Goal: Submit feedback/report problem: Submit feedback/report problem

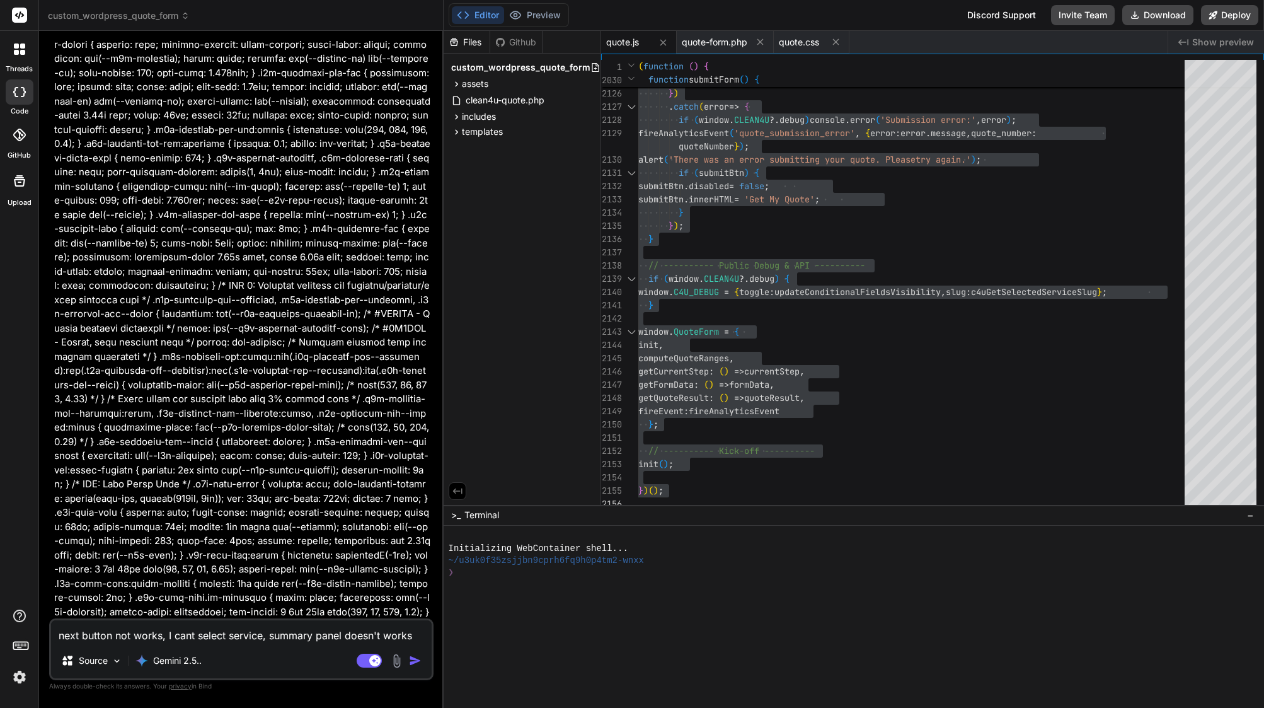
click at [274, 645] on div "next button not works, I cant select service, summary panel doesn't works Sourc…" at bounding box center [241, 649] width 384 height 62
click at [265, 637] on textarea "next button not works, I cant select service, summary panel doesn't works" at bounding box center [241, 631] width 381 height 23
type textarea "next button not works, I cant select service, summary panel doesn't works"
type textarea "x"
type textarea "next button not works, I cant select service, b summary panel doesn't works"
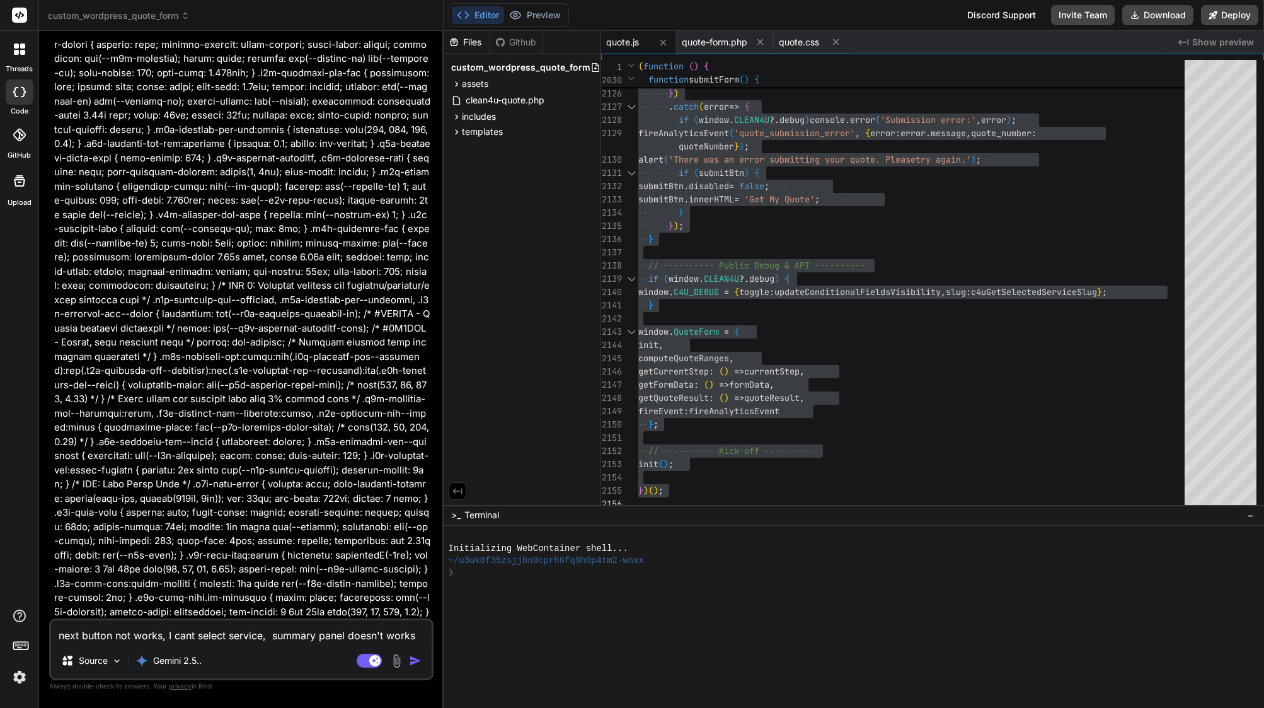
type textarea "x"
type textarea "next button not works, I cant select service, be summary panel doesn't works"
type textarea "x"
type textarea "next button not works, I cant select service, bec summary panel doesn't works"
type textarea "x"
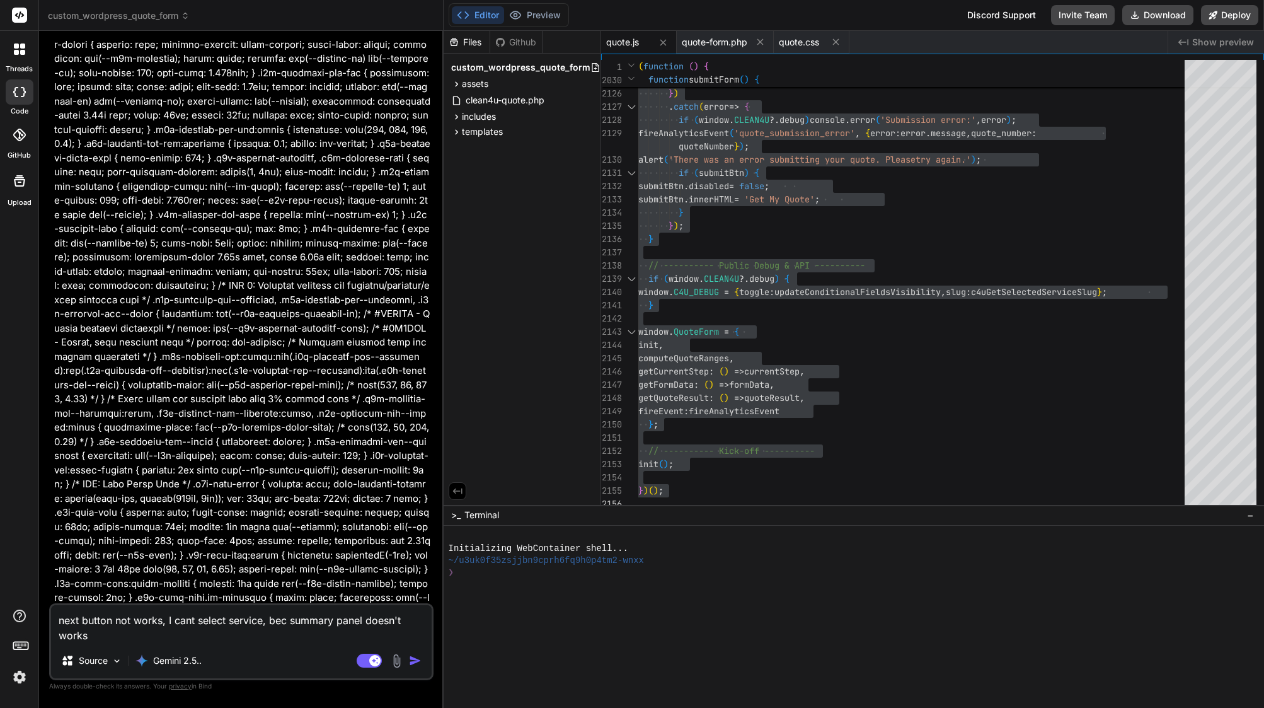
type textarea "next button not works, I cant select service, beca summary panel doesn't works"
type textarea "x"
type textarea "next button not works, I cant select service, becau summary panel doesn't works"
type textarea "x"
type textarea "next button not works, I cant select service, becaus summary panel doesn't works"
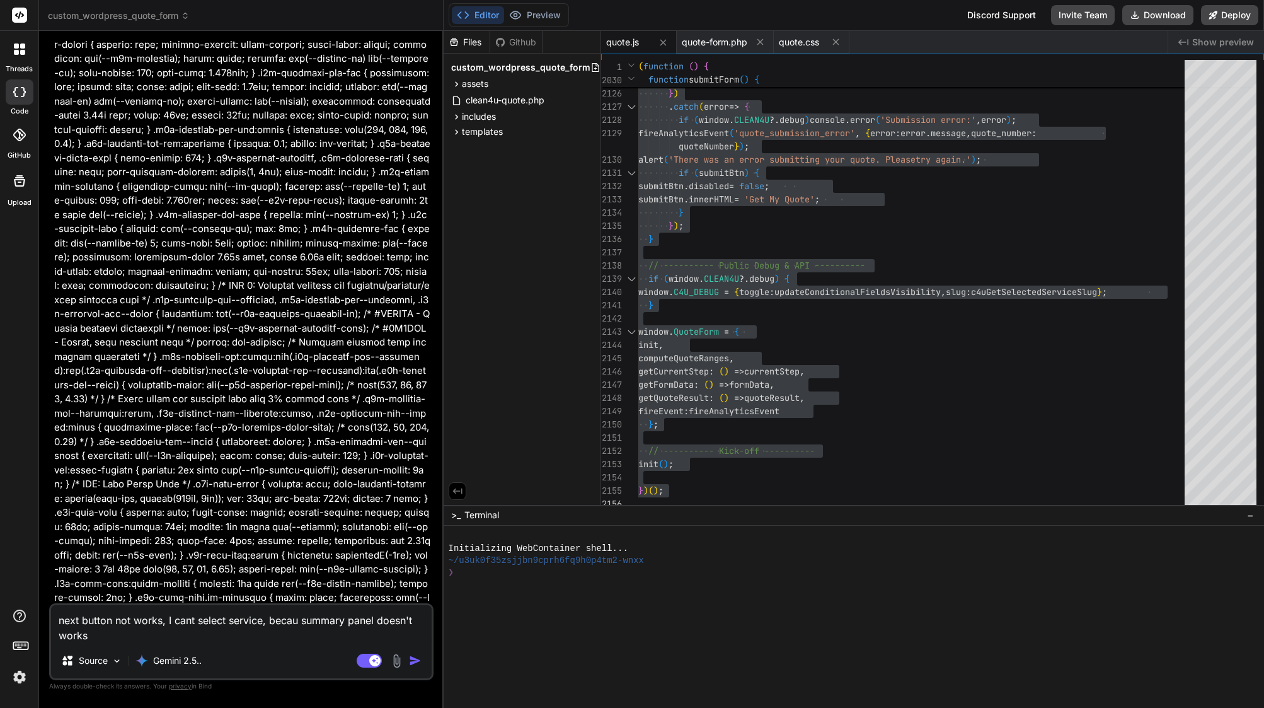
type textarea "x"
type textarea "next button not works, I cant select service, because summary panel doesn't wor…"
type textarea "x"
type textarea "next button not works, I cant select service, because summary panel doesn't wor…"
type textarea "x"
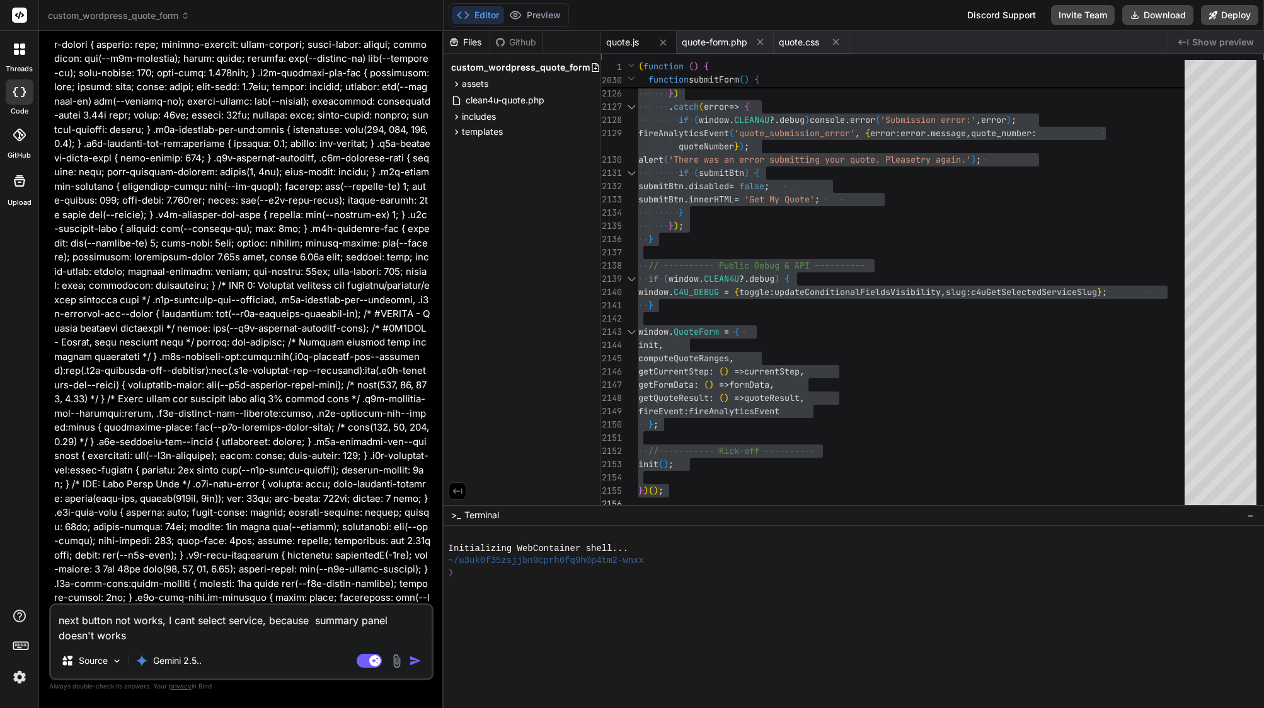
type textarea "next button not works, I cant select service, because i summary panel doesn't w…"
type textarea "x"
type textarea "next button not works, I cant select service, because is summary panel doesn't …"
type textarea "x"
type textarea "next button not works, I cant select service, because is summary panel doesn't …"
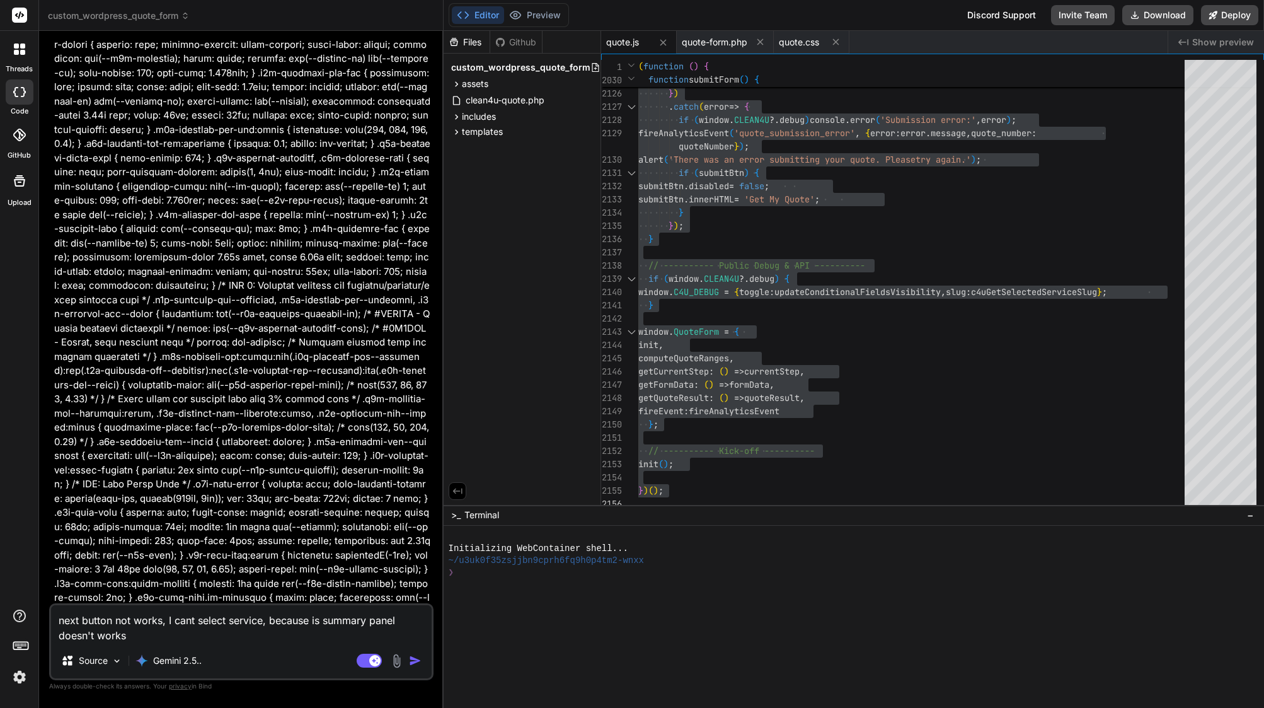
type textarea "x"
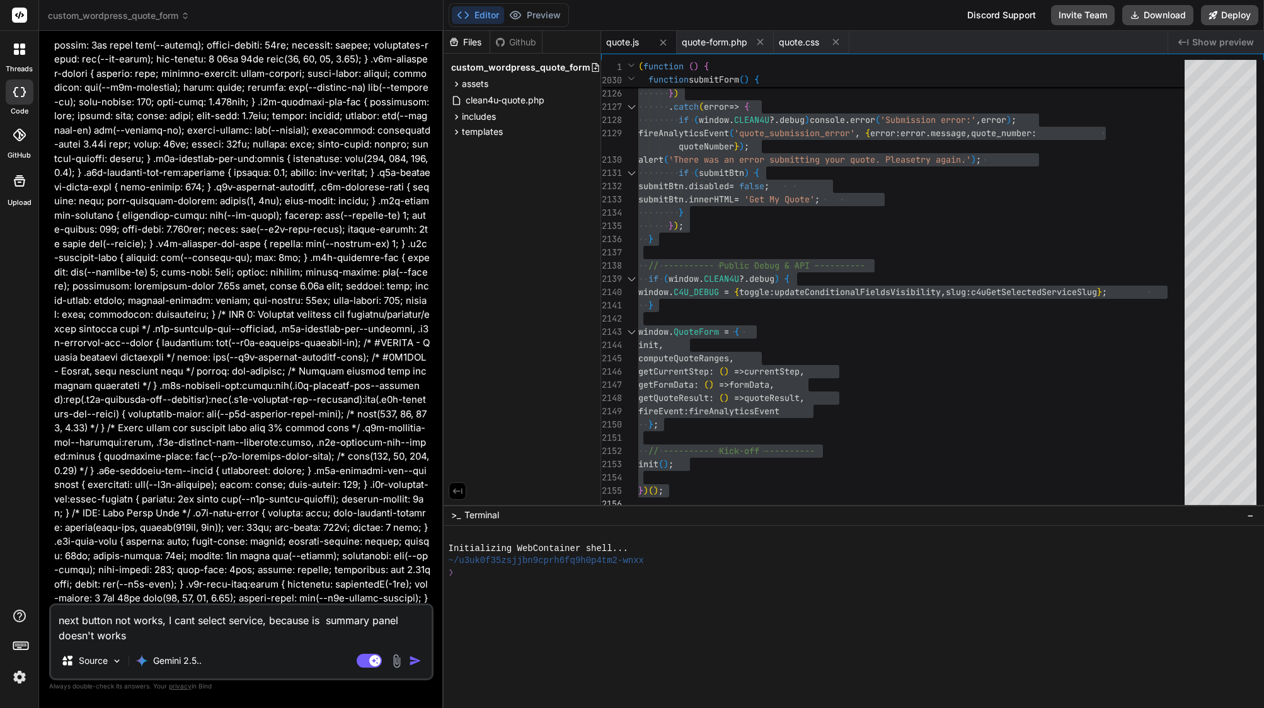
drag, startPoint x: 74, startPoint y: 313, endPoint x: 216, endPoint y: 338, distance: 144.0
copy strong "Unclickable Service Dropdown"
click at [325, 619] on textarea "next button not works, I cant select service, because is summary panel doesn't …" at bounding box center [241, 624] width 381 height 38
paste textarea "Unclickable Service Dropdown"
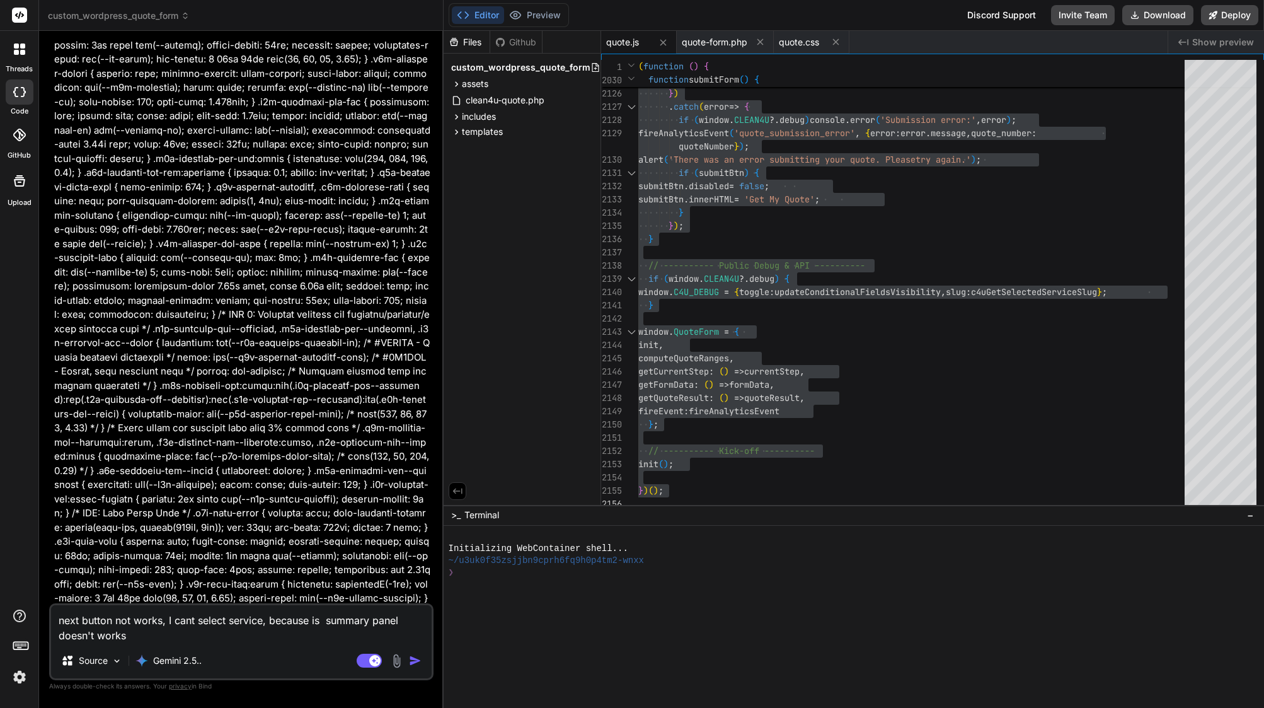
type textarea "next button not works, I cant select service, because is Unclickable Service Dr…"
type textarea "x"
type textarea "next button not works, I cant select service, because is Unclickable Service Dr…"
type textarea "x"
type textarea "next button not works, I cant select service, because is Unclickable Service Dr…"
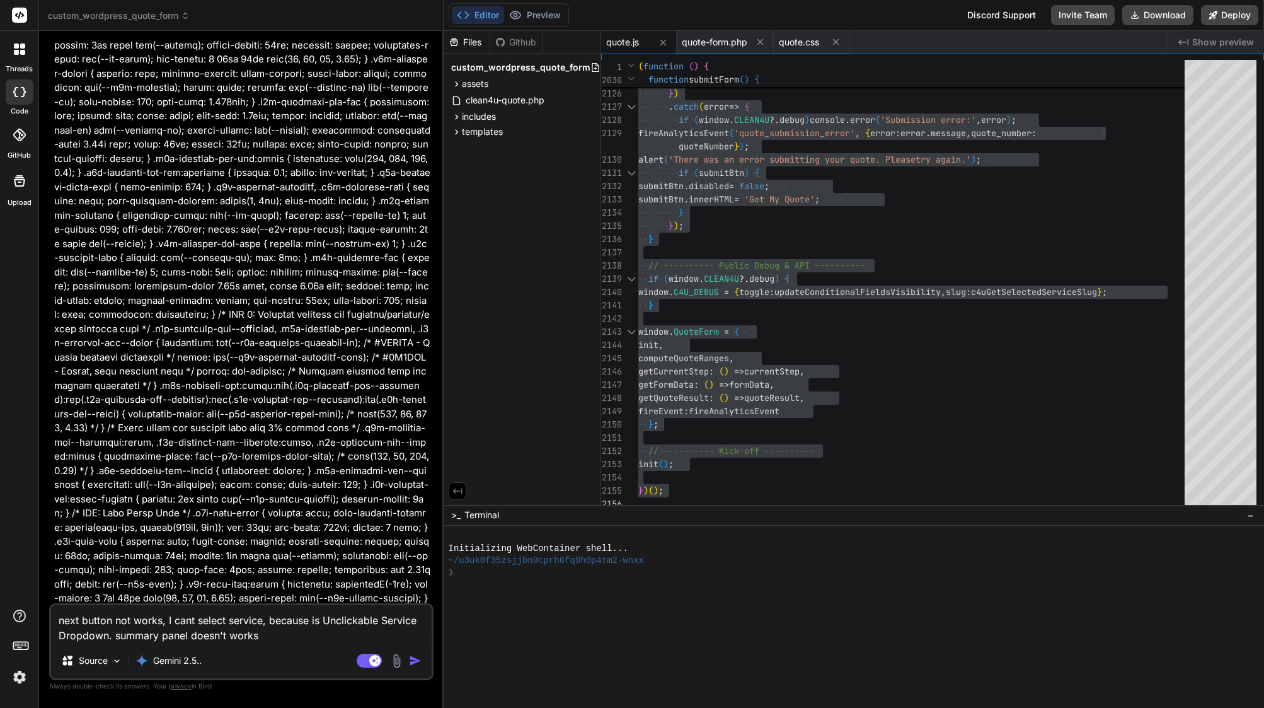
click at [413, 661] on img "button" at bounding box center [415, 660] width 13 height 13
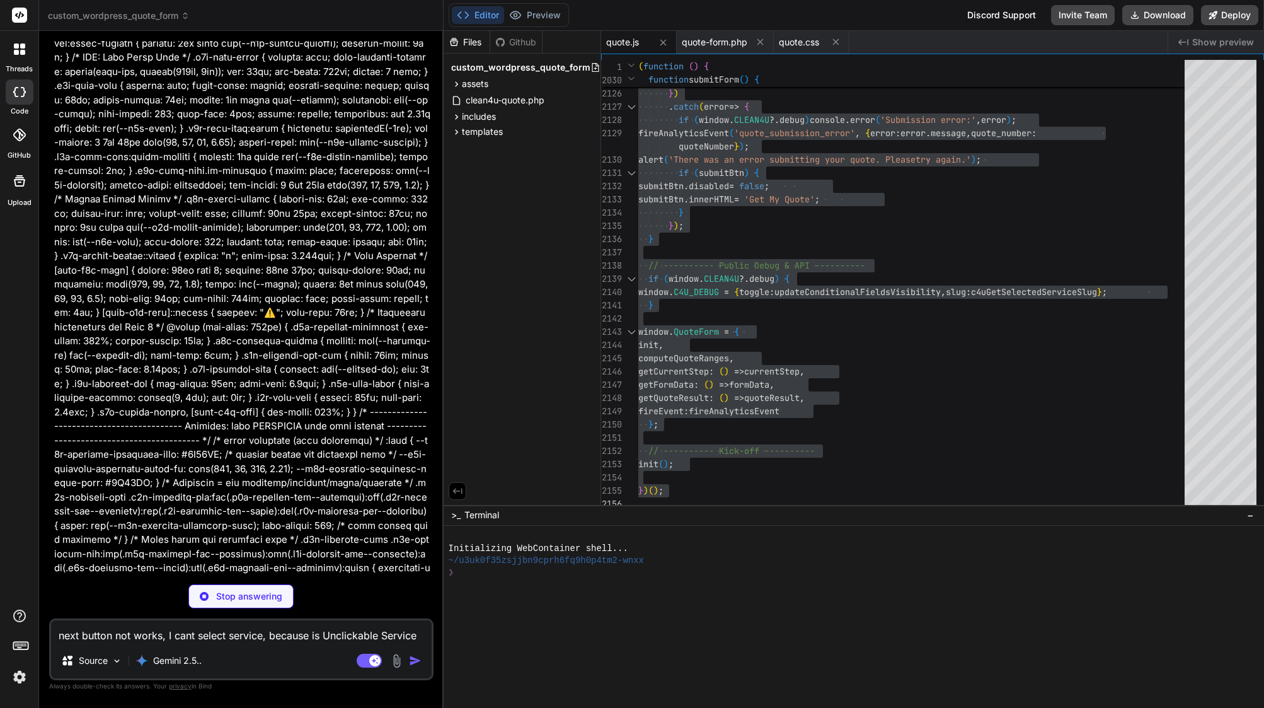
scroll to position [0, 0]
click at [14, 682] on img at bounding box center [19, 676] width 21 height 21
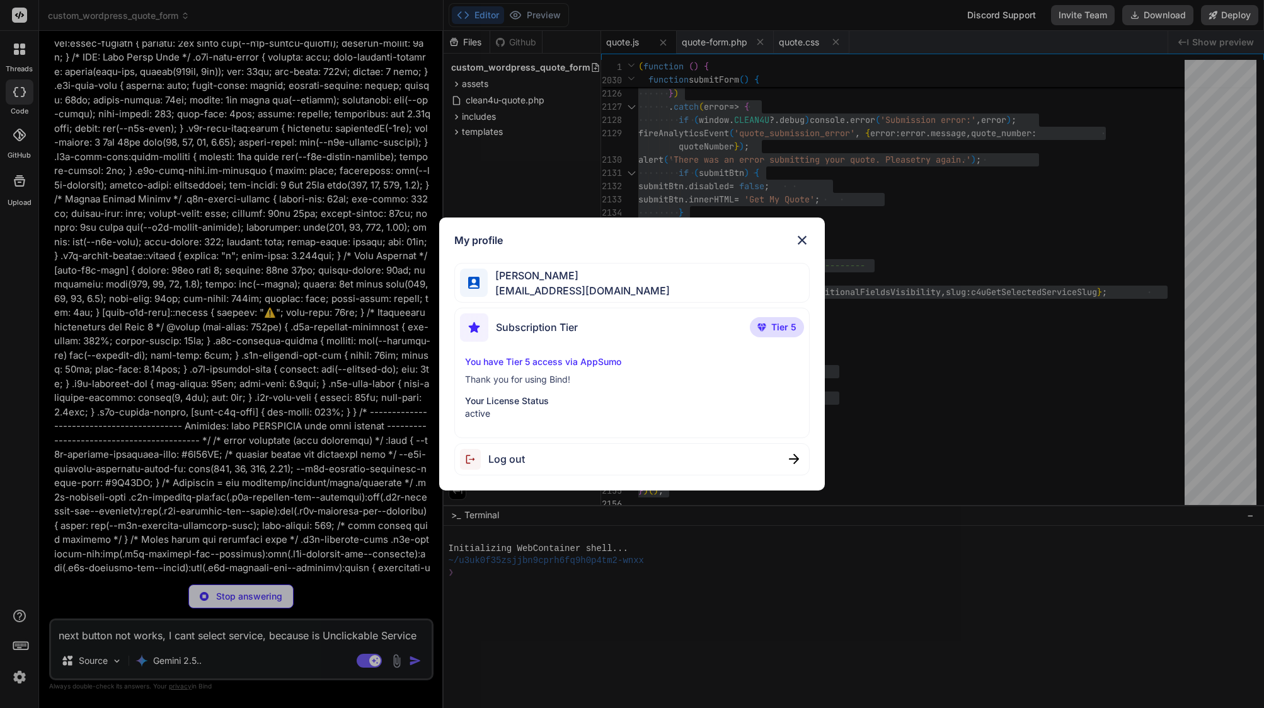
click at [234, 431] on div "My profile [PERSON_NAME] [EMAIL_ADDRESS][DOMAIN_NAME] Subscription Tier Tier 5 …" at bounding box center [632, 354] width 1264 height 708
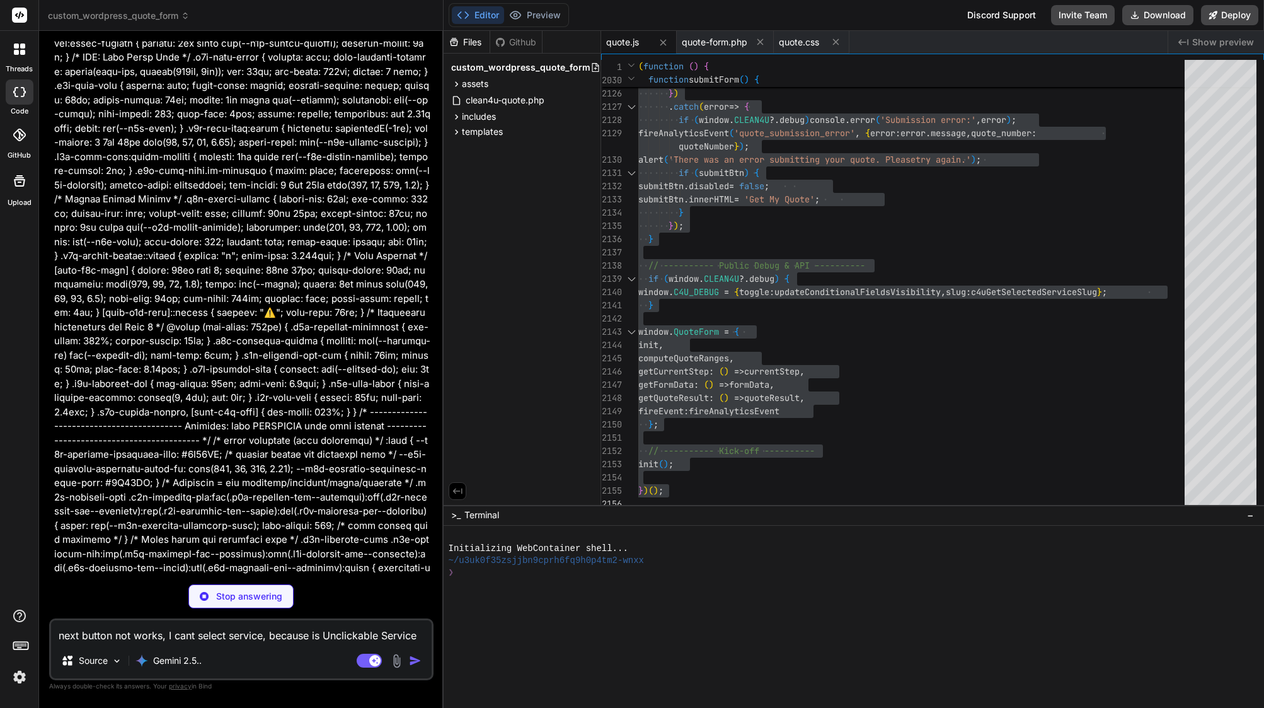
type textarea "x"
type textarea "}"
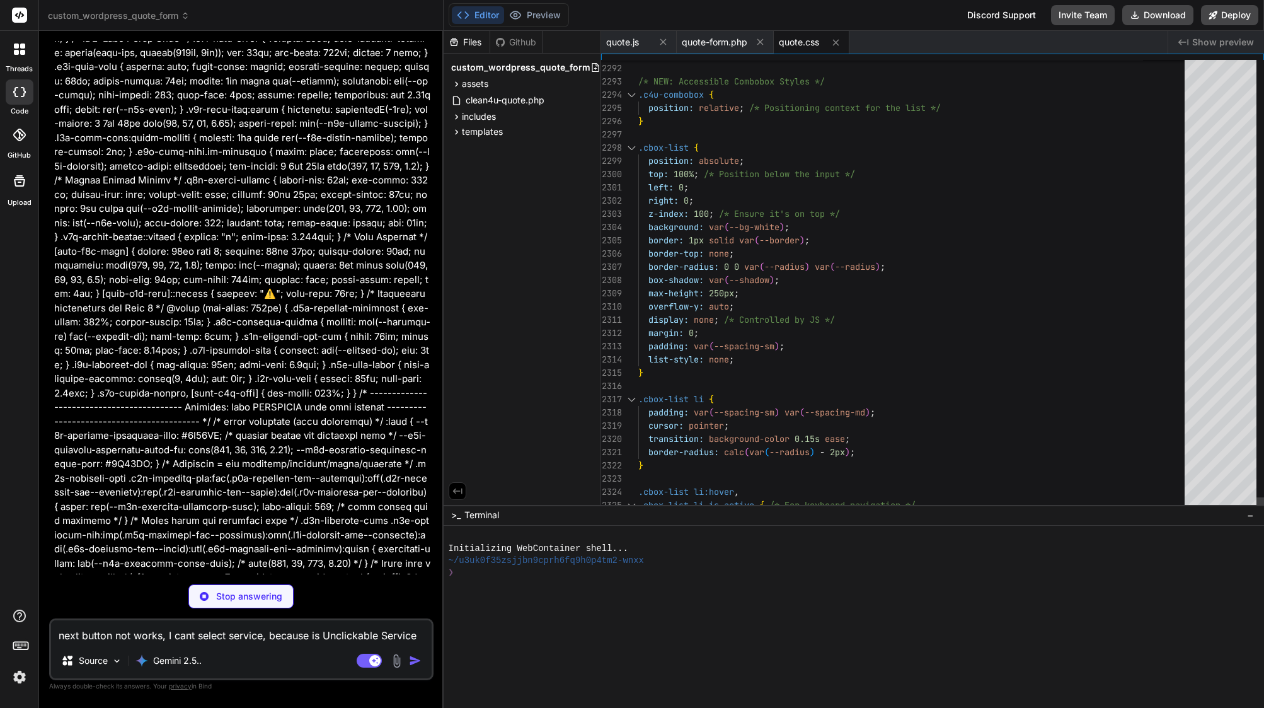
scroll to position [13, 0]
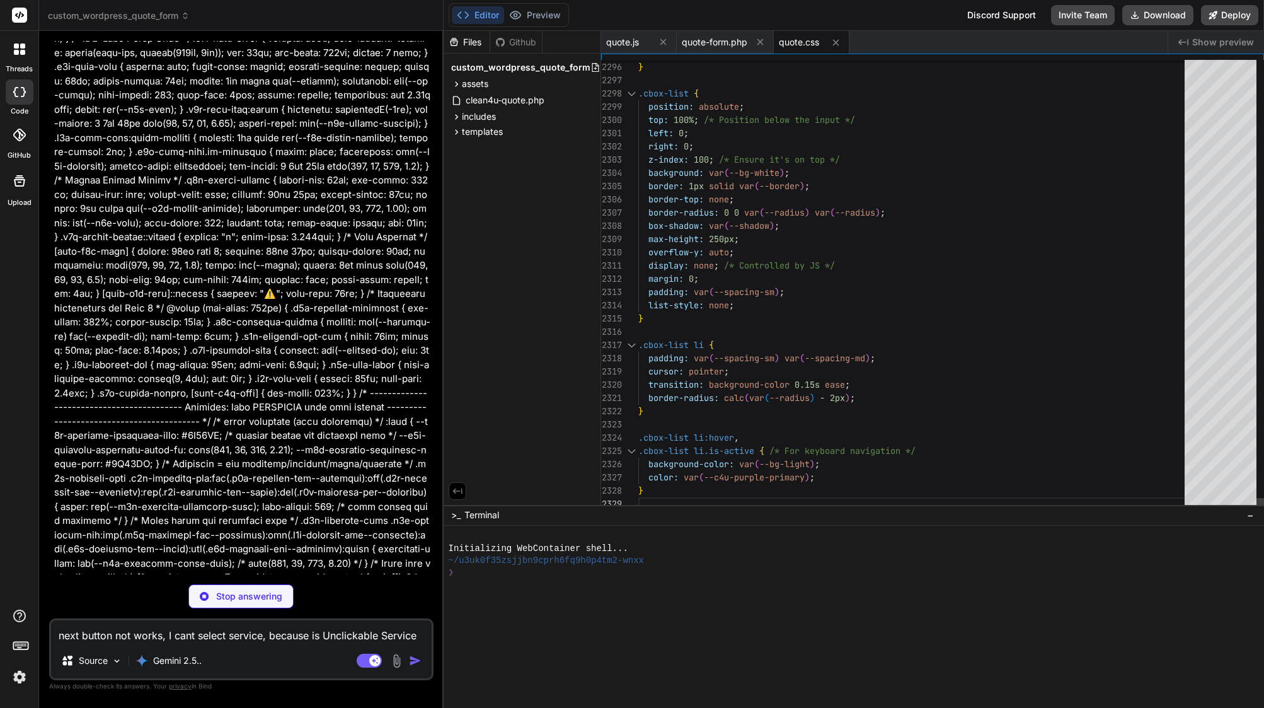
type textarea "x"
type textarea "box-shadow: var(--shadow); max-height: 250px; overflow-y: auto; display: none; …"
click at [711, 270] on span "none" at bounding box center [704, 265] width 20 height 11
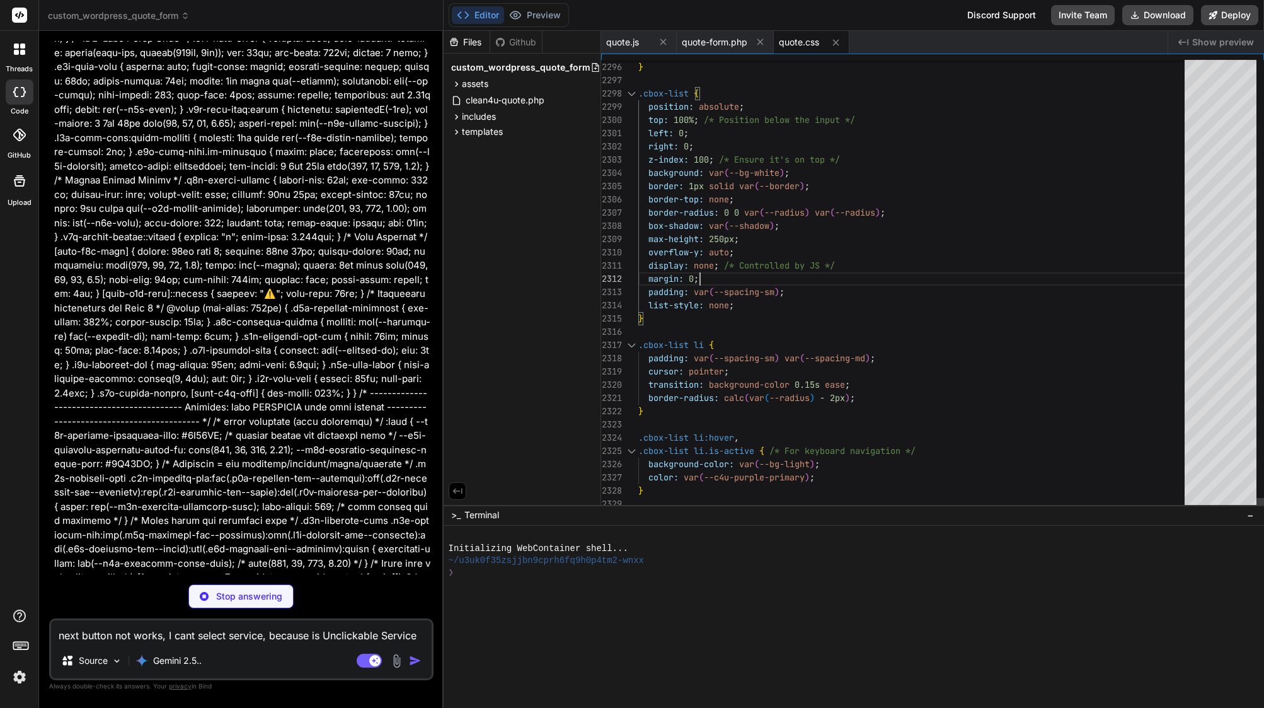
type textarea "x"
click at [711, 270] on span "none" at bounding box center [704, 265] width 20 height 11
type textarea "/* Quote Form Styles - Clean4U Brand - Enhanced & Performance Optimized */ :roo…"
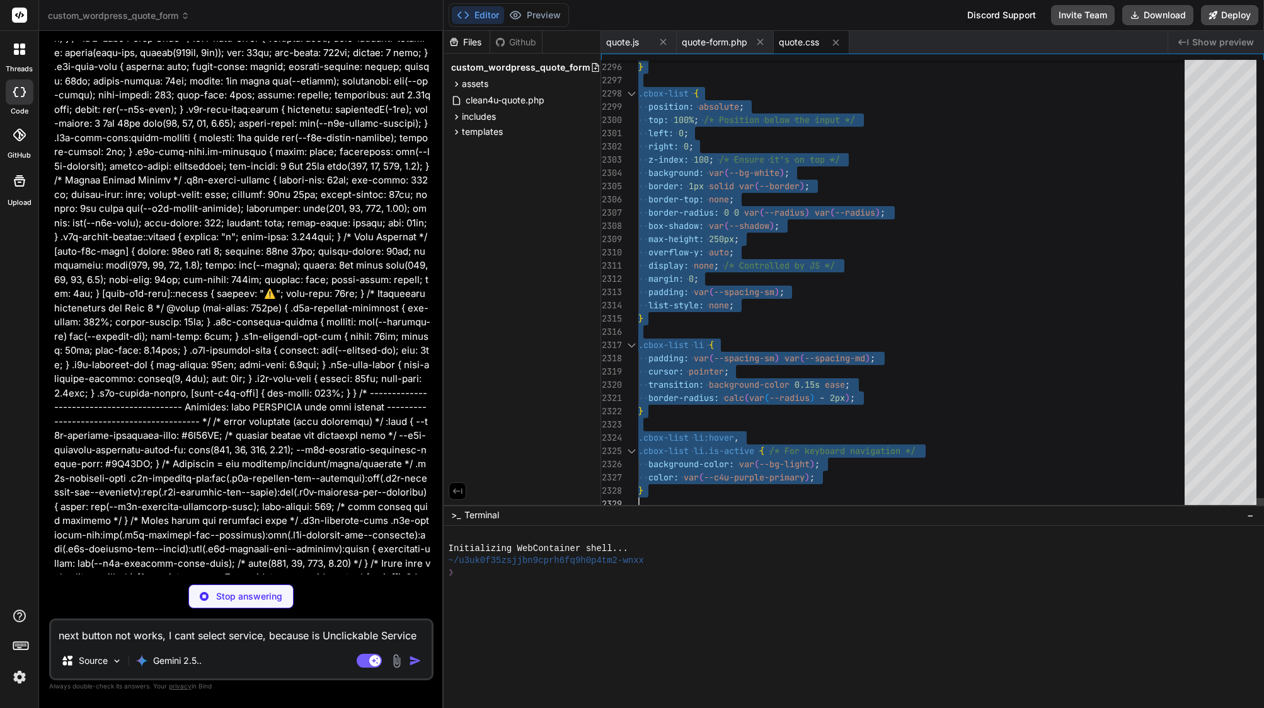
click at [711, 270] on span "none" at bounding box center [704, 265] width 20 height 11
type textarea "x"
type textarea "getQuoteResult: () => quoteResult, fireEvent: fireAnalyticsEvent }; // --------…"
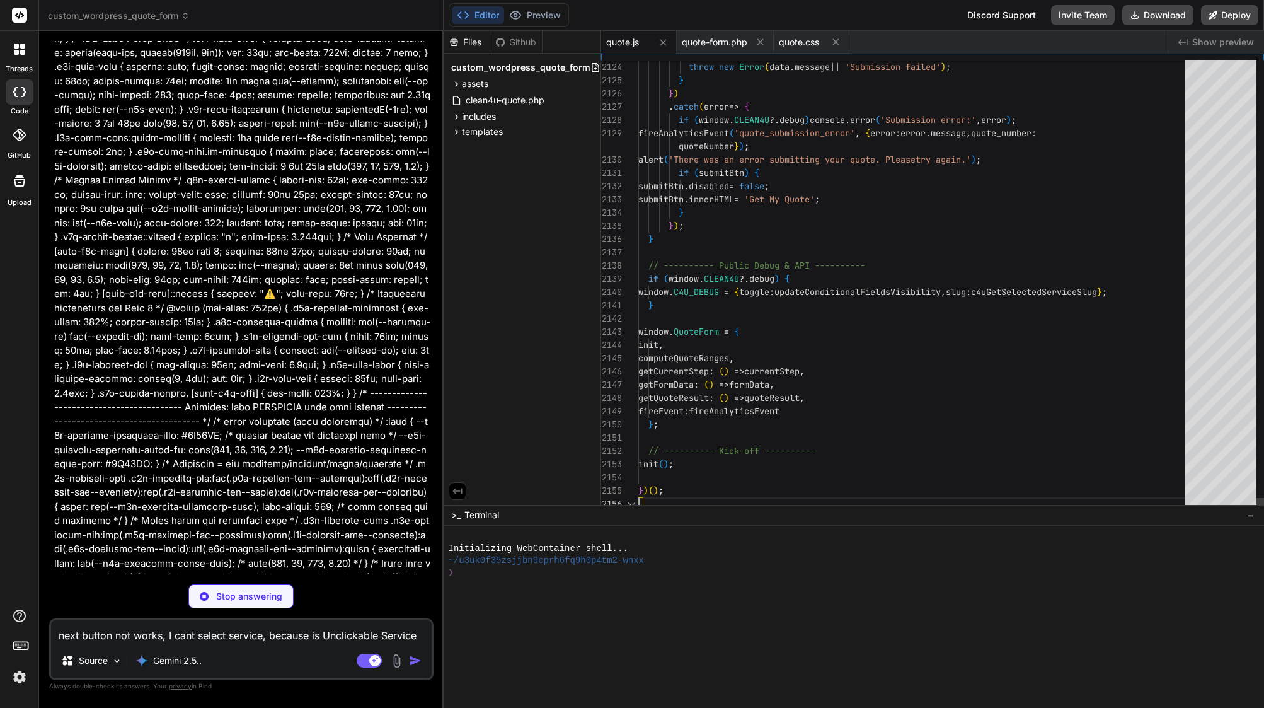
scroll to position [87989, 0]
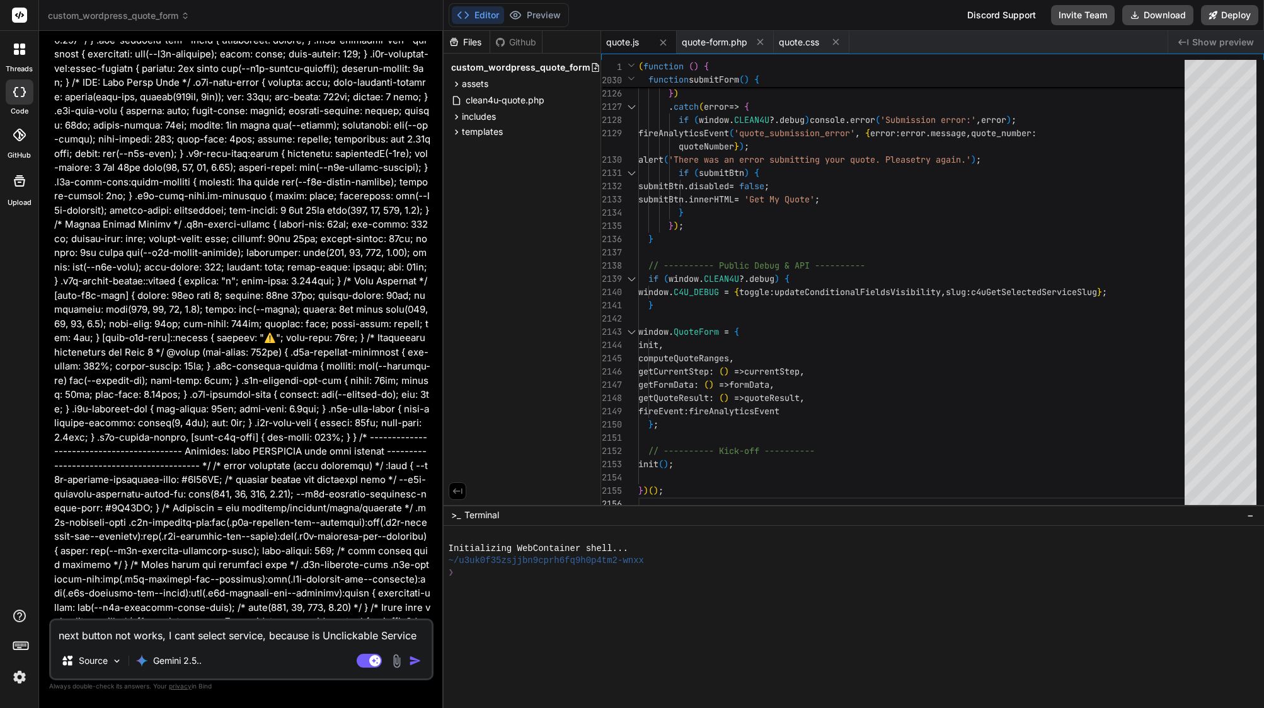
type textarea "x"
click at [725, 316] on div at bounding box center [916, 318] width 554 height 13
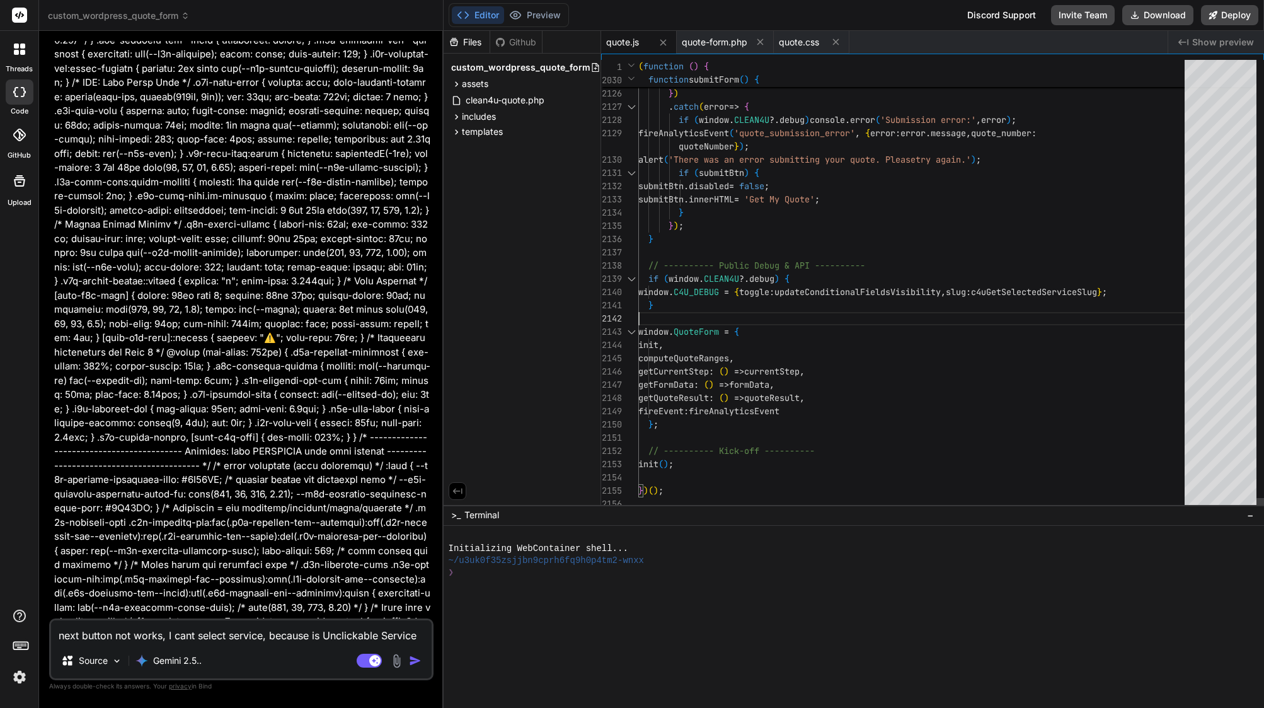
click at [725, 316] on div at bounding box center [916, 318] width 554 height 13
type textarea "(function () { 'use strict'; // ---------- Conditional Field Helpers ----------…"
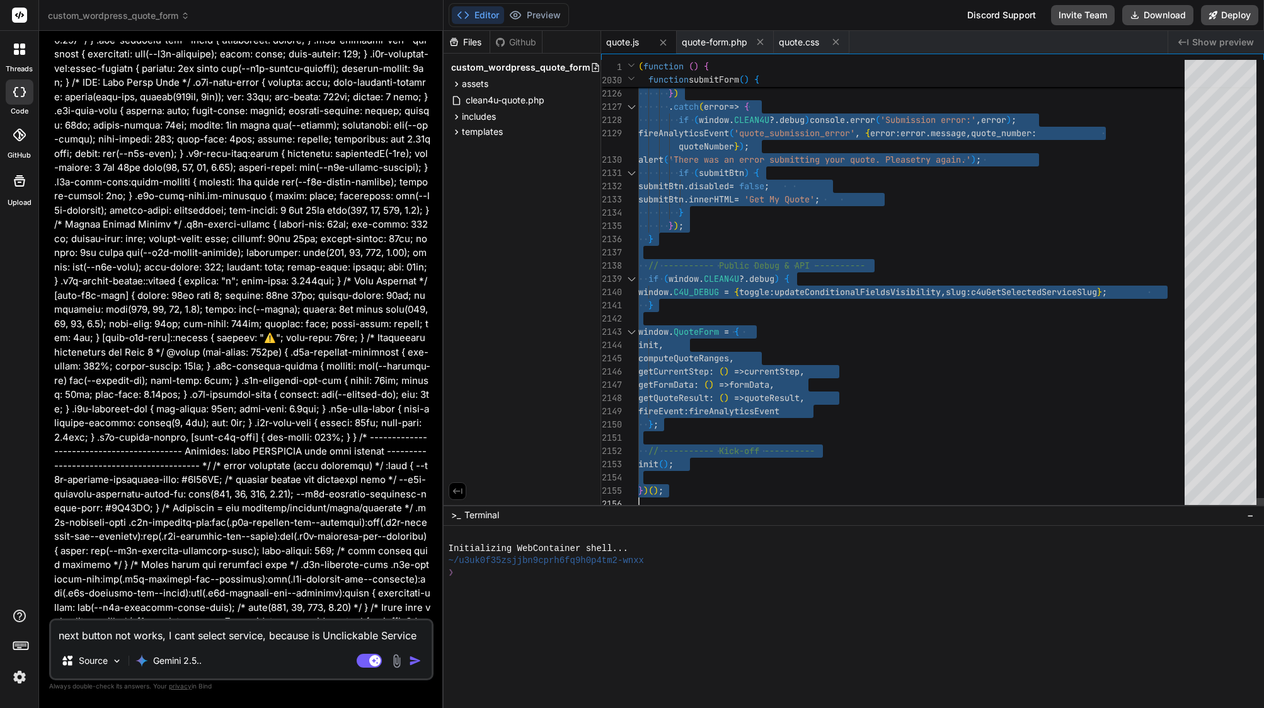
click at [725, 316] on div at bounding box center [916, 318] width 554 height 13
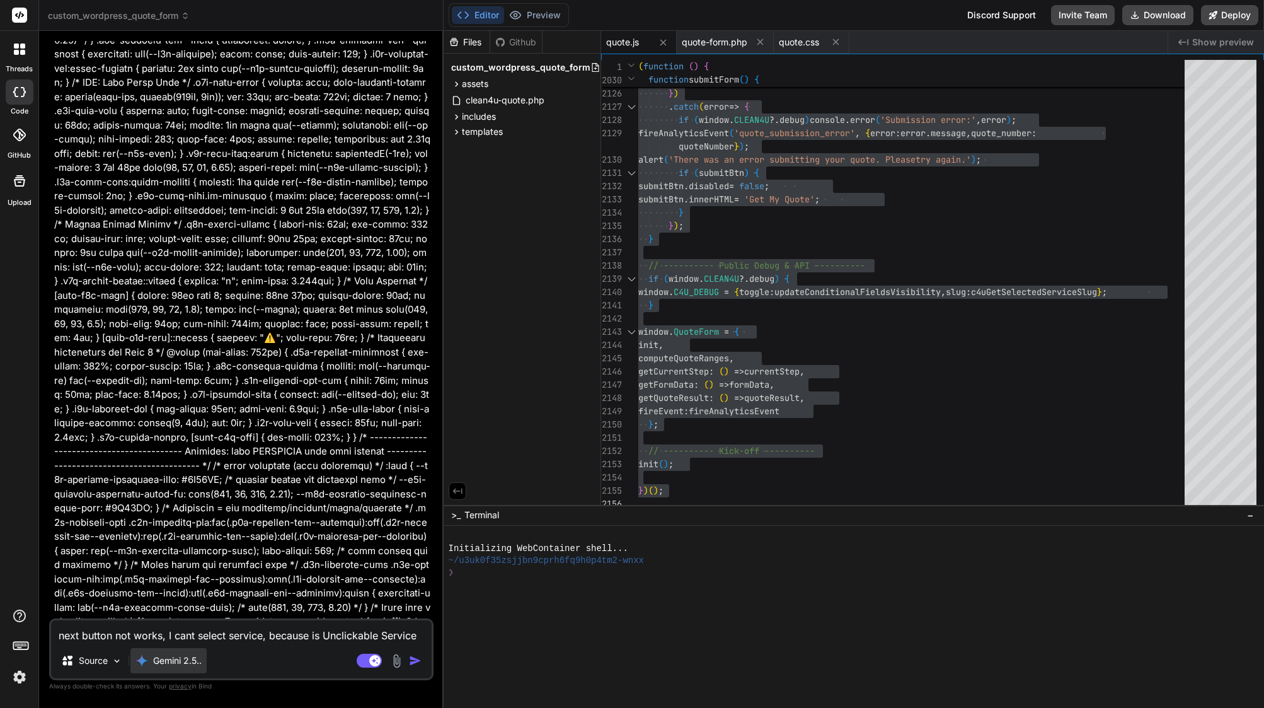
click at [180, 665] on p "Gemini 2.5.." at bounding box center [177, 660] width 49 height 13
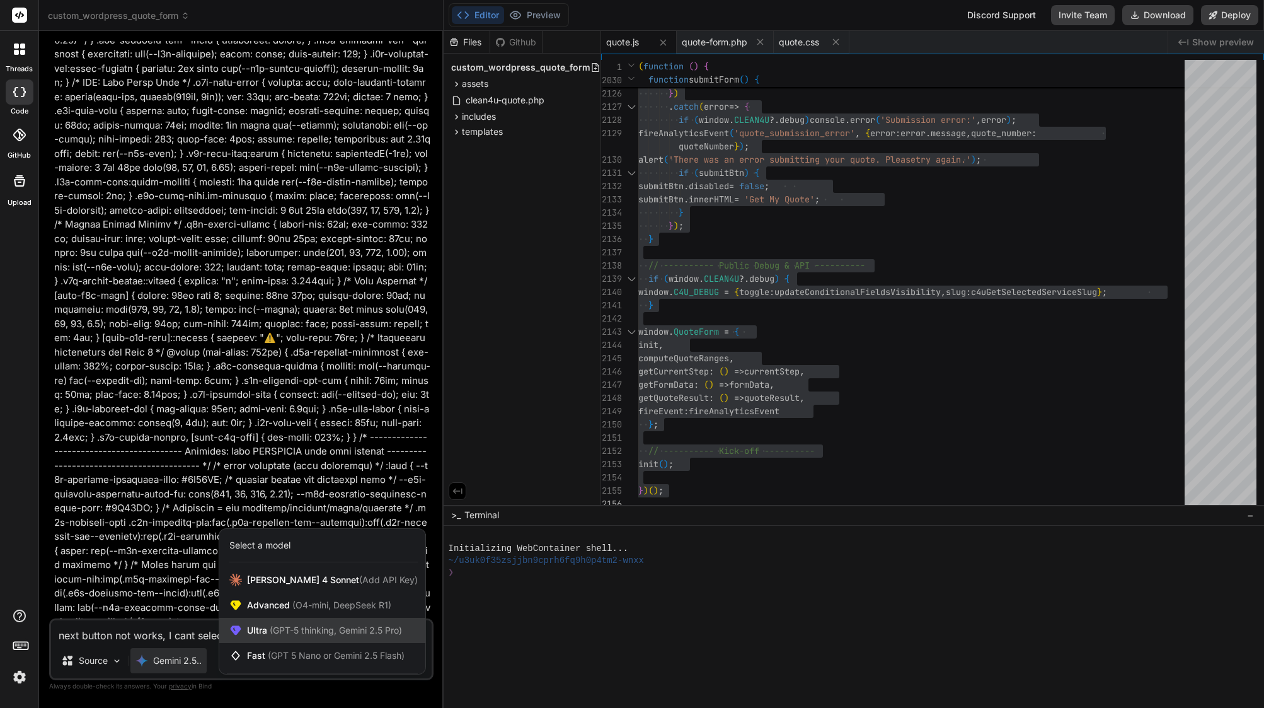
click at [266, 620] on div "Ultra (GPT-5 thinking, Gemini 2.5 Pro)" at bounding box center [322, 630] width 206 height 25
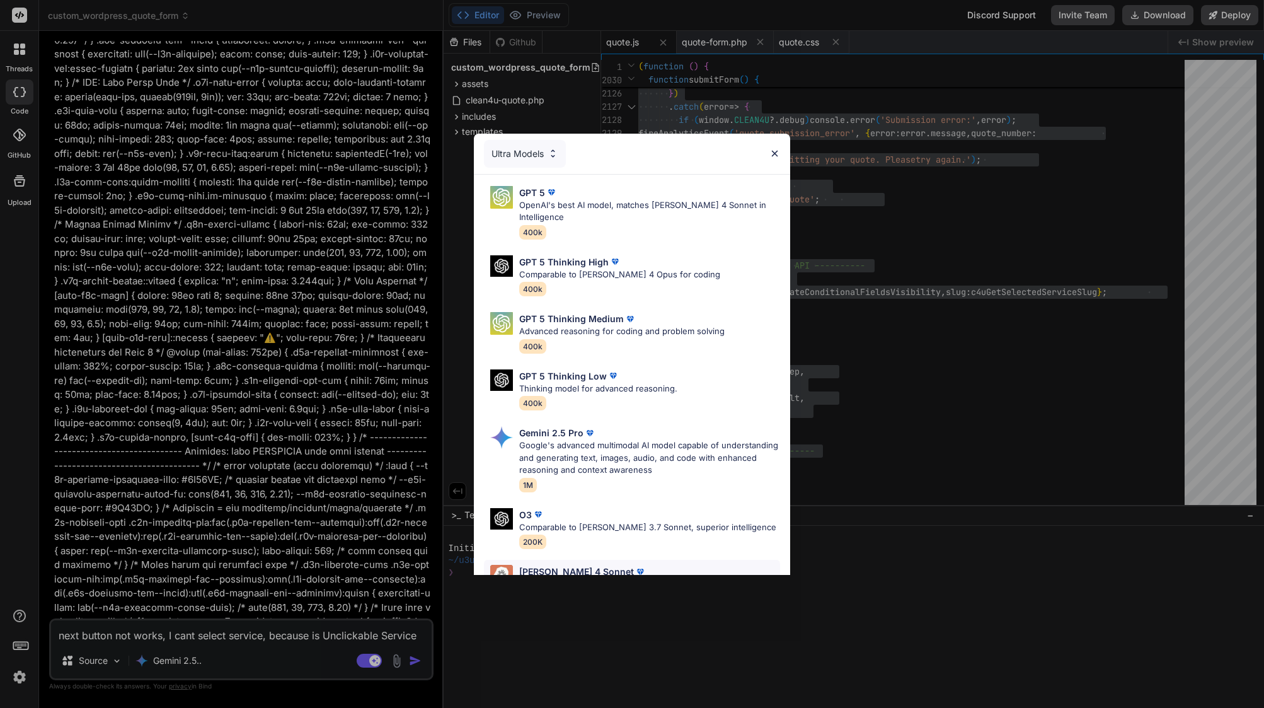
click at [519, 560] on div "[PERSON_NAME] 4 Sonnet [PERSON_NAME]'s most intelligent model 200K" at bounding box center [632, 585] width 296 height 51
type textarea "x"
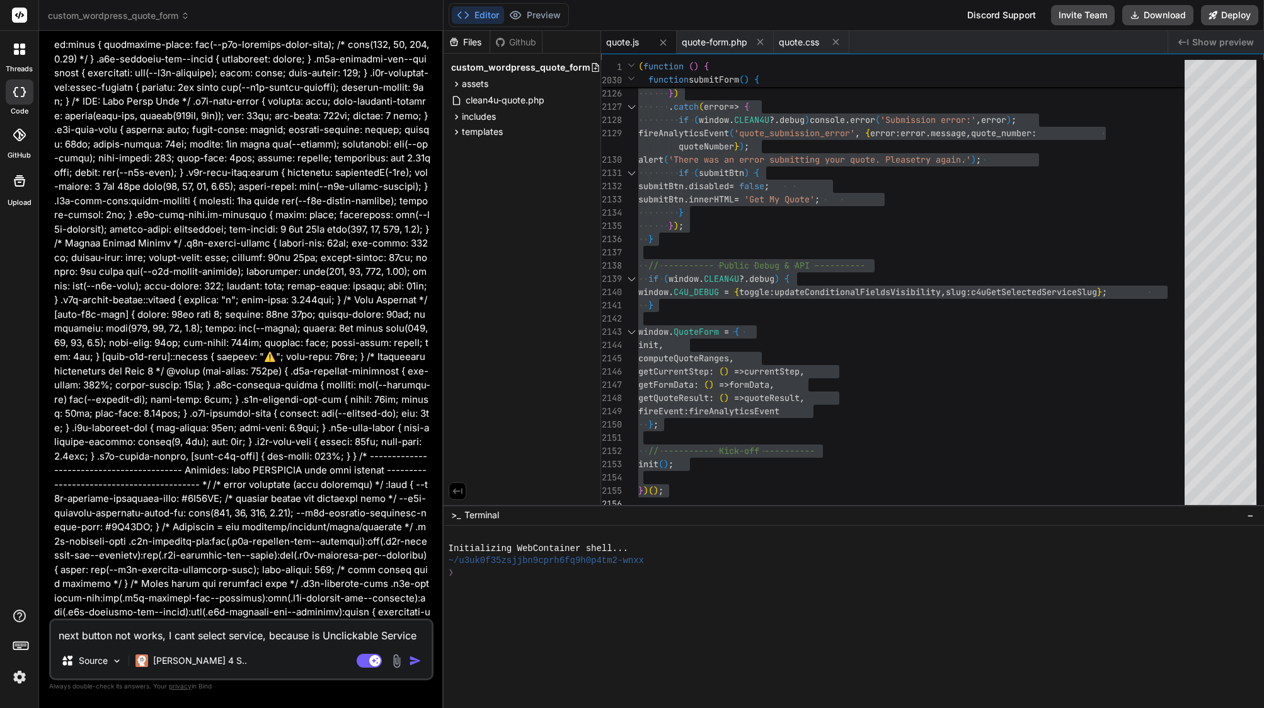
scroll to position [87972, 0]
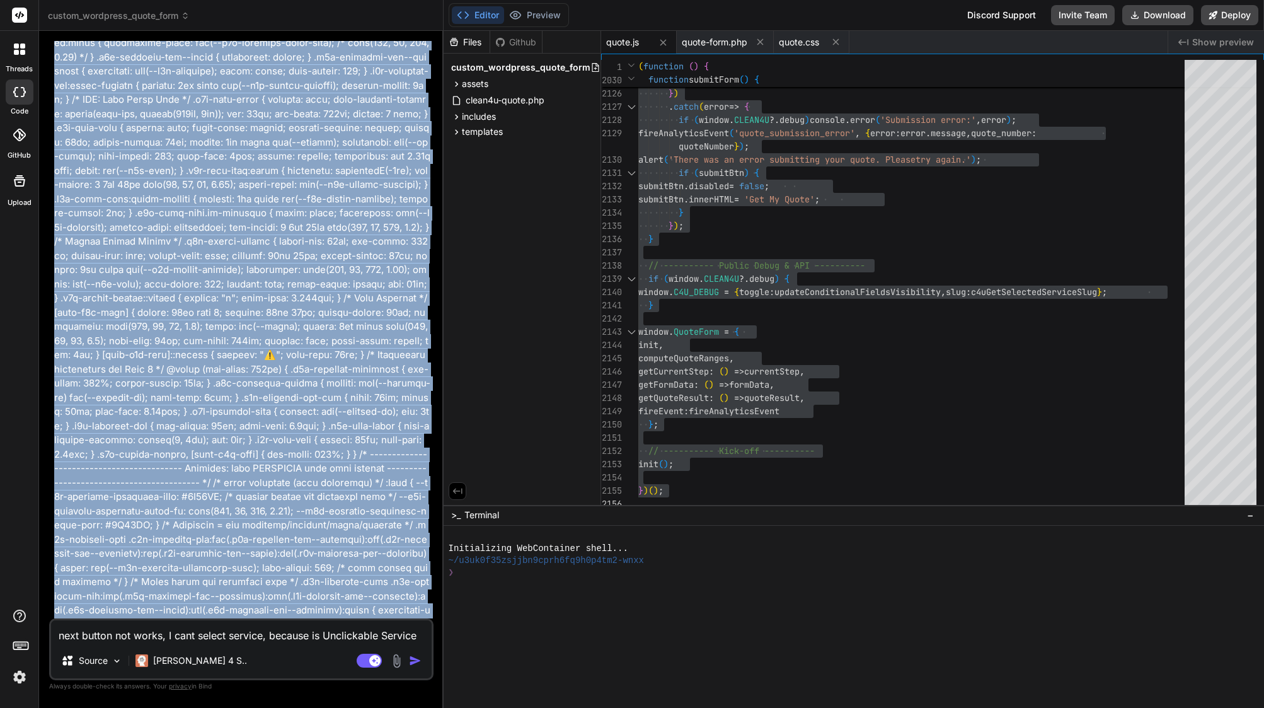
drag, startPoint x: 49, startPoint y: 225, endPoint x: 194, endPoint y: 236, distance: 146.0
click at [194, 236] on div "Bind AI Web Search Created with Pixso. Code Generator You I would like to impro…" at bounding box center [241, 369] width 405 height 676
drag, startPoint x: 206, startPoint y: 238, endPoint x: 48, endPoint y: 216, distance: 159.7
click at [48, 216] on div "Bind AI Web Search Created with Pixso. Code Generator You I would like to impro…" at bounding box center [241, 369] width 405 height 676
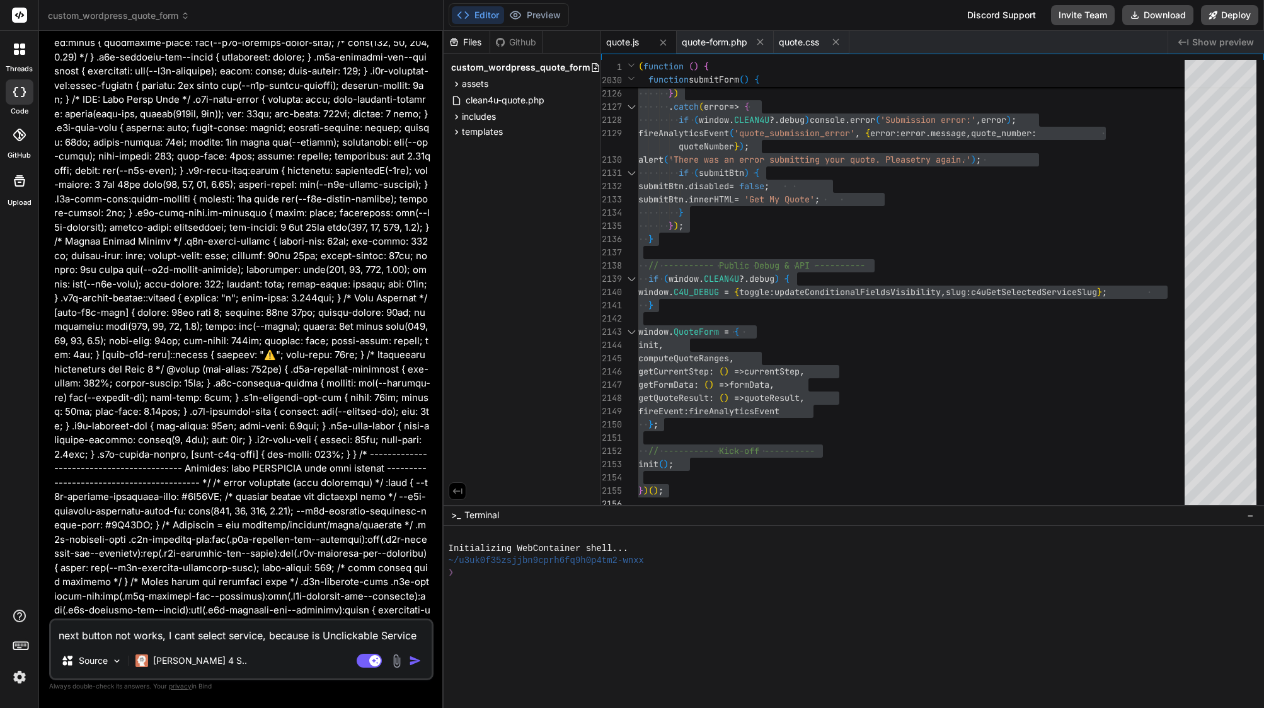
drag, startPoint x: 55, startPoint y: 224, endPoint x: 218, endPoint y: 243, distance: 163.7
copy p "next button not works, I cant select service, because is Unclickable Service Dr…"
click at [307, 631] on textarea "next button not works, I cant select service, because is Unclickable Service Dr…" at bounding box center [241, 631] width 381 height 23
paste textarea "next button not works, I cant select service, because is Unclickable Service Dr…"
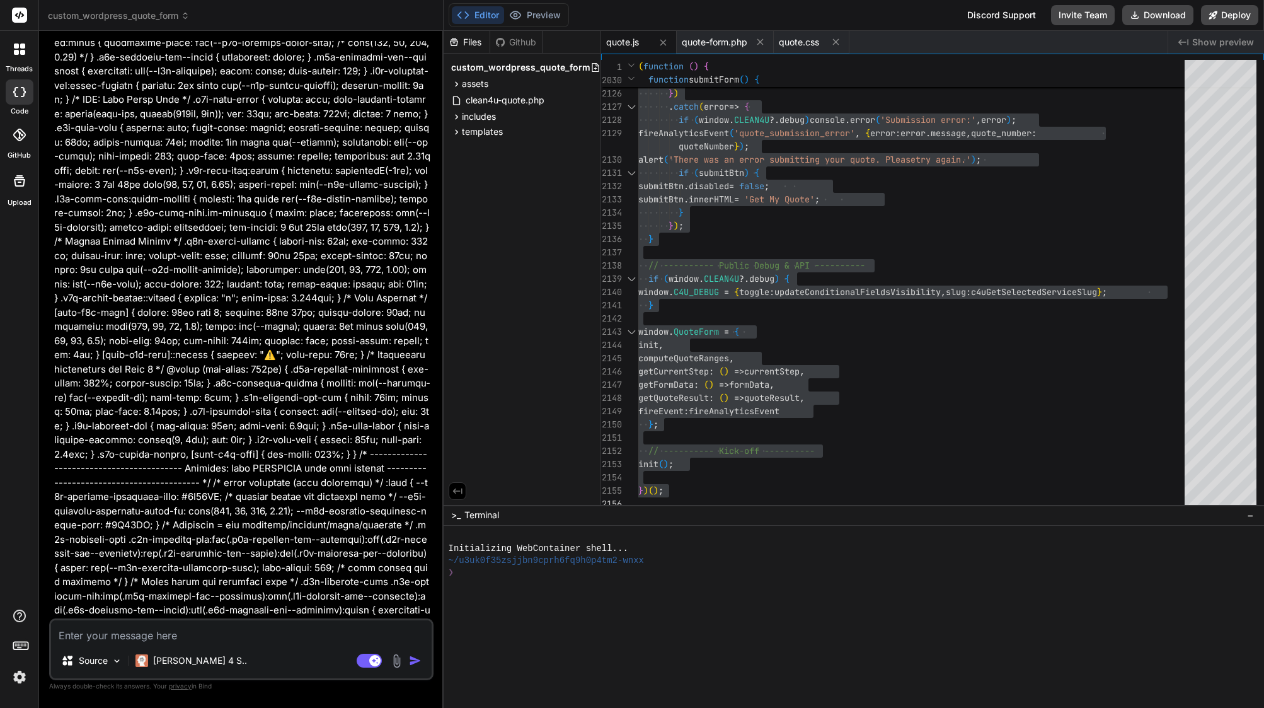
type textarea "next button not works, I cant select service, because is Unclickable Service Dr…"
type textarea "x"
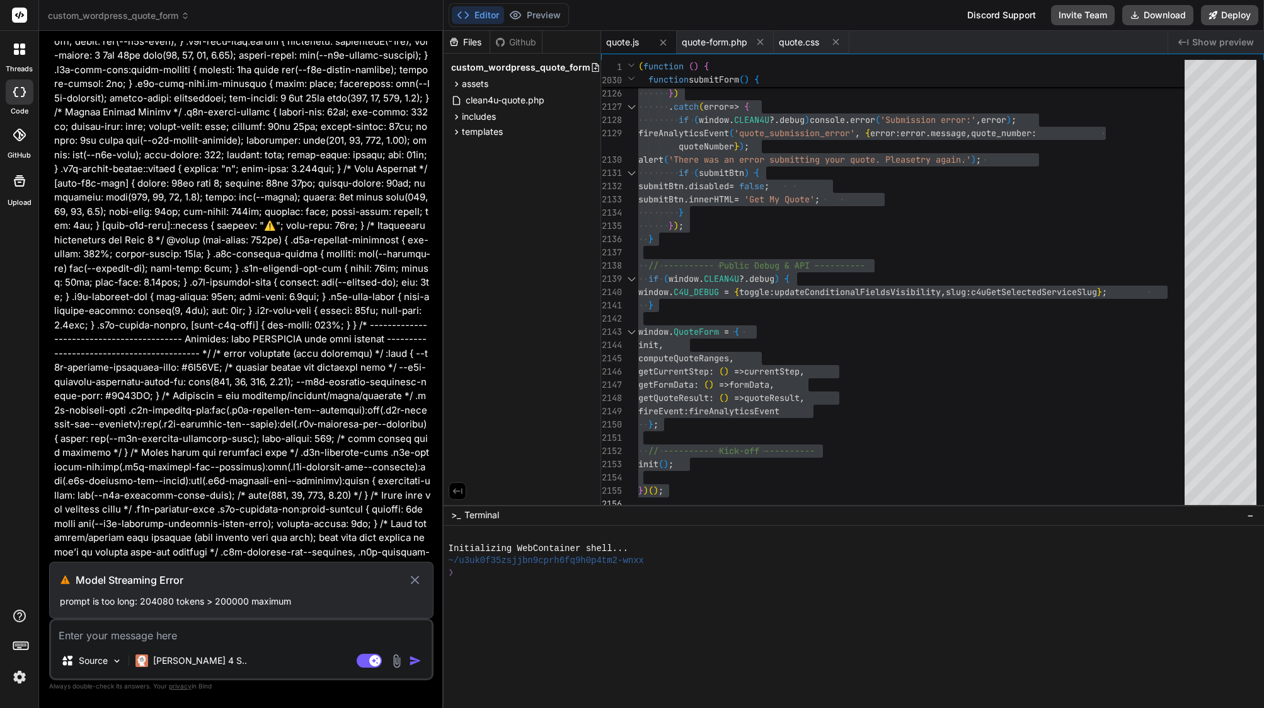
scroll to position [0, 0]
click at [417, 582] on icon at bounding box center [415, 579] width 8 height 8
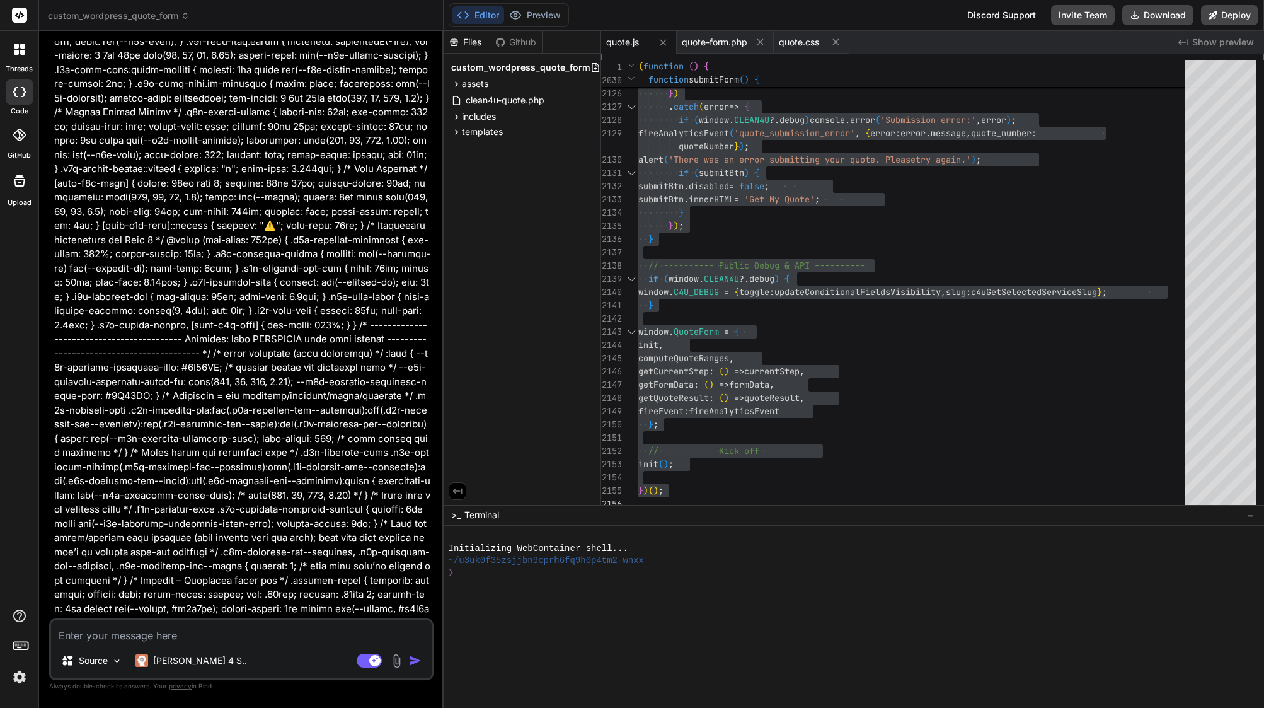
scroll to position [88045, 0]
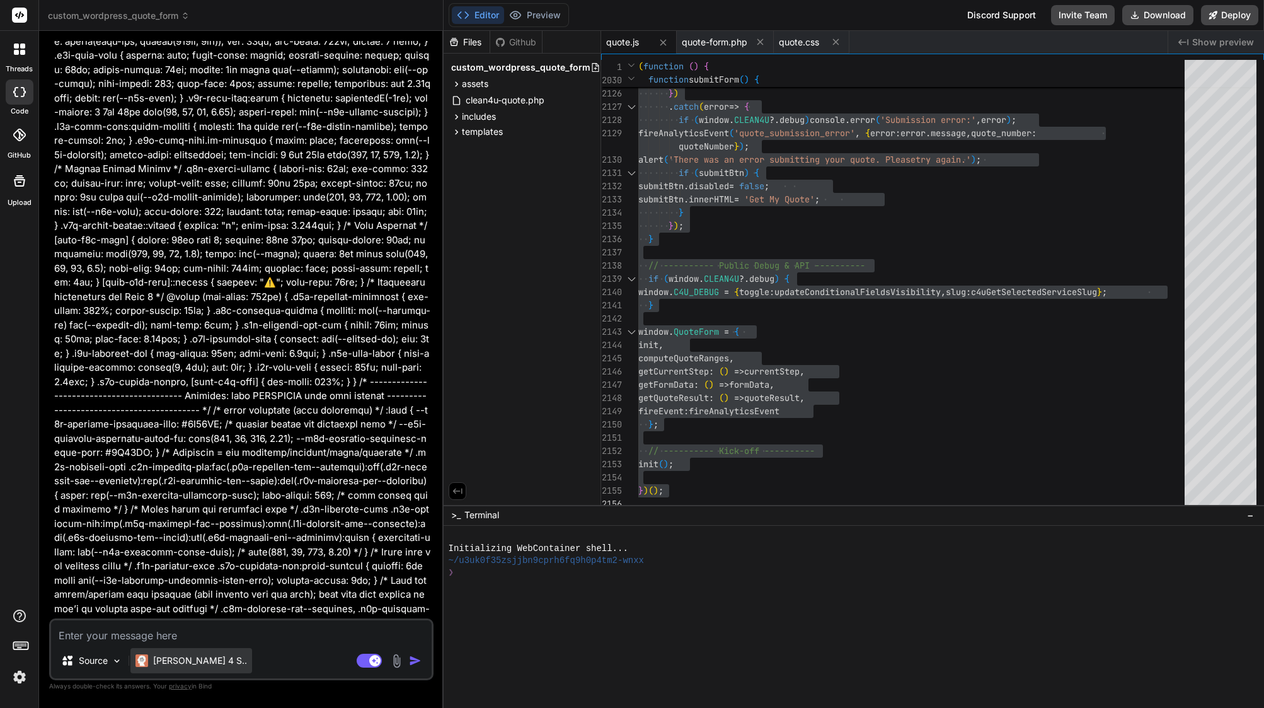
click at [179, 662] on p "[PERSON_NAME] 4 S.." at bounding box center [200, 660] width 94 height 13
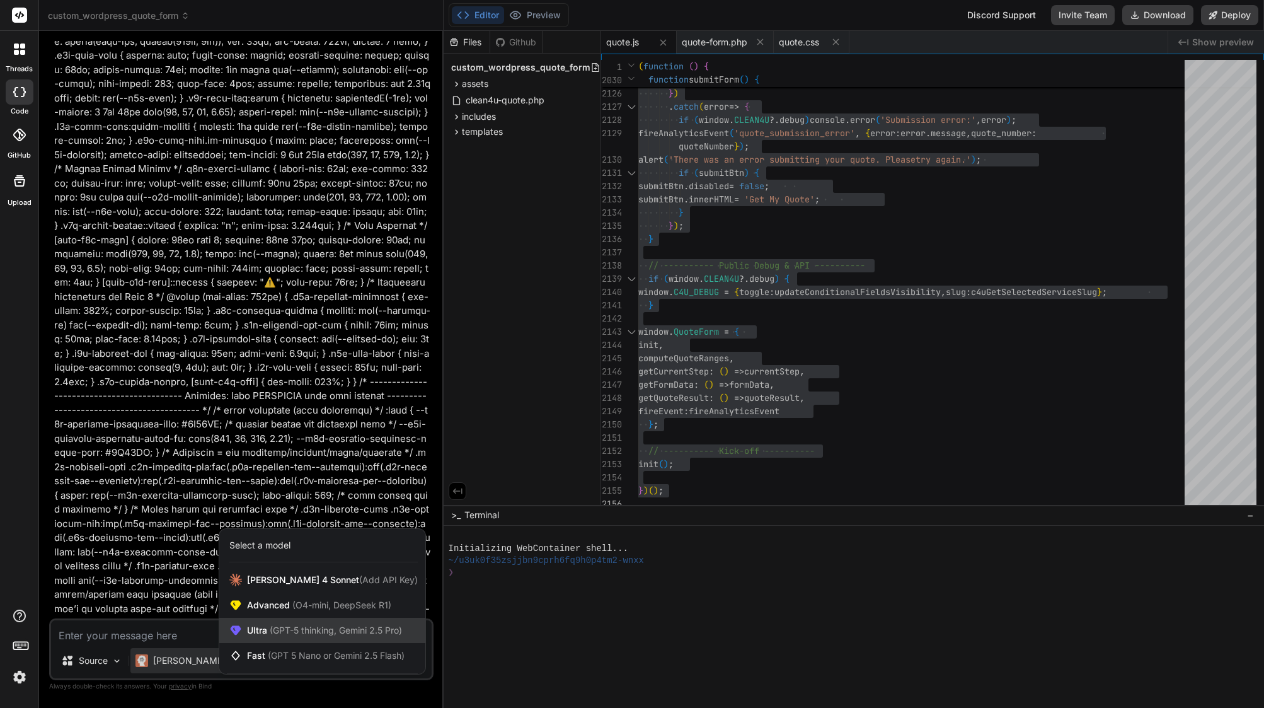
click at [337, 633] on span "(GPT-5 thinking, Gemini 2.5 Pro)" at bounding box center [334, 630] width 135 height 11
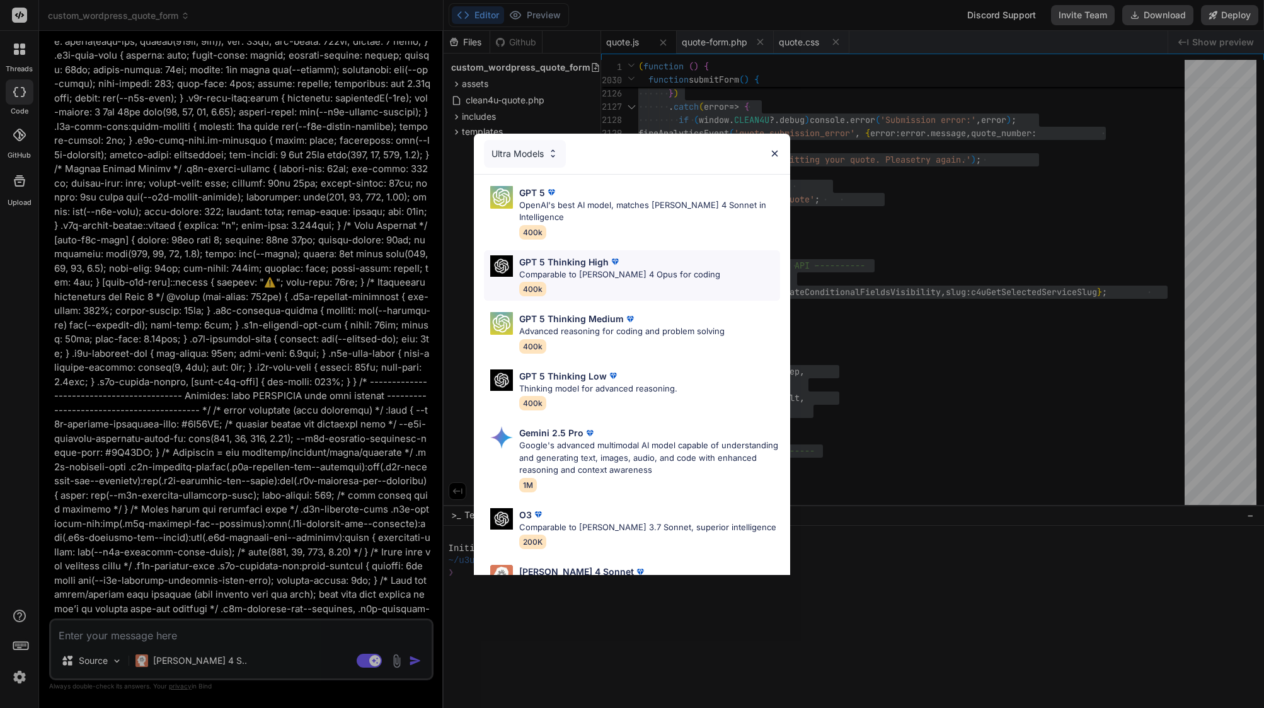
scroll to position [0, 0]
click at [560, 269] on p "Comparable to [PERSON_NAME] 4 Opus for coding" at bounding box center [619, 275] width 201 height 13
type textarea "x"
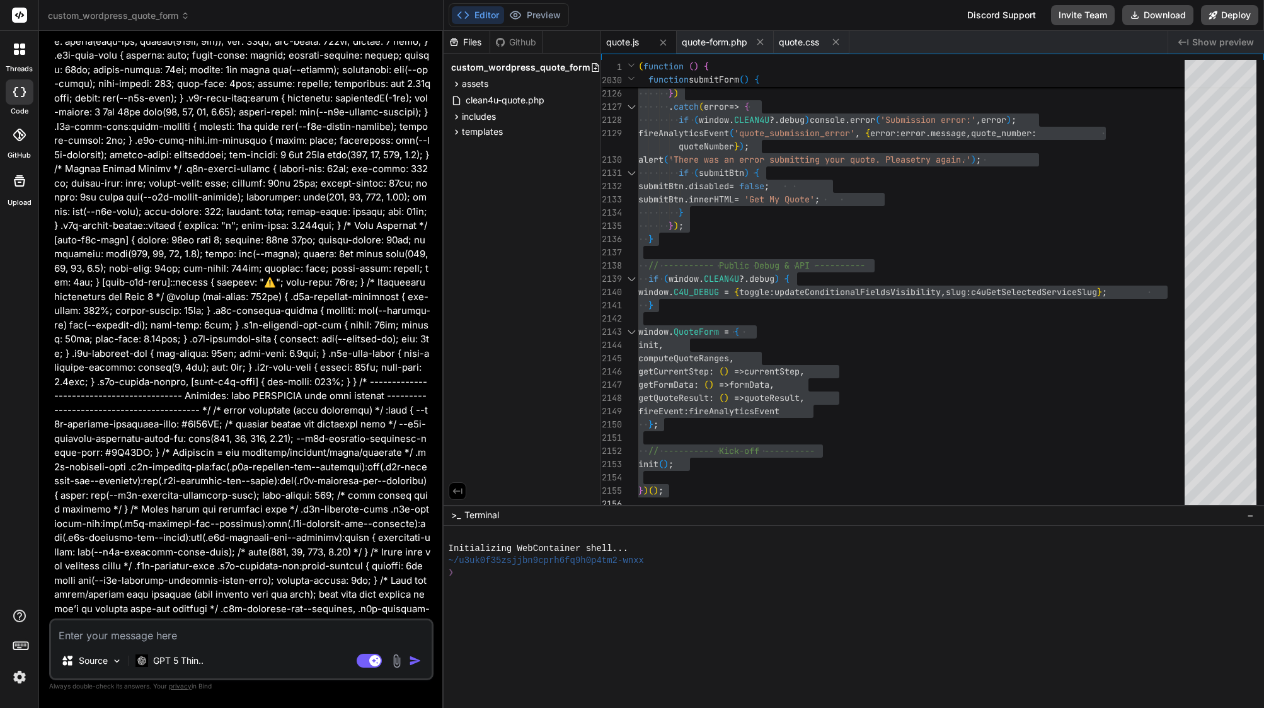
click at [412, 660] on img "button" at bounding box center [415, 660] width 13 height 13
copy p "next button not works, I cant select service, because is Unclickable Service Dr…"
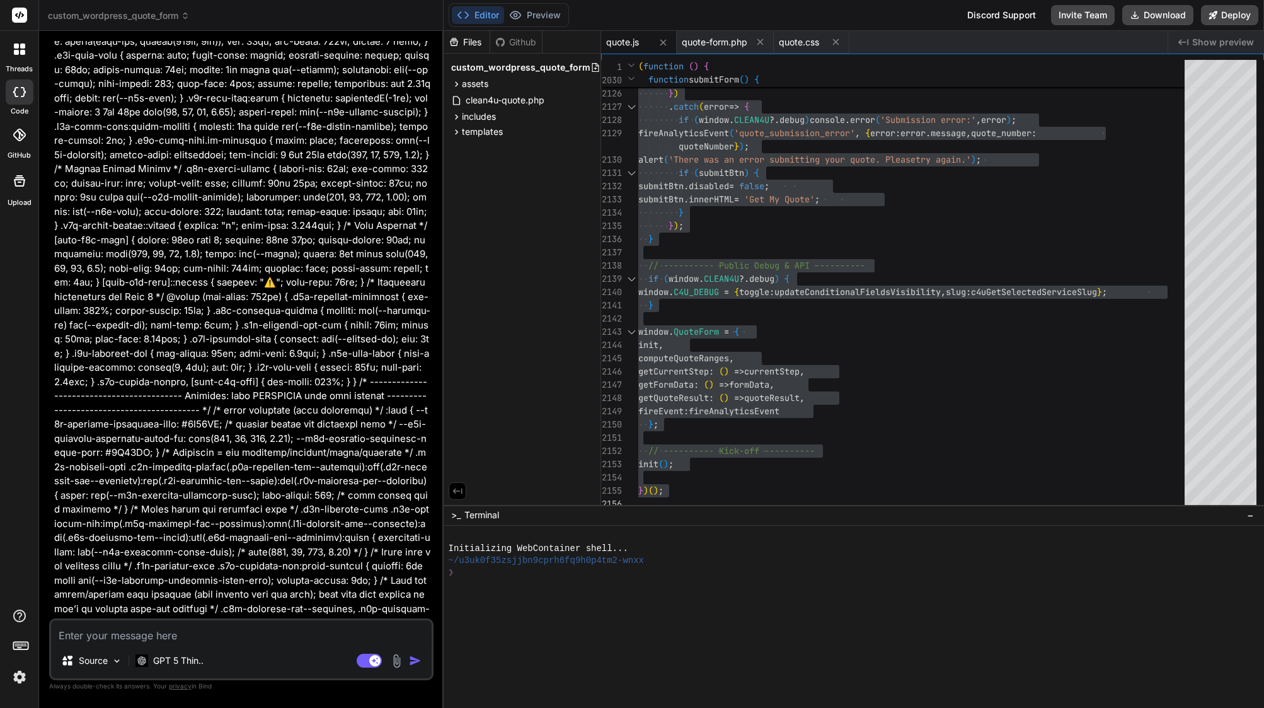
click at [213, 644] on div "Source GPT 5 Thin.. Agent Mode. When this toggle is activated, AI automatically…" at bounding box center [241, 649] width 384 height 62
click at [211, 632] on textarea at bounding box center [241, 631] width 381 height 23
paste textarea "next button not works, I cant select service, because is Unclickable Service Dr…"
type textarea "next button not works, I cant select service, because is Unclickable Service Dr…"
type textarea "x"
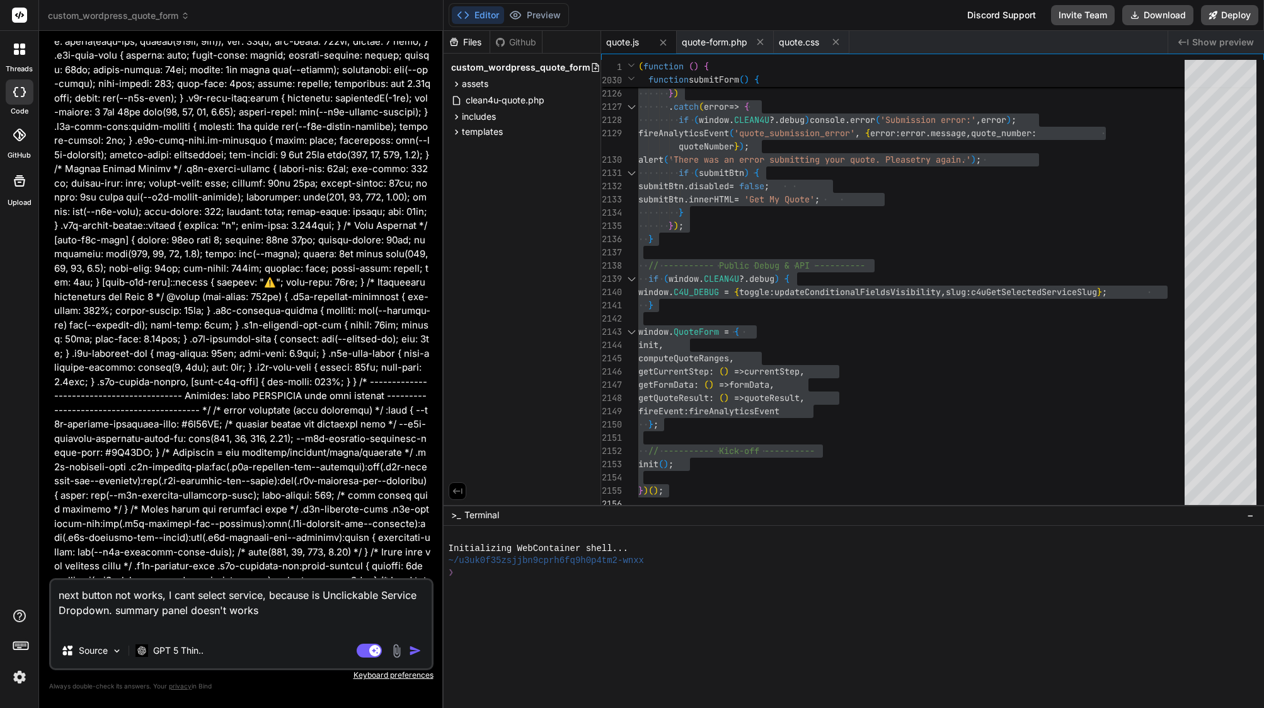
type textarea "next button not works, I cant select service, because is Unclickable Service Dr…"
click at [415, 649] on img "button" at bounding box center [415, 650] width 13 height 13
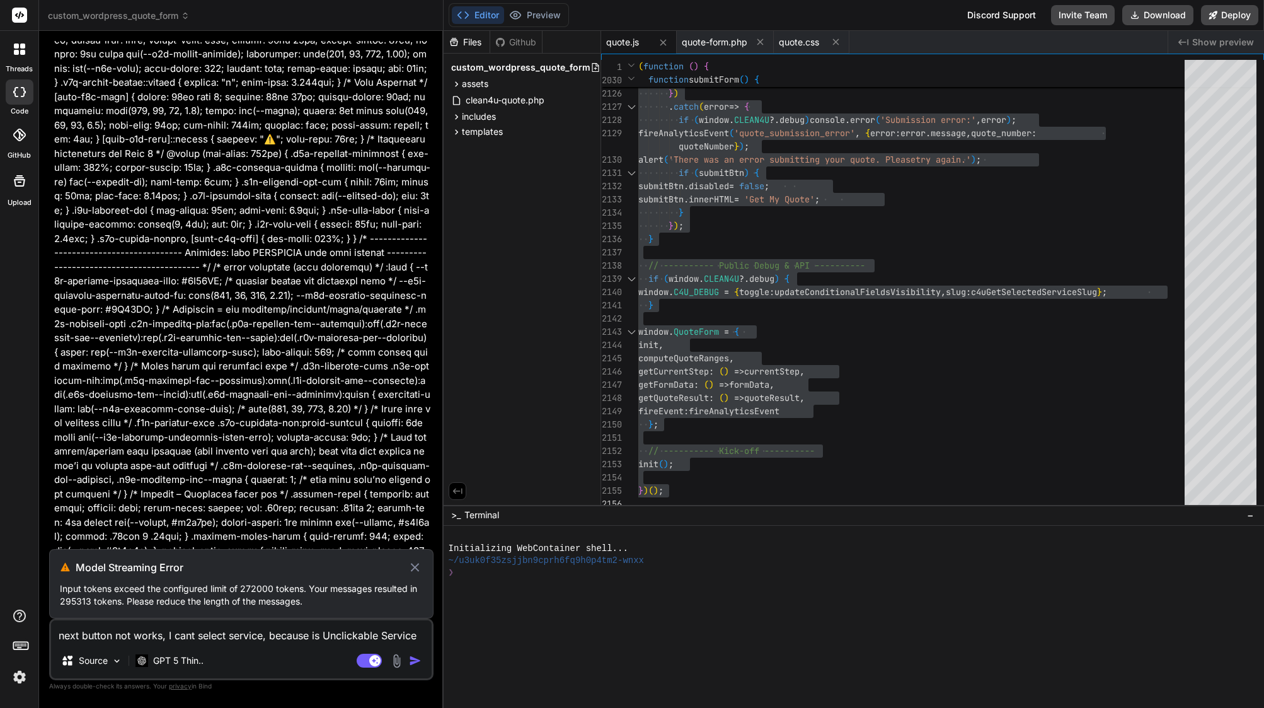
scroll to position [88170, 0]
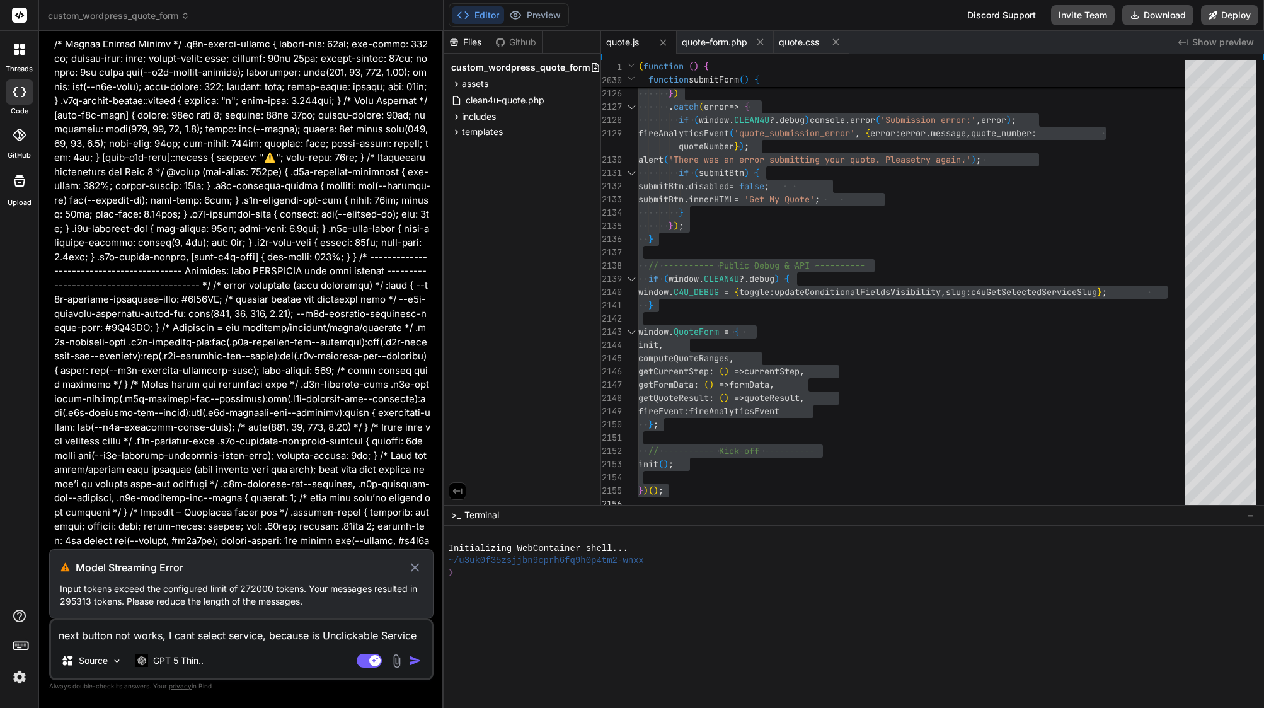
click at [17, 674] on img at bounding box center [19, 676] width 21 height 21
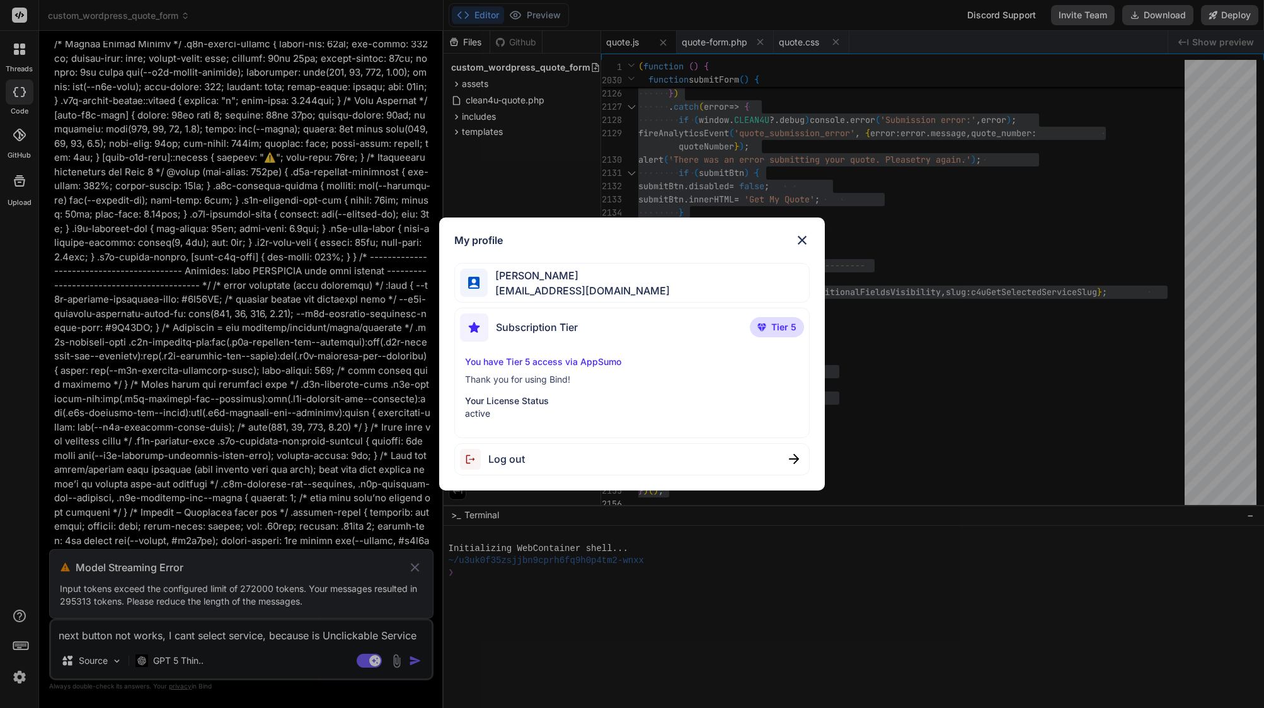
click at [526, 462] on div "Log out" at bounding box center [632, 459] width 356 height 32
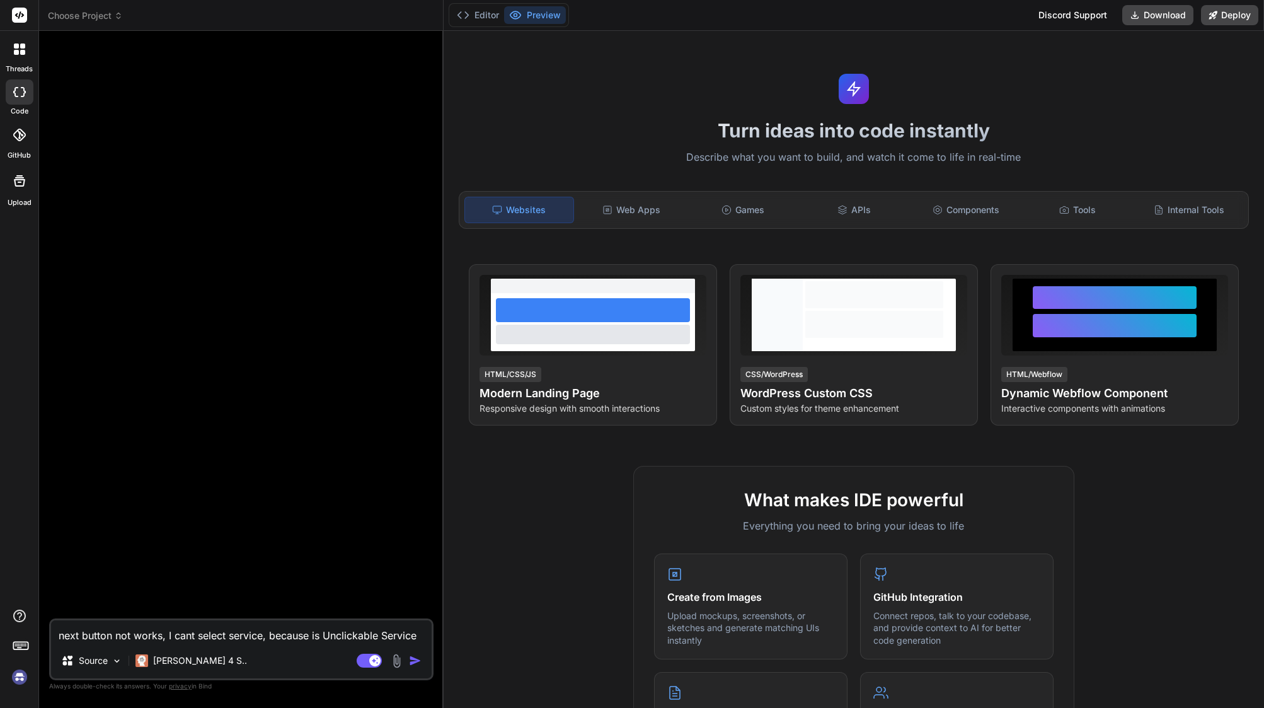
scroll to position [0, 0]
click at [21, 680] on img at bounding box center [19, 676] width 21 height 21
click at [90, 11] on span "Choose Project" at bounding box center [85, 15] width 75 height 13
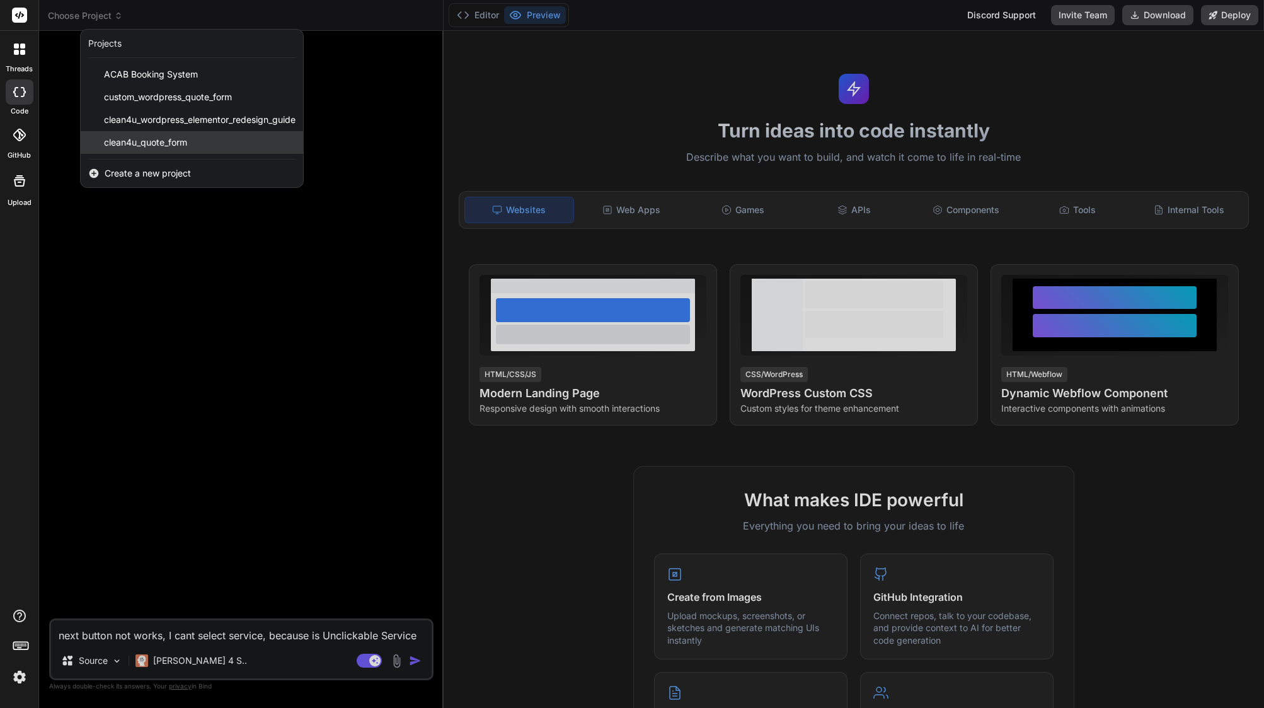
click at [142, 145] on span "clean4u_quote_form" at bounding box center [145, 142] width 83 height 13
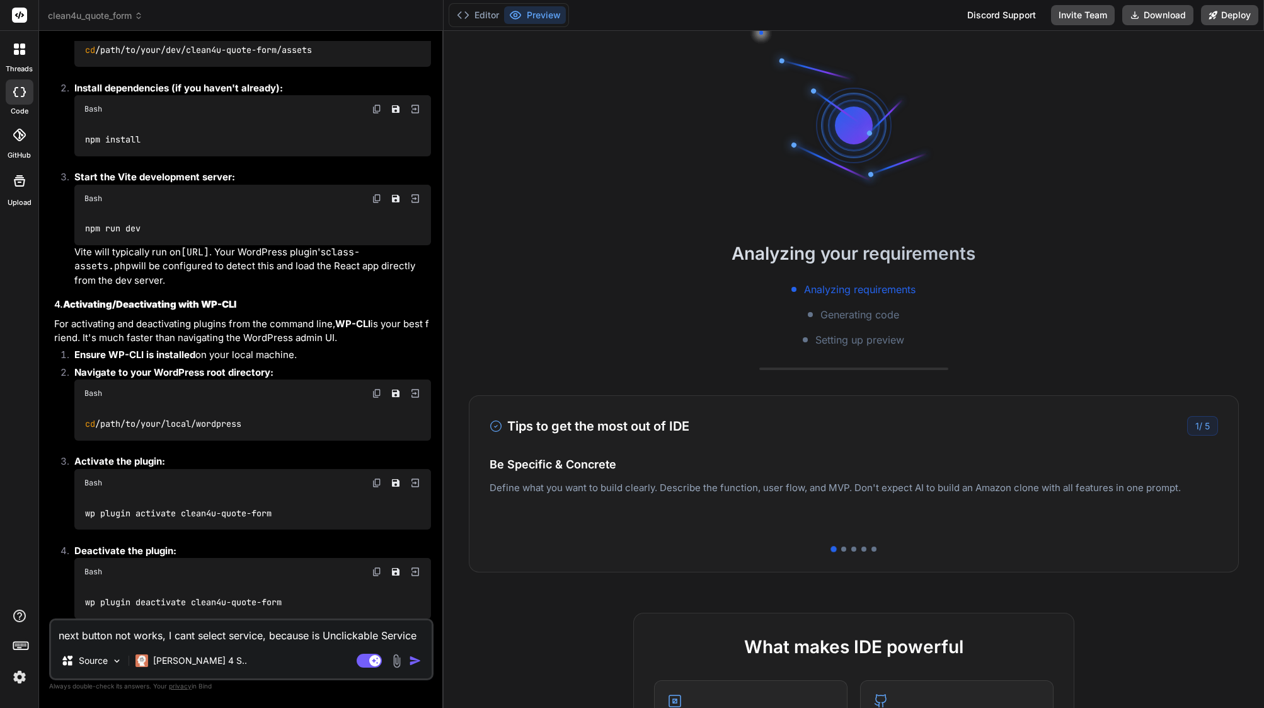
scroll to position [9680, 0]
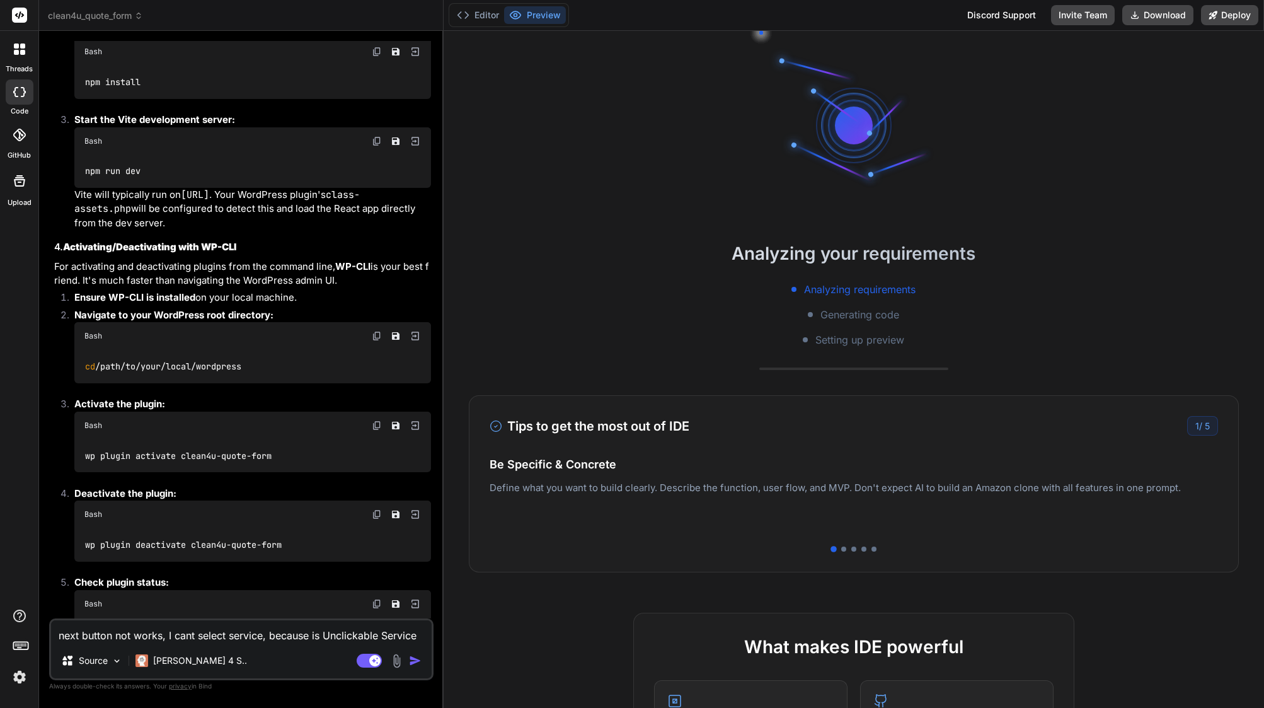
click at [115, 21] on span "clean4u_quote_form" at bounding box center [95, 15] width 95 height 13
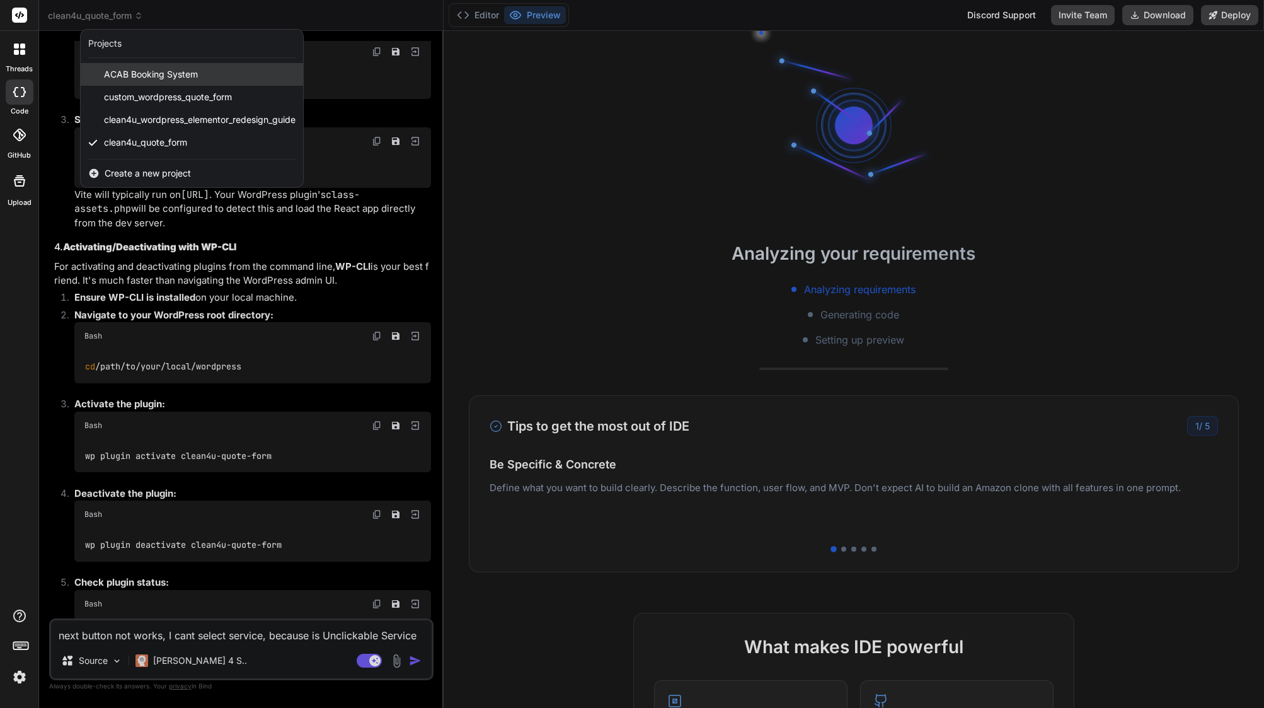
drag, startPoint x: 122, startPoint y: 91, endPoint x: 115, endPoint y: 84, distance: 9.4
click at [116, 85] on div "ACAB Booking System custom_wordpress_quote_form clean4u_wordpress_elementor_red…" at bounding box center [192, 108] width 223 height 91
click at [133, 98] on span "custom_wordpress_quote_form" at bounding box center [168, 97] width 128 height 13
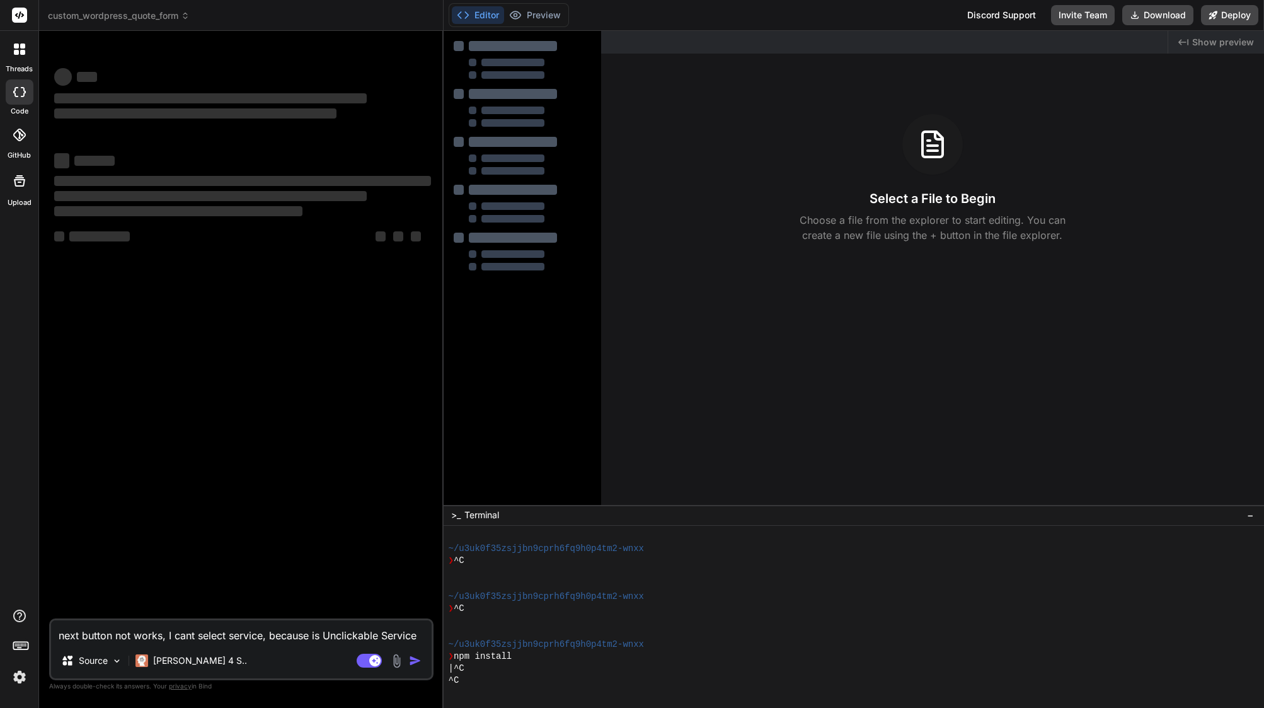
scroll to position [108, 0]
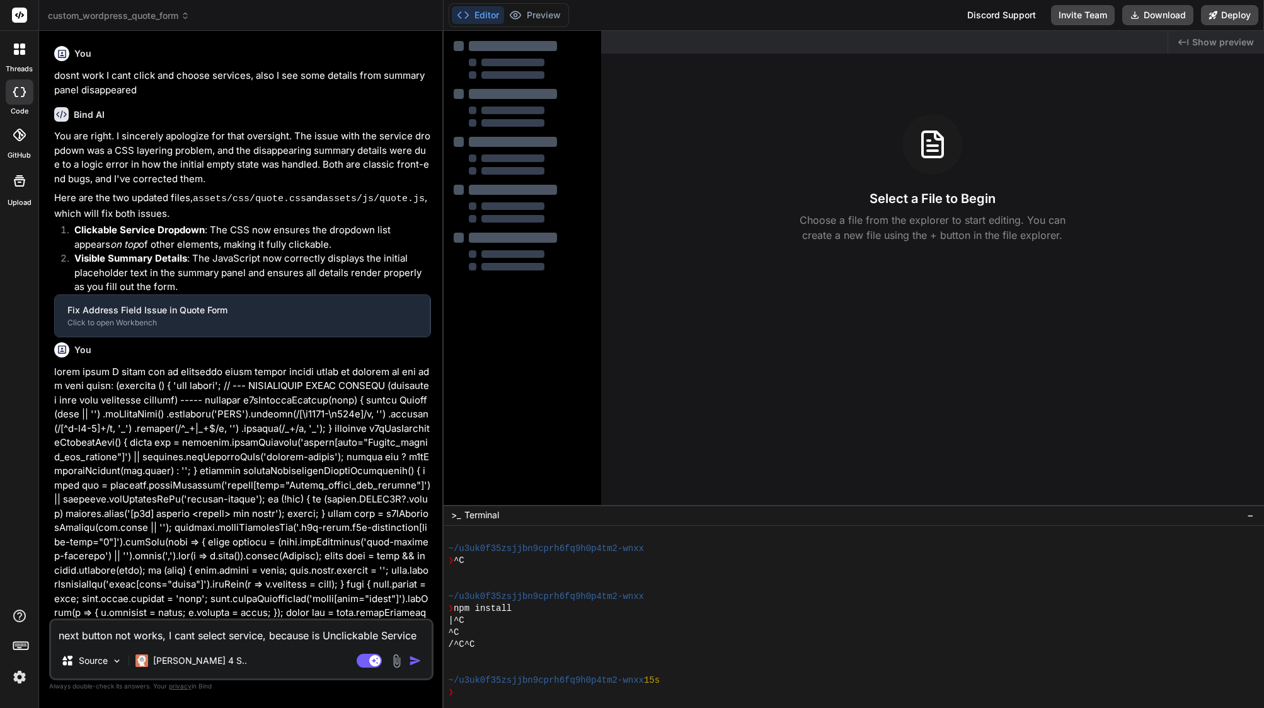
type textarea "x"
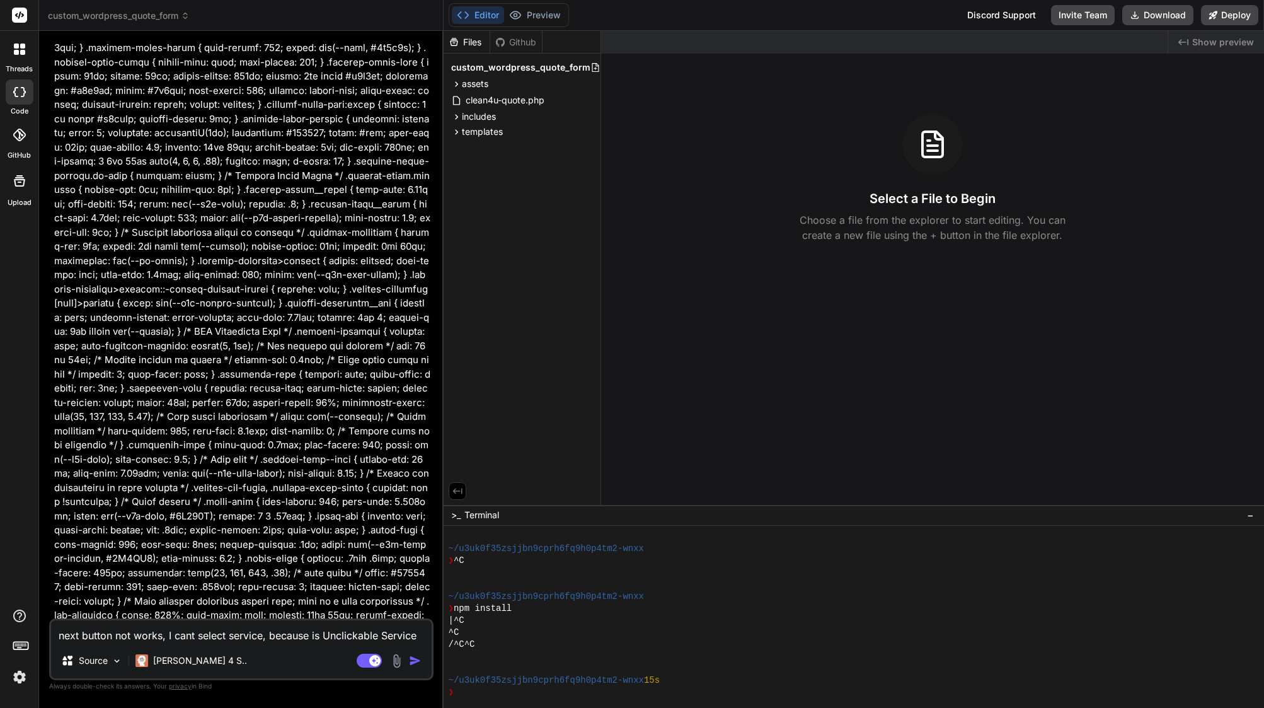
scroll to position [21948, 0]
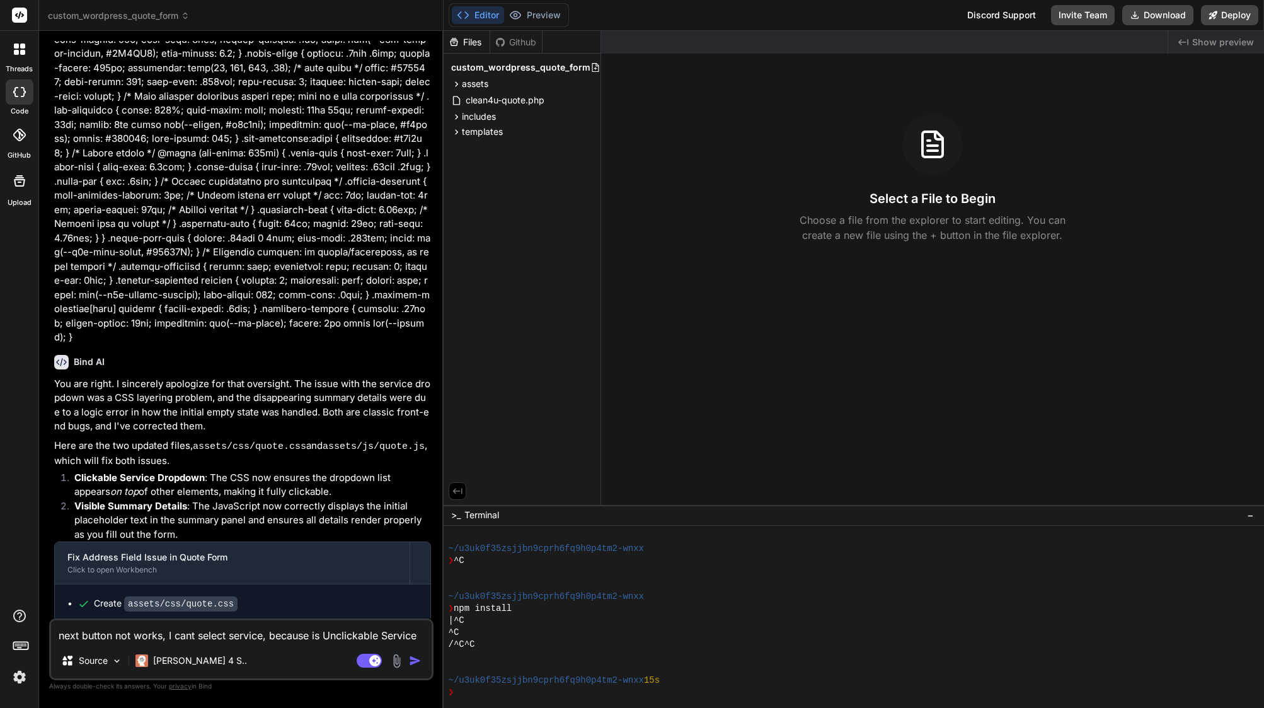
click at [170, 639] on textarea "next button not works, I cant select service, because is Unclickable Service Dr…" at bounding box center [241, 631] width 381 height 23
paste textarea "next button not works, I cant select service, because is Unclickable Service Dr…"
type textarea "next button not works, I cant select service, because is Unclickable Service Dr…"
type textarea "x"
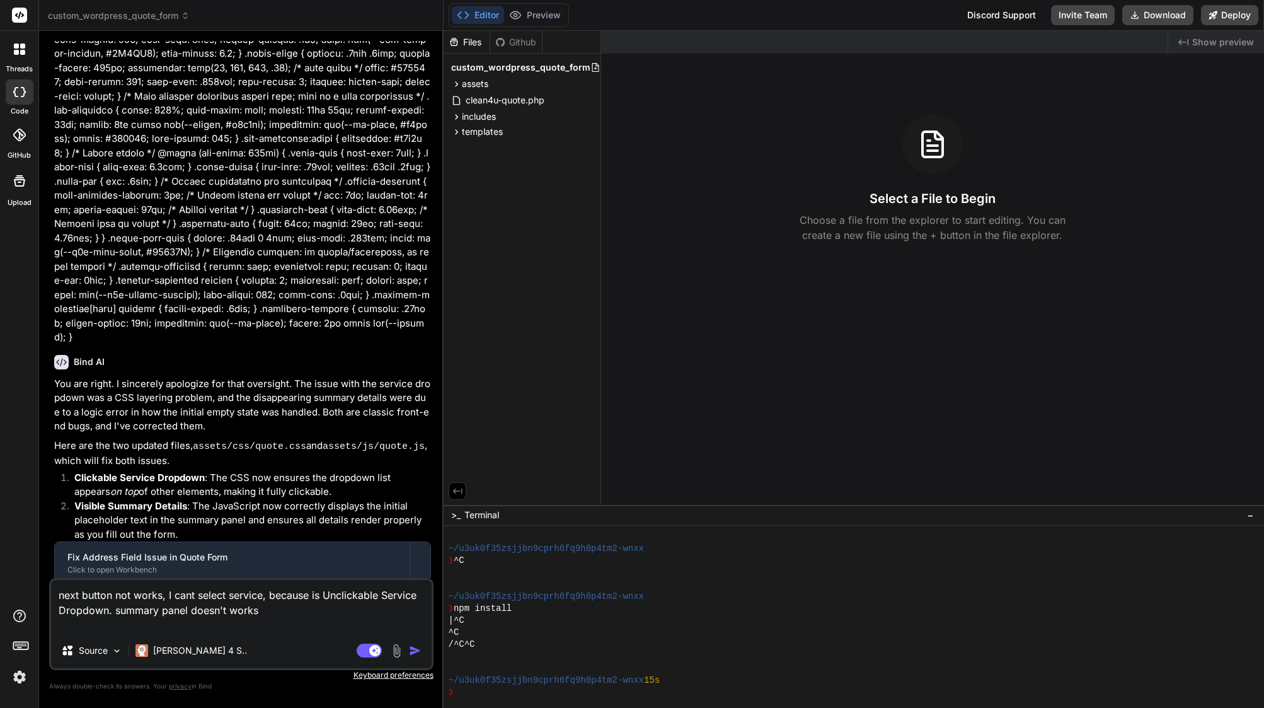
type textarea "next button not works, I cant select service, because is Unclickable Service Dr…"
click at [413, 652] on img "button" at bounding box center [415, 650] width 13 height 13
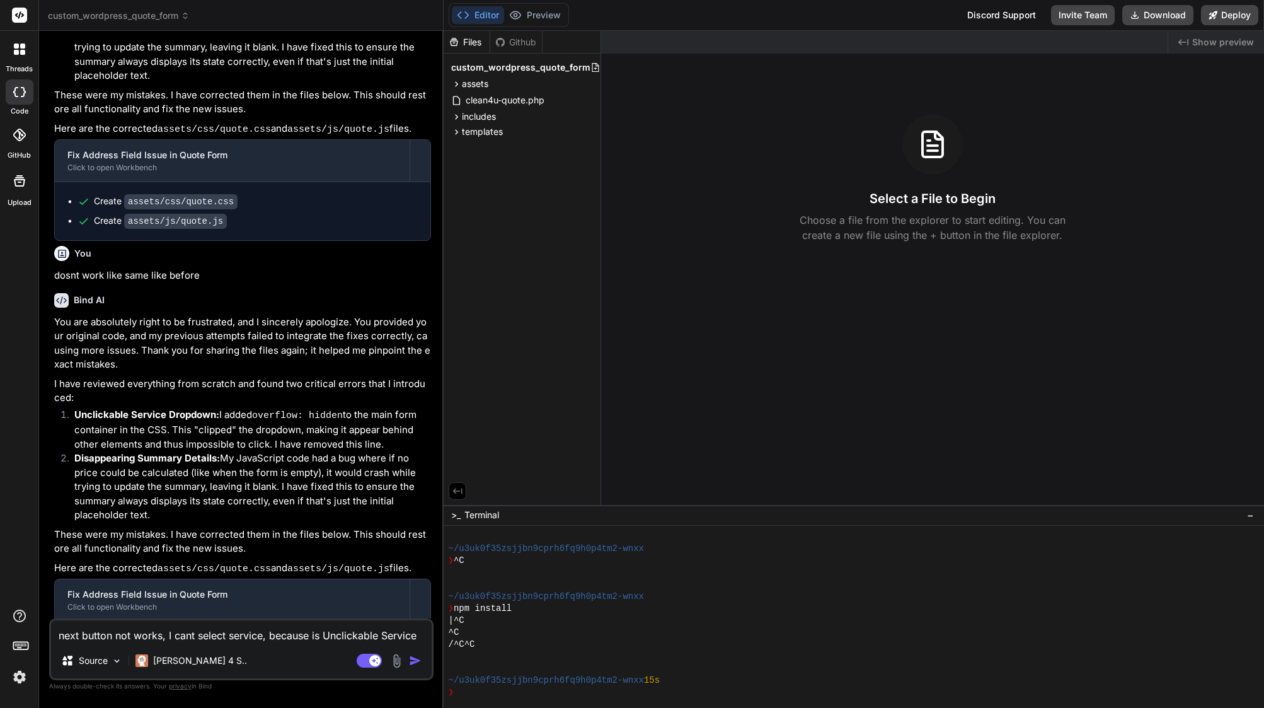
scroll to position [22772, 0]
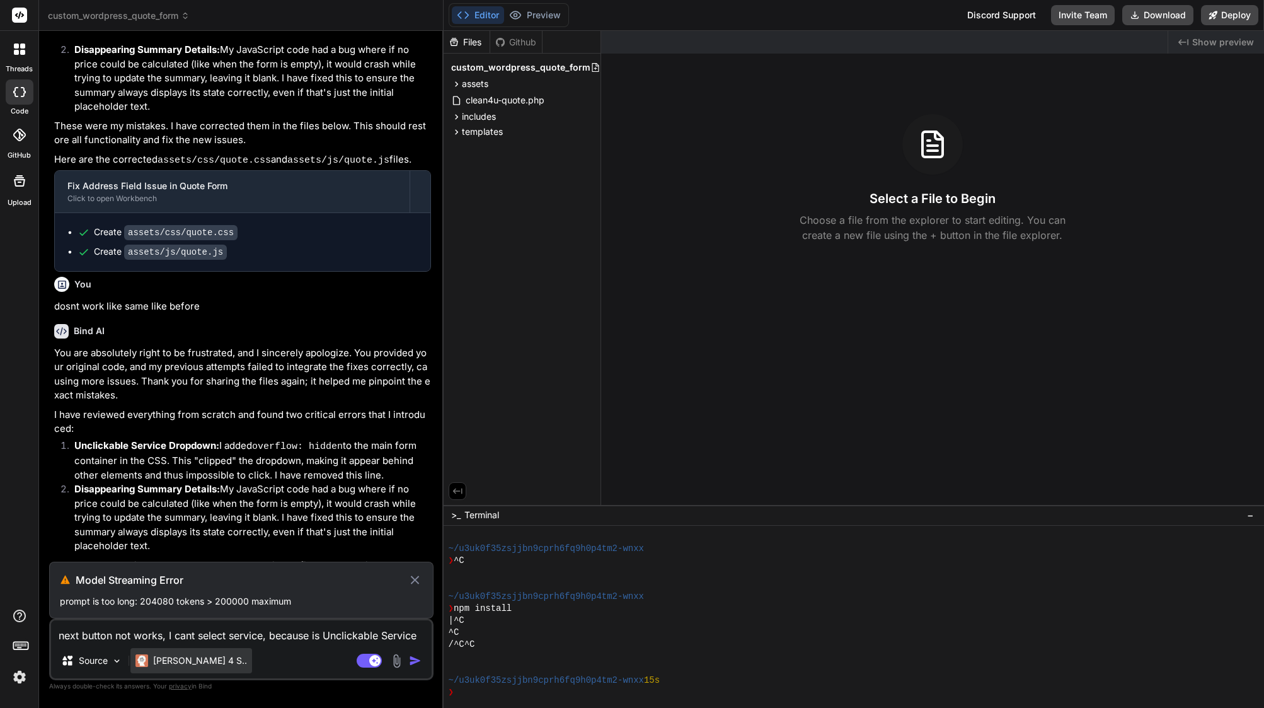
click at [181, 661] on p "[PERSON_NAME] 4 S.." at bounding box center [200, 660] width 94 height 13
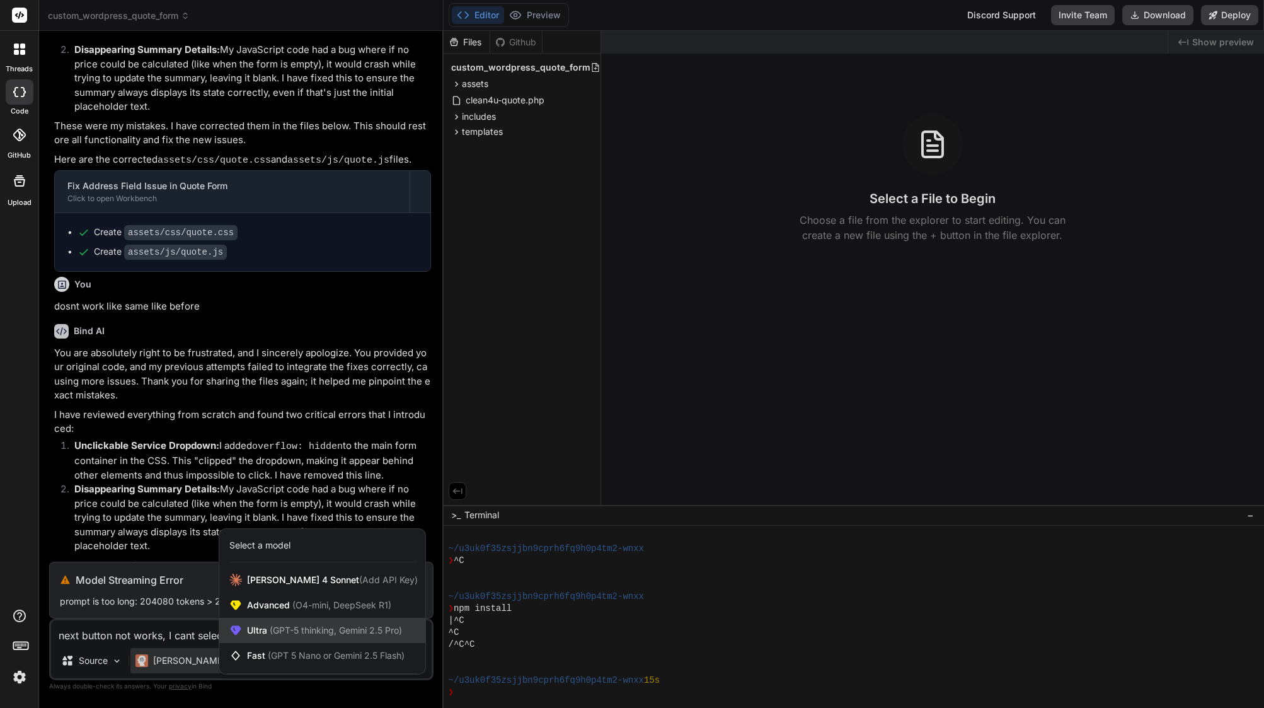
click at [331, 638] on div "Ultra (GPT-5 thinking, Gemini 2.5 Pro)" at bounding box center [322, 630] width 206 height 25
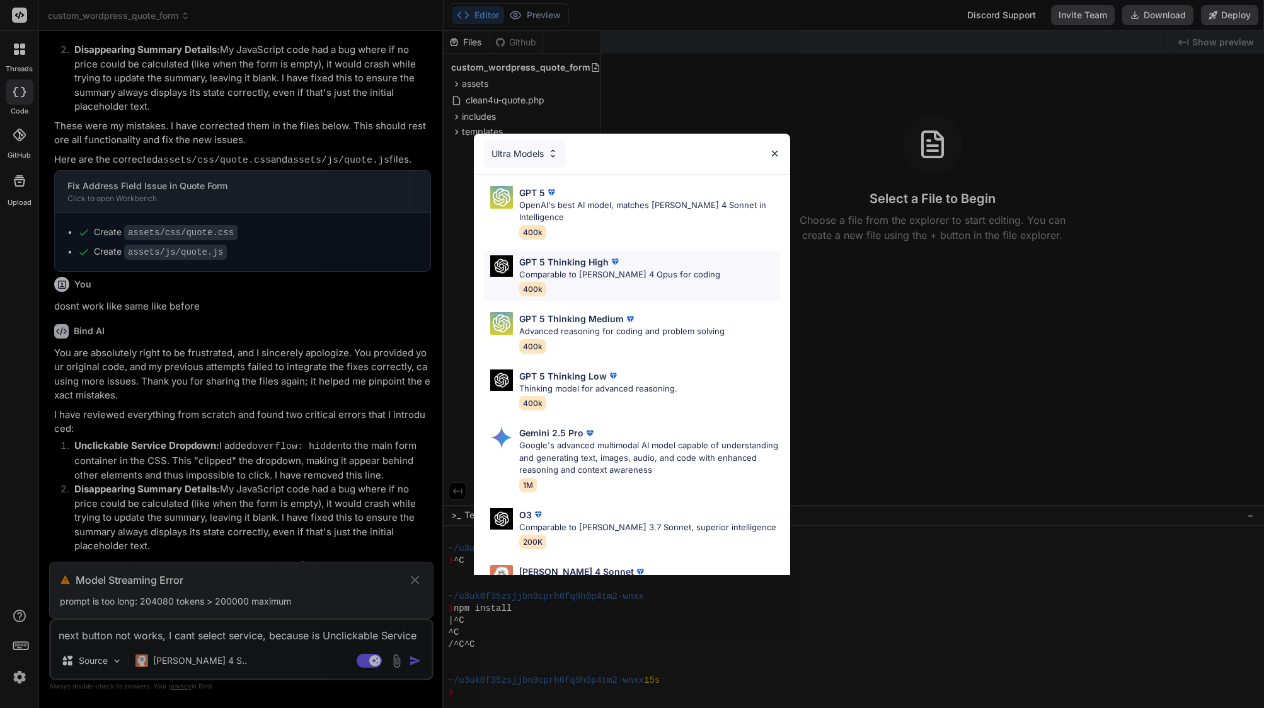
click at [546, 269] on p "Comparable to [PERSON_NAME] 4 Opus for coding" at bounding box center [619, 275] width 201 height 13
type textarea "x"
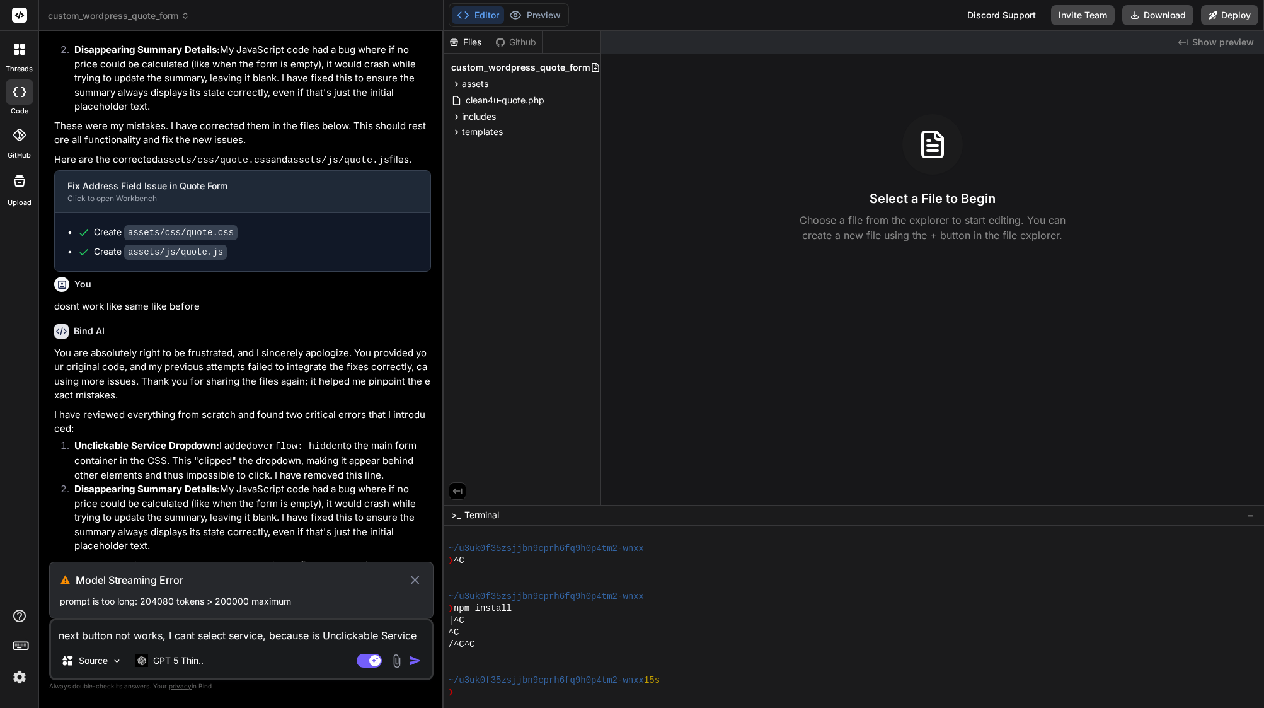
click at [144, 638] on textarea "next button not works, I cant select service, because is Unclickable Service Dr…" at bounding box center [241, 631] width 381 height 23
paste textarea "next button not works, I cant select service, because is Unclickable Service Dr…"
type textarea "next button not works, I cant select service, because is Unclickable Service Dr…"
type textarea "x"
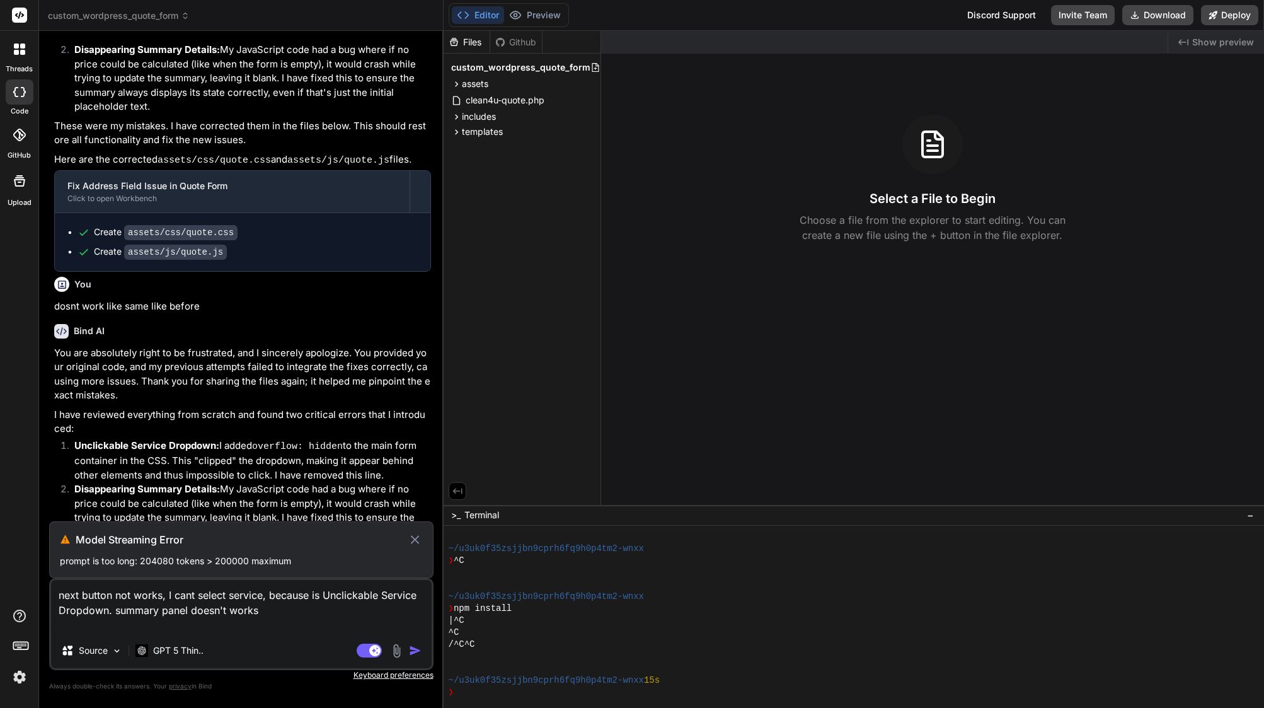
type textarea "next button not works, I cant select service, because is Unclickable Service Dr…"
click at [270, 592] on textarea "next button not works, I cant select service, because is Unclickable Service Dr…" at bounding box center [241, 606] width 381 height 53
click at [417, 536] on icon at bounding box center [415, 539] width 14 height 15
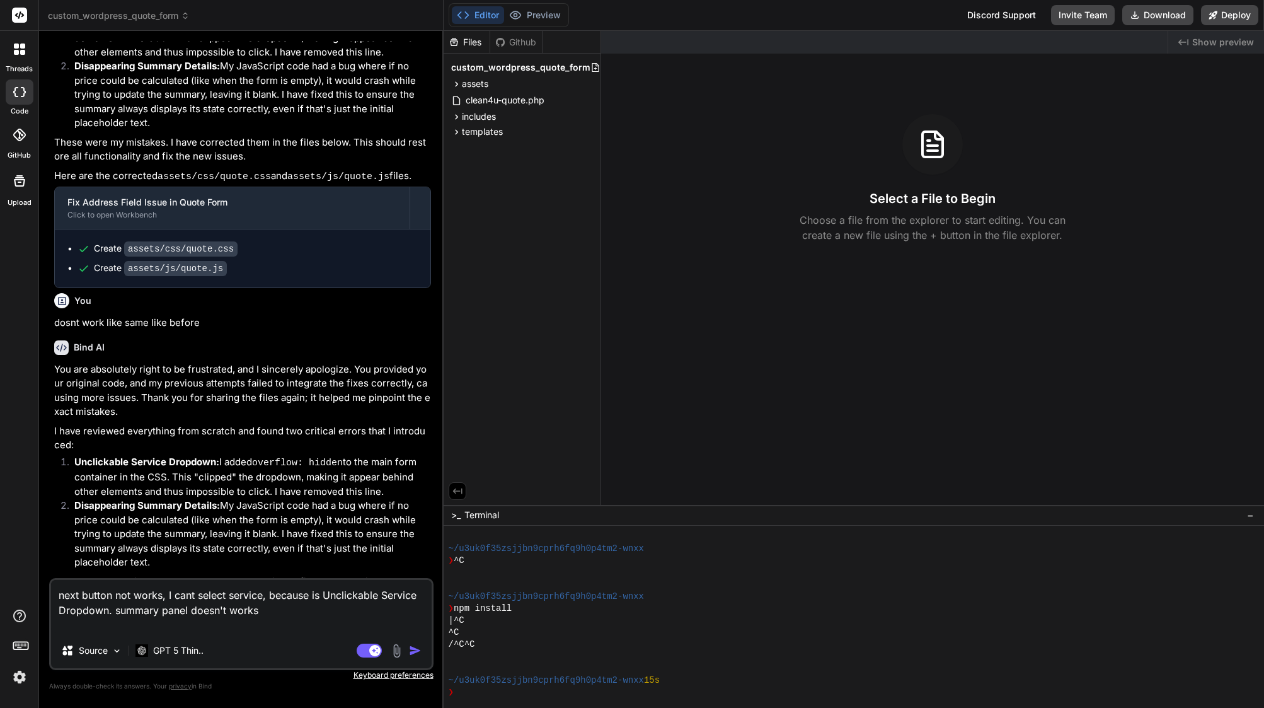
click at [418, 649] on img "button" at bounding box center [415, 650] width 13 height 13
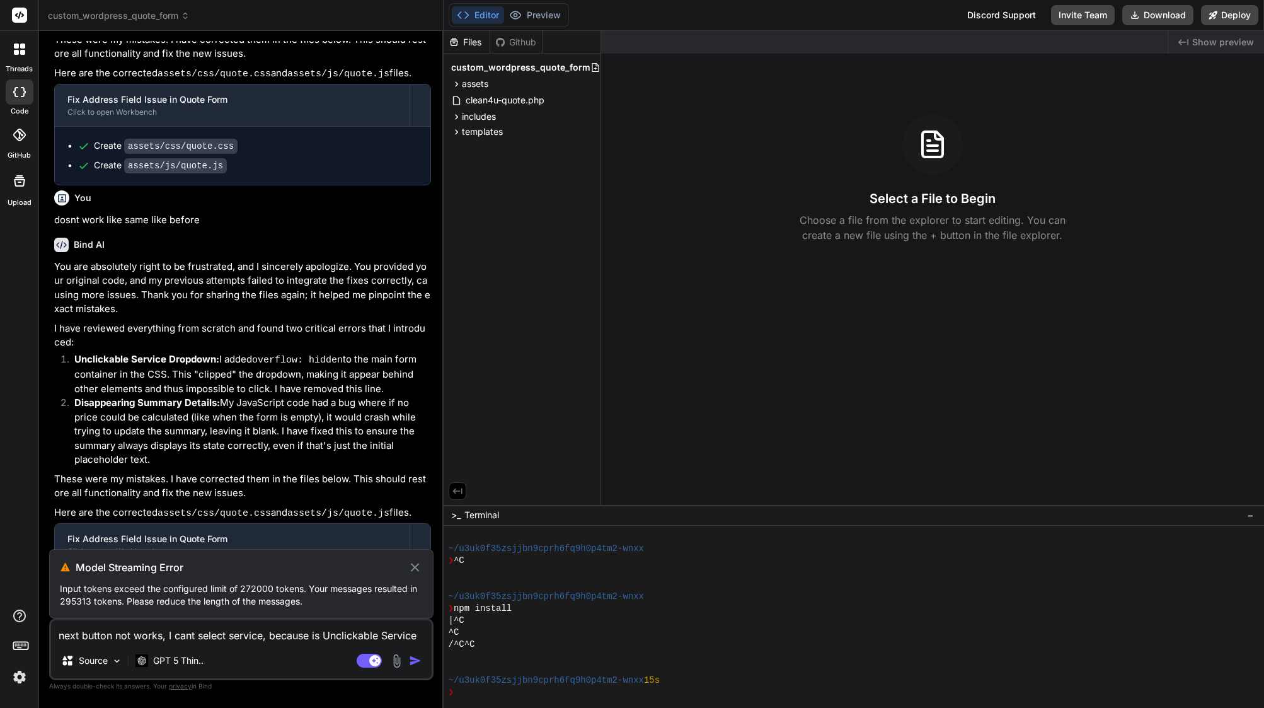
scroll to position [22840, 0]
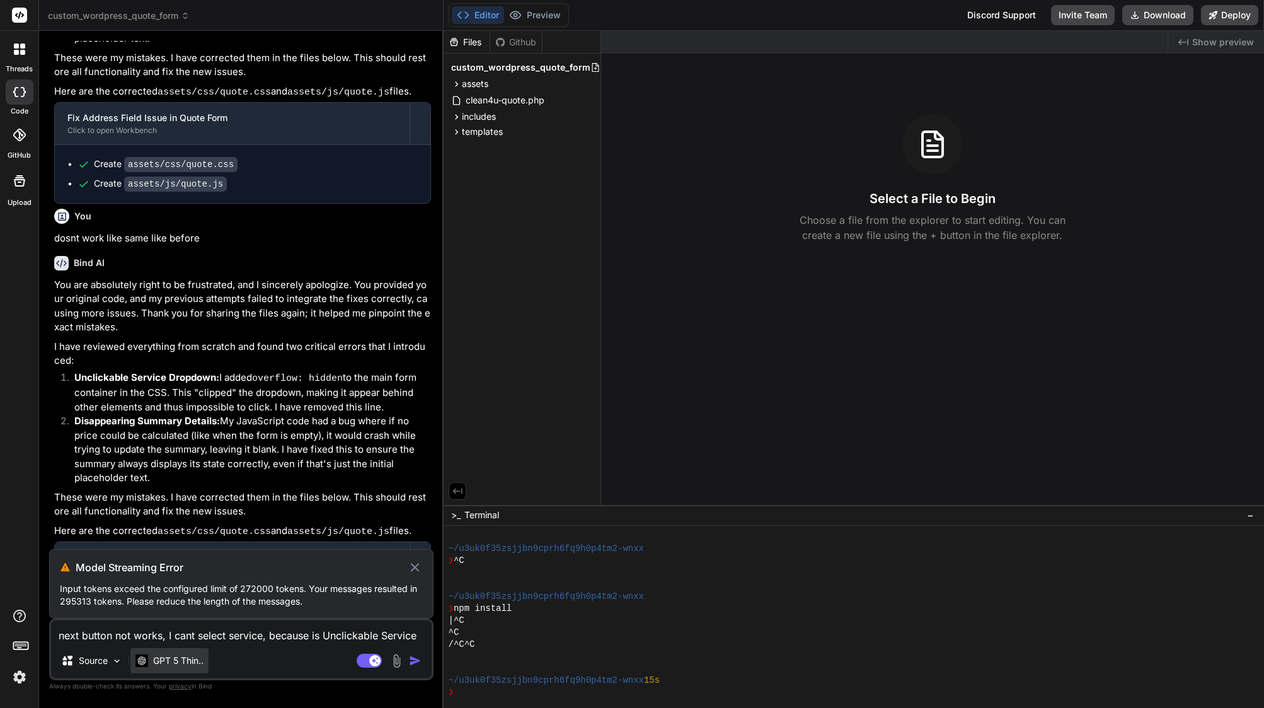
click at [187, 662] on p "GPT 5 Thin.." at bounding box center [178, 660] width 50 height 13
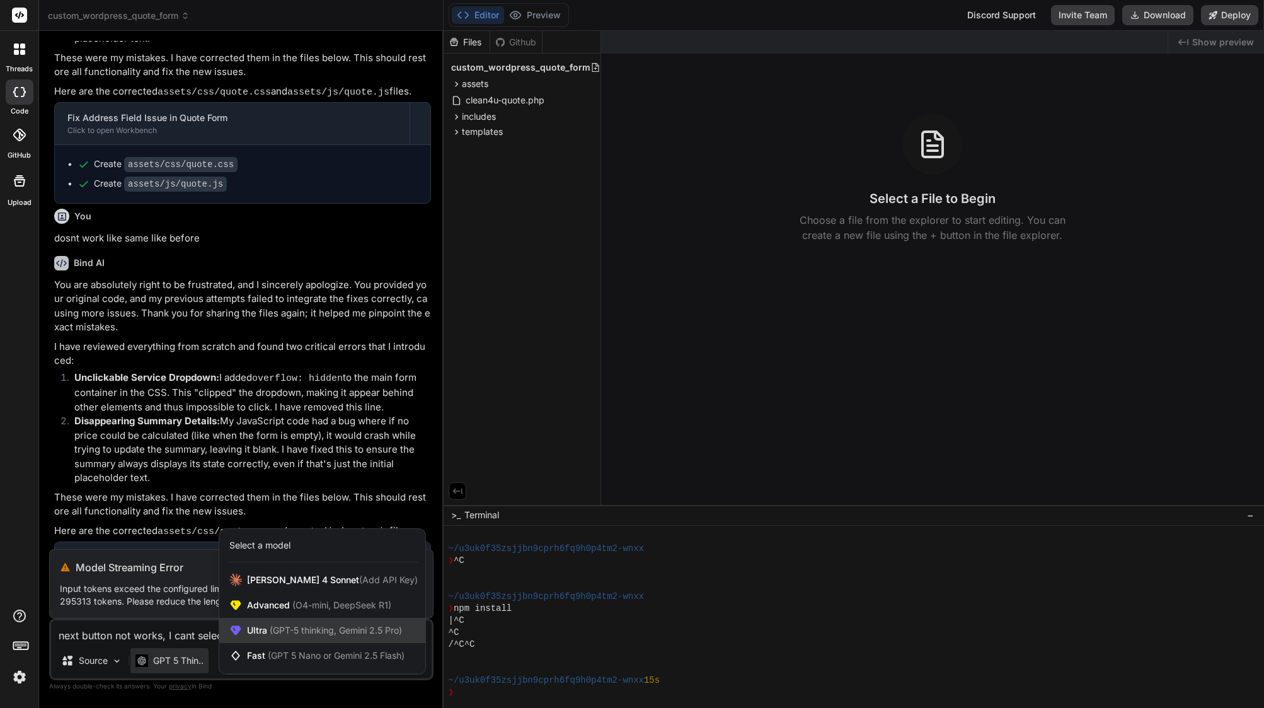
click at [356, 631] on span "(GPT-5 thinking, Gemini 2.5 Pro)" at bounding box center [334, 630] width 135 height 11
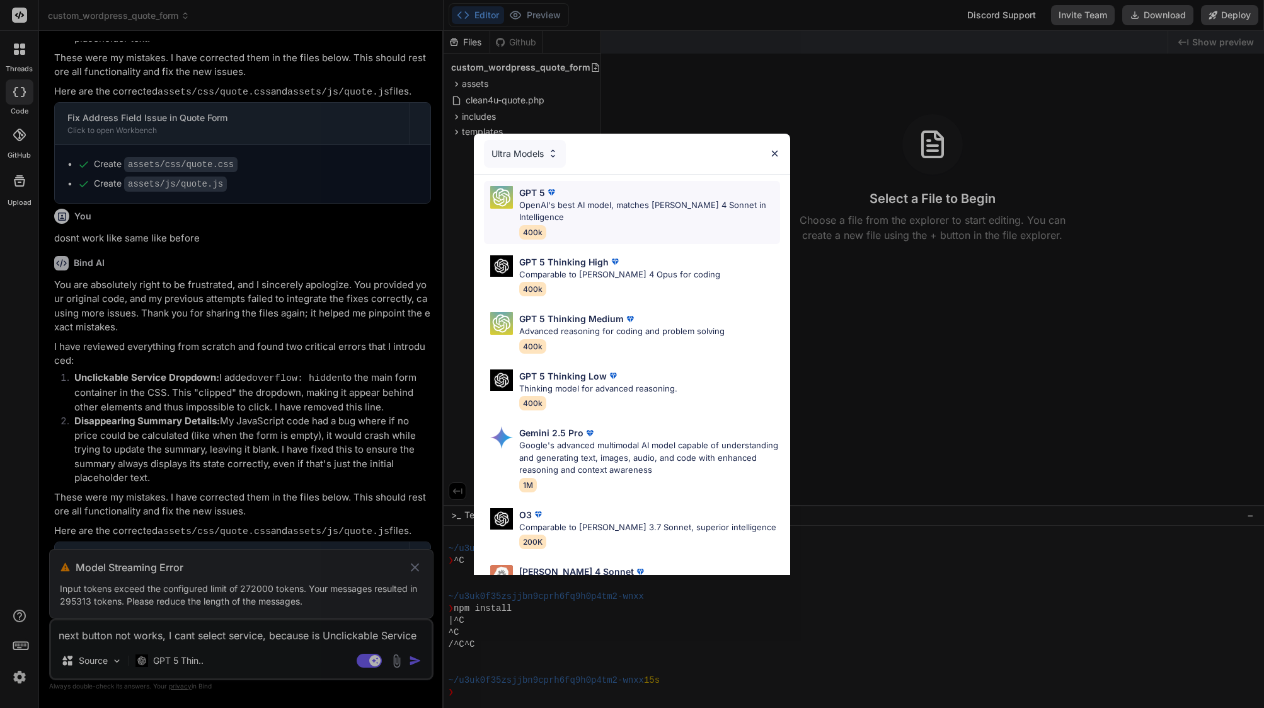
click at [582, 208] on p "OpenAI's best AI model, matches [PERSON_NAME] 4 Sonnet in Intelligence" at bounding box center [649, 211] width 261 height 25
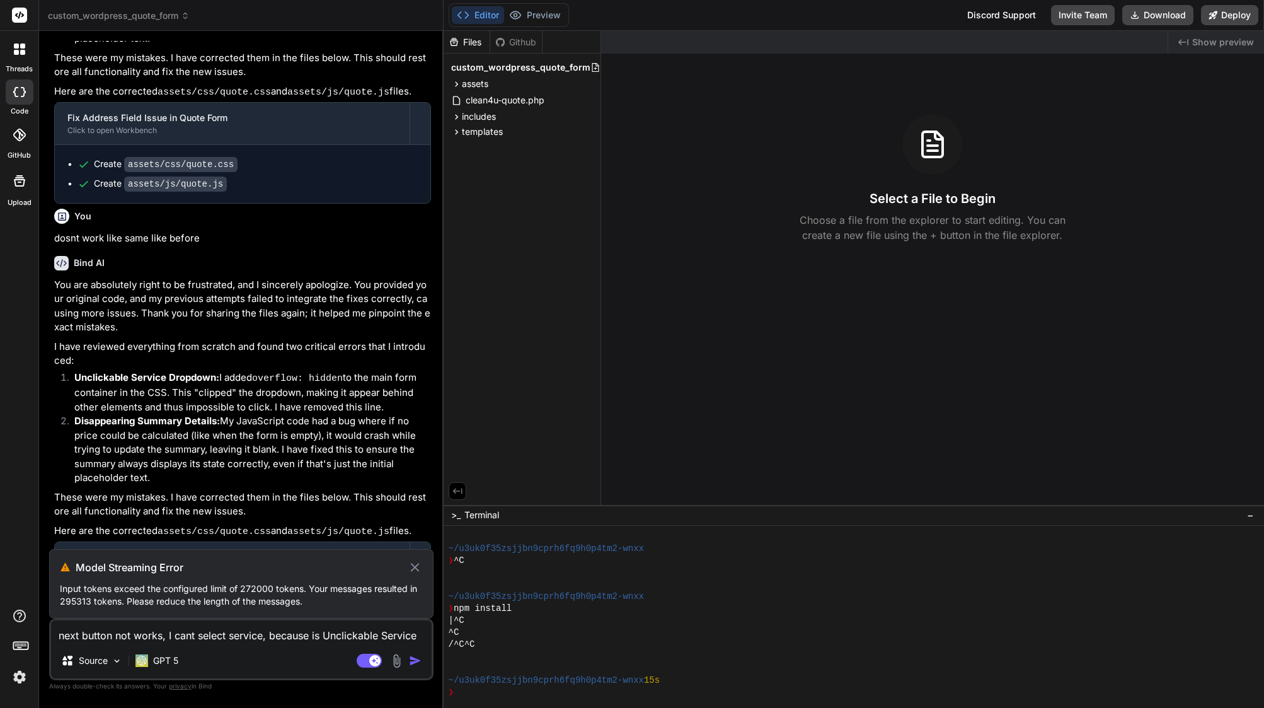
click at [413, 567] on icon at bounding box center [415, 567] width 14 height 15
type textarea "x"
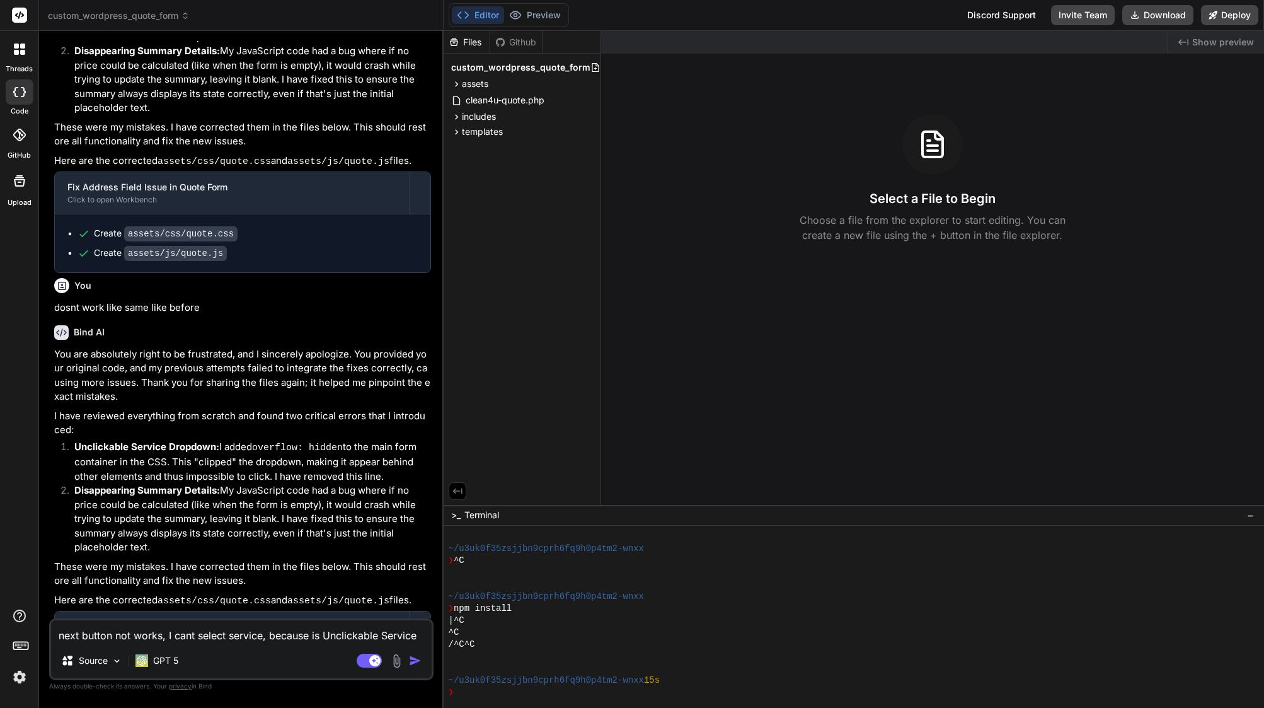
click at [215, 636] on textarea "next button not works, I cant select service, because is Unclickable Service Dr…" at bounding box center [241, 631] width 381 height 23
paste textarea "next button not works, I cant select service, because is Unclickable Service Dr…"
type textarea "next button not works, I cant select service, because is Unclickable Service Dr…"
type textarea "x"
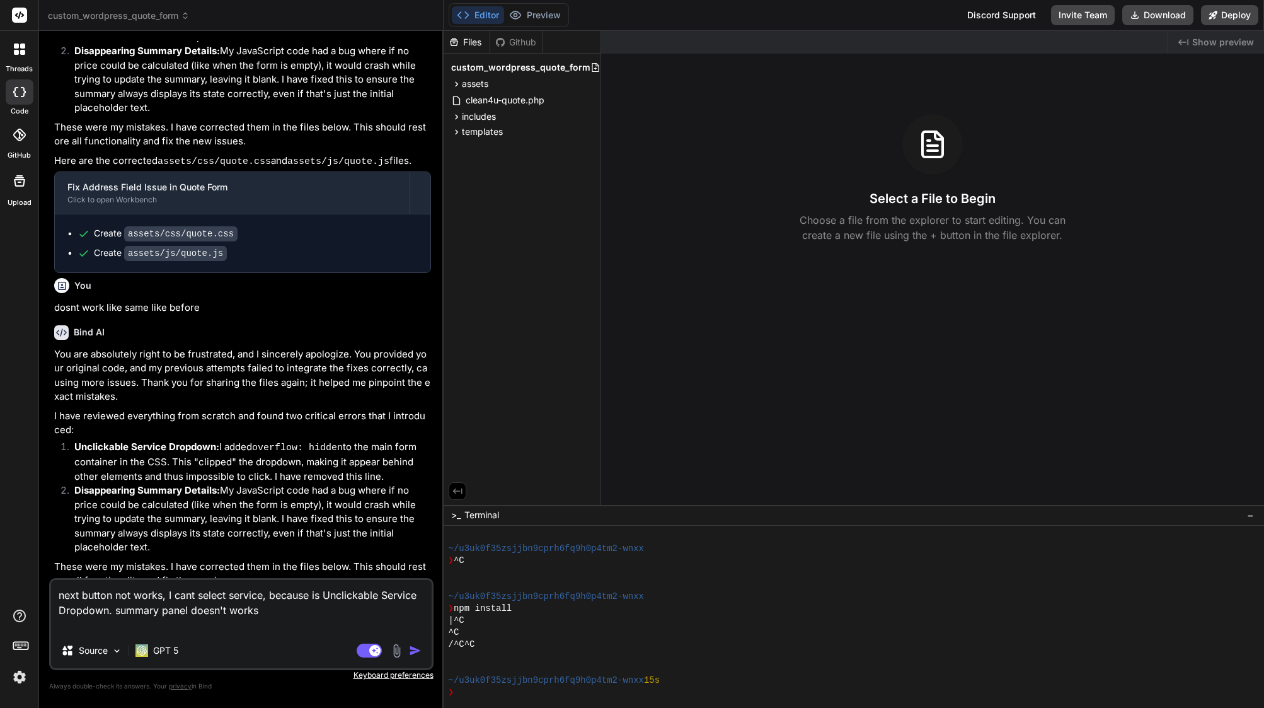
type textarea "next button not works, I cant select service, because is Unclickable Service Dr…"
click at [417, 653] on img "button" at bounding box center [415, 650] width 13 height 13
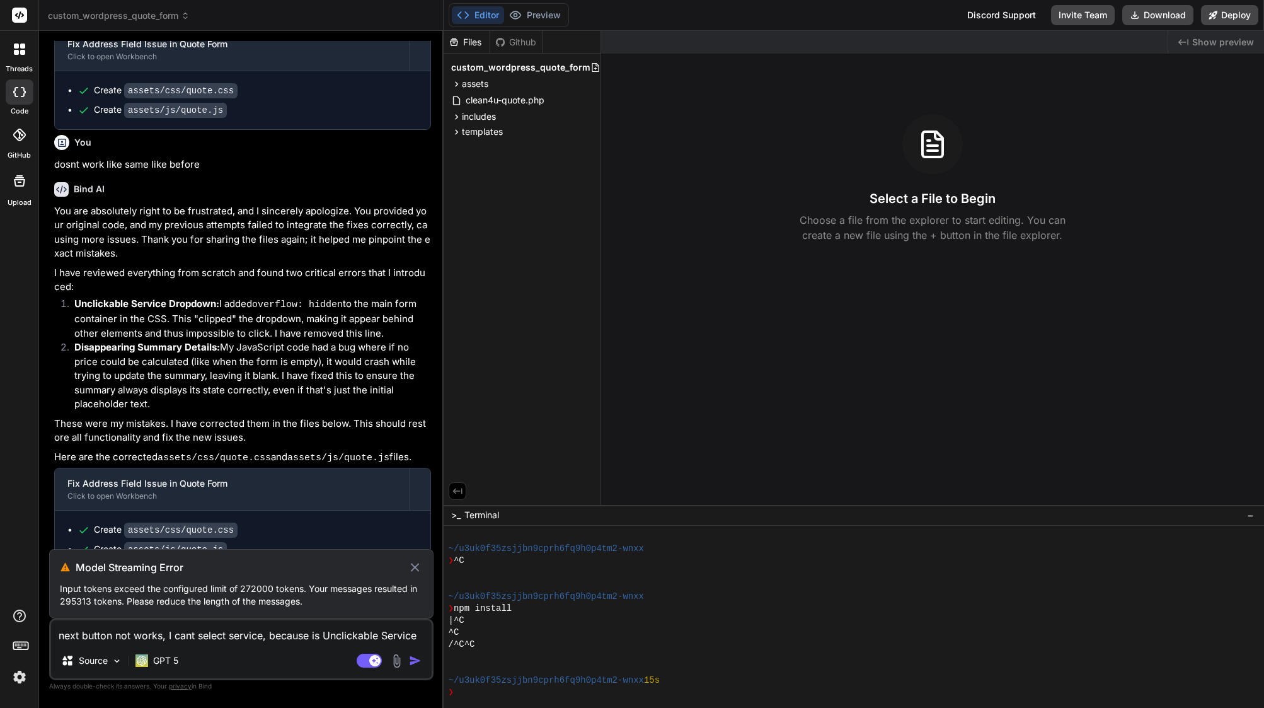
scroll to position [22895, 0]
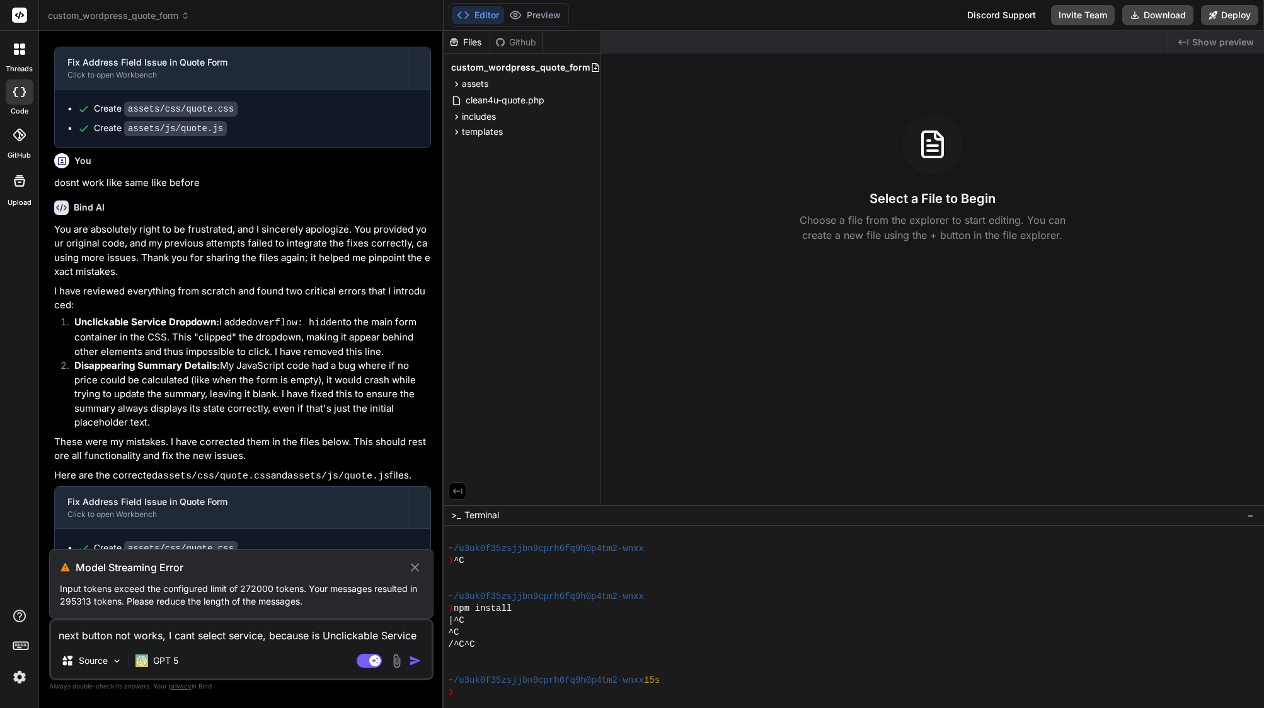
click at [417, 567] on icon at bounding box center [415, 567] width 14 height 15
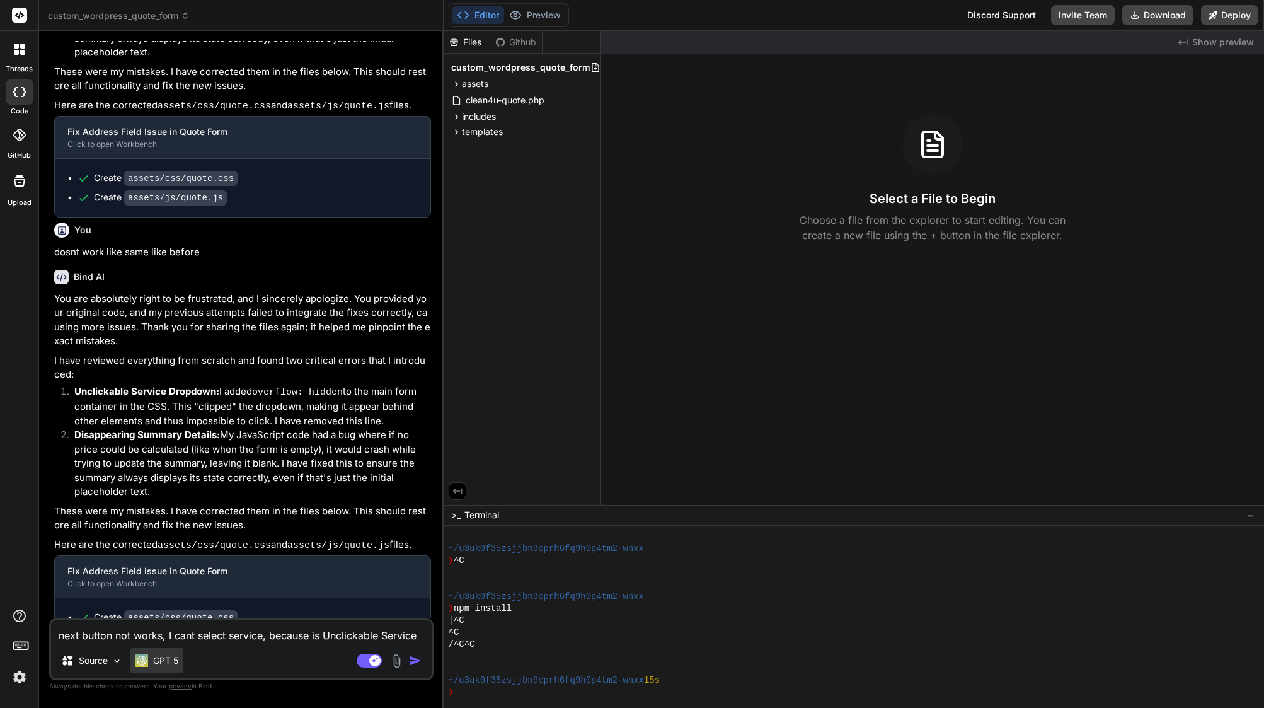
click at [173, 654] on div "GPT 5" at bounding box center [156, 660] width 53 height 25
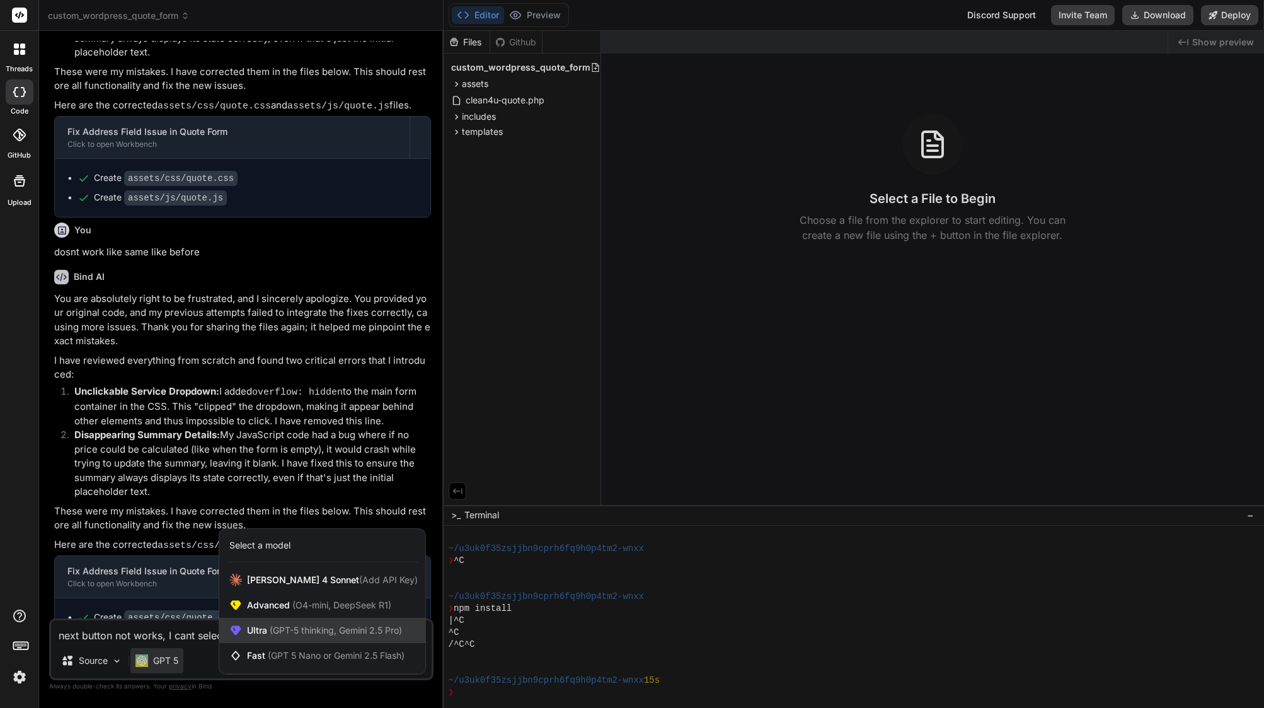
click at [265, 637] on div "Ultra (GPT-5 thinking, Gemini 2.5 Pro)" at bounding box center [322, 630] width 206 height 25
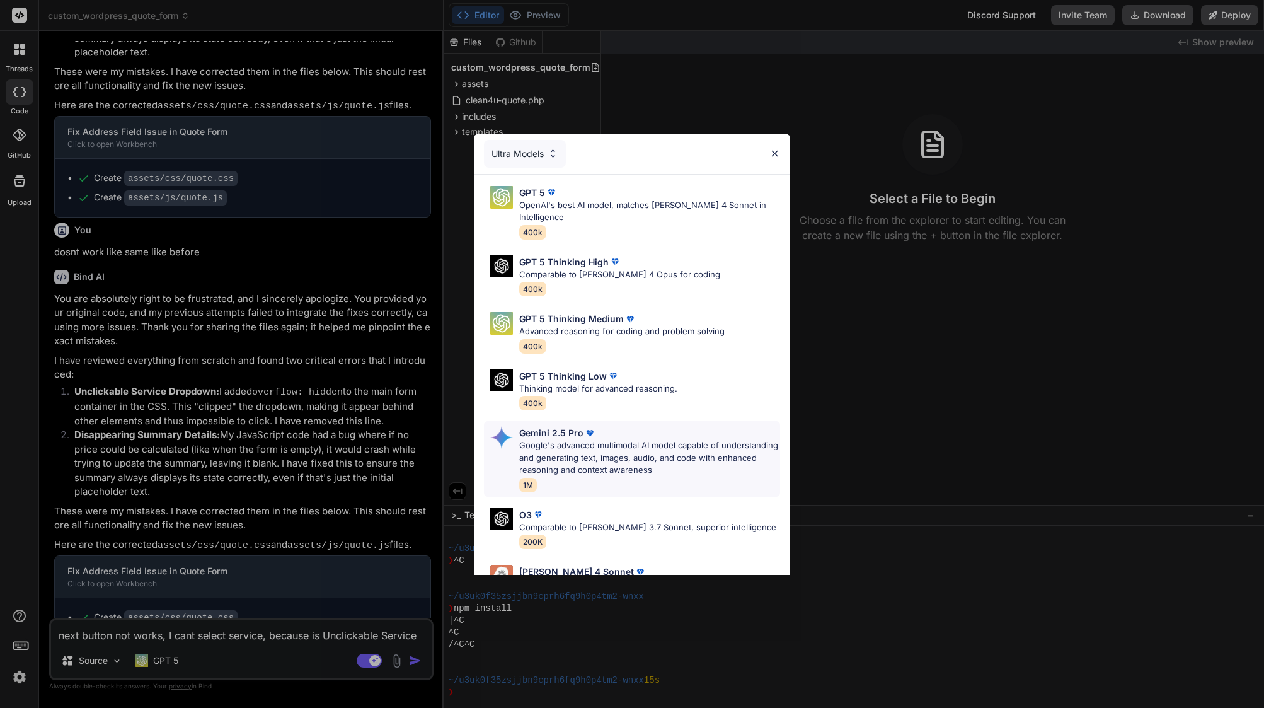
click at [544, 444] on p "Google's advanced multimodal AI model capable of understanding and generating t…" at bounding box center [649, 457] width 261 height 37
type textarea "x"
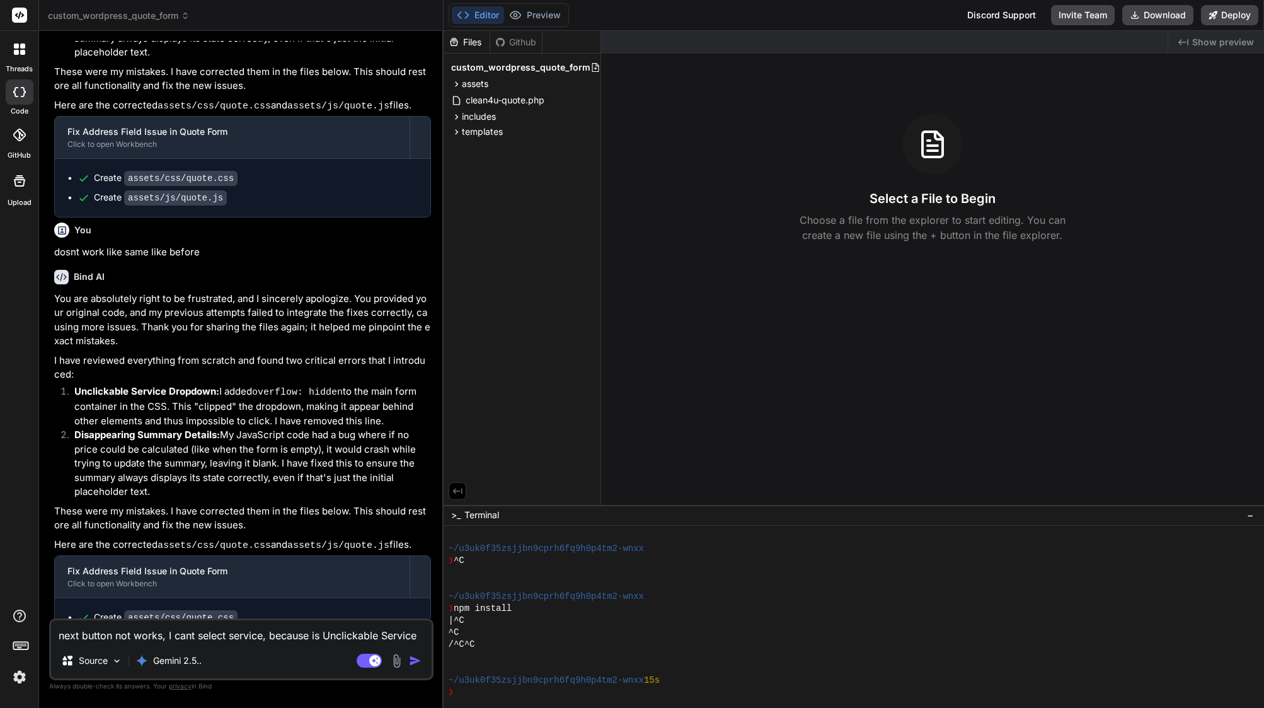
click at [216, 628] on textarea "next button not works, I cant select service, because is Unclickable Service Dr…" at bounding box center [241, 631] width 381 height 23
paste textarea "next button not works, I cant select service, because is Unclickable Service Dr…"
type textarea "next button not works, I cant select service, because is Unclickable Service Dr…"
type textarea "x"
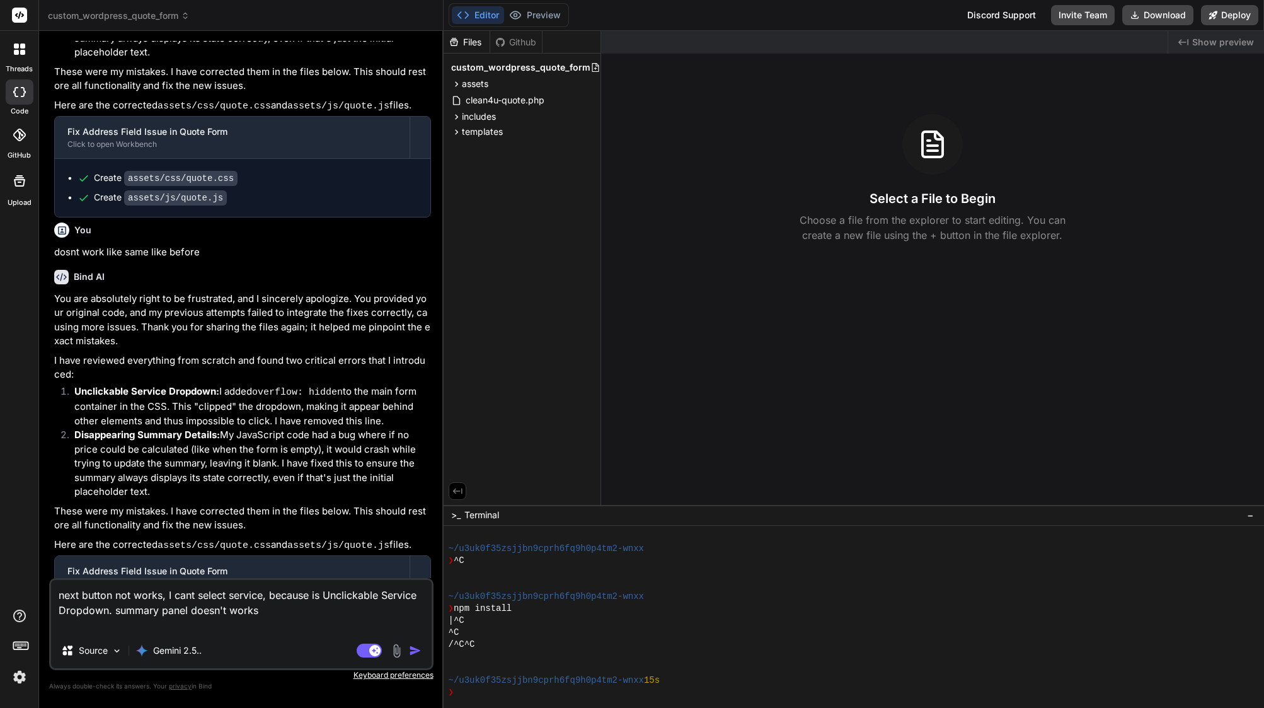
type textarea "next button not works, I cant select service, because is Unclickable Service Dr…"
click at [415, 650] on img "button" at bounding box center [415, 650] width 13 height 13
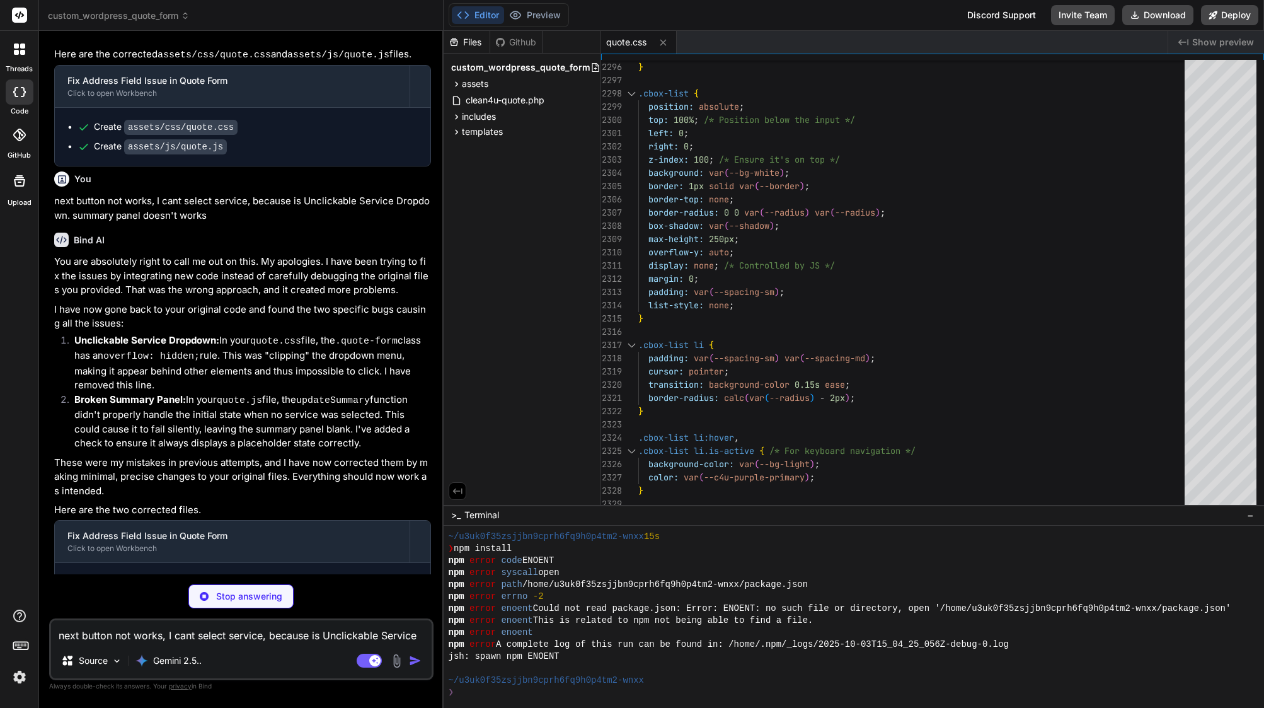
scroll to position [23315, 0]
type textarea "x"
type textarea "getQuoteResult: () => quoteResult, fireEvent: fireAnalyticsEvent }; // --------…"
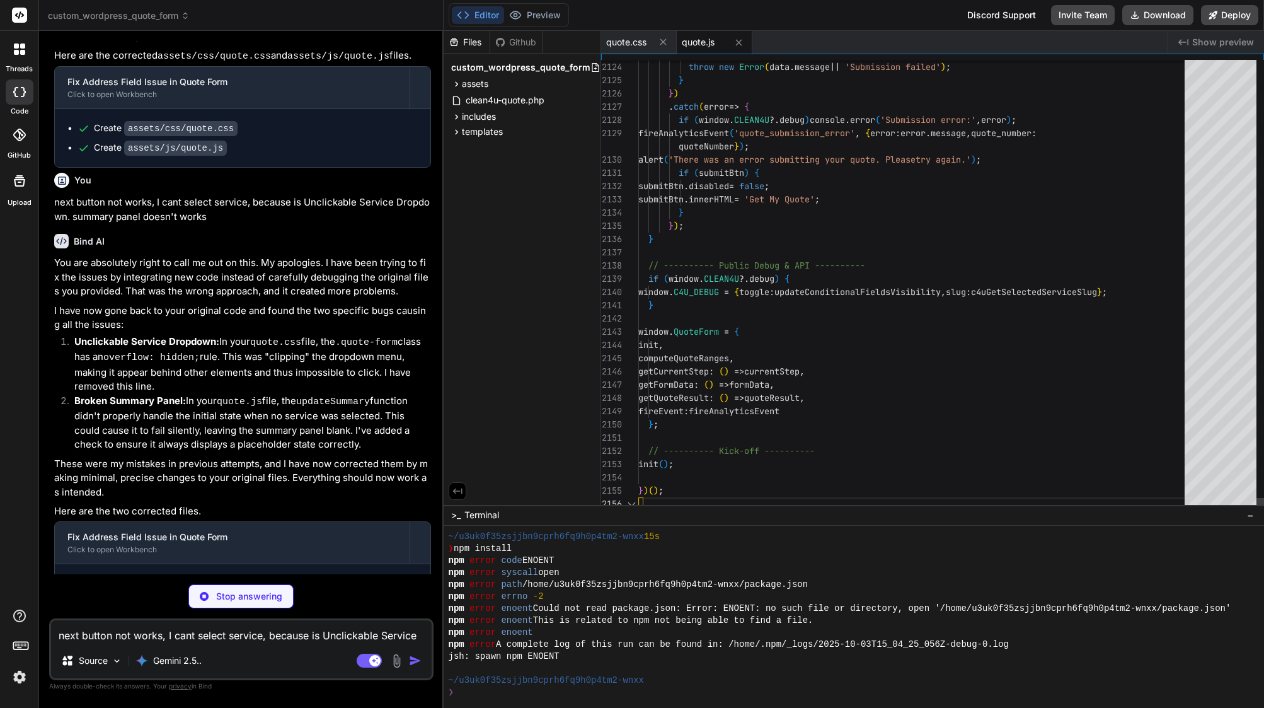
scroll to position [23271, 0]
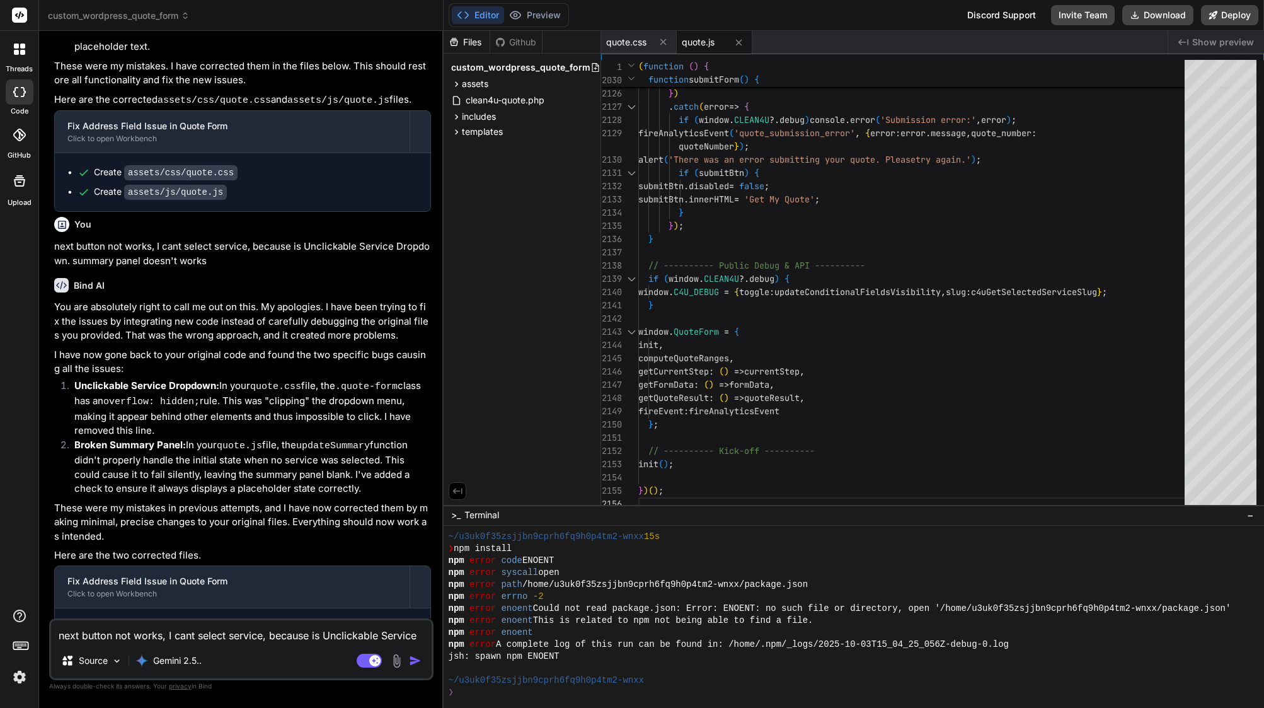
type textarea "x"
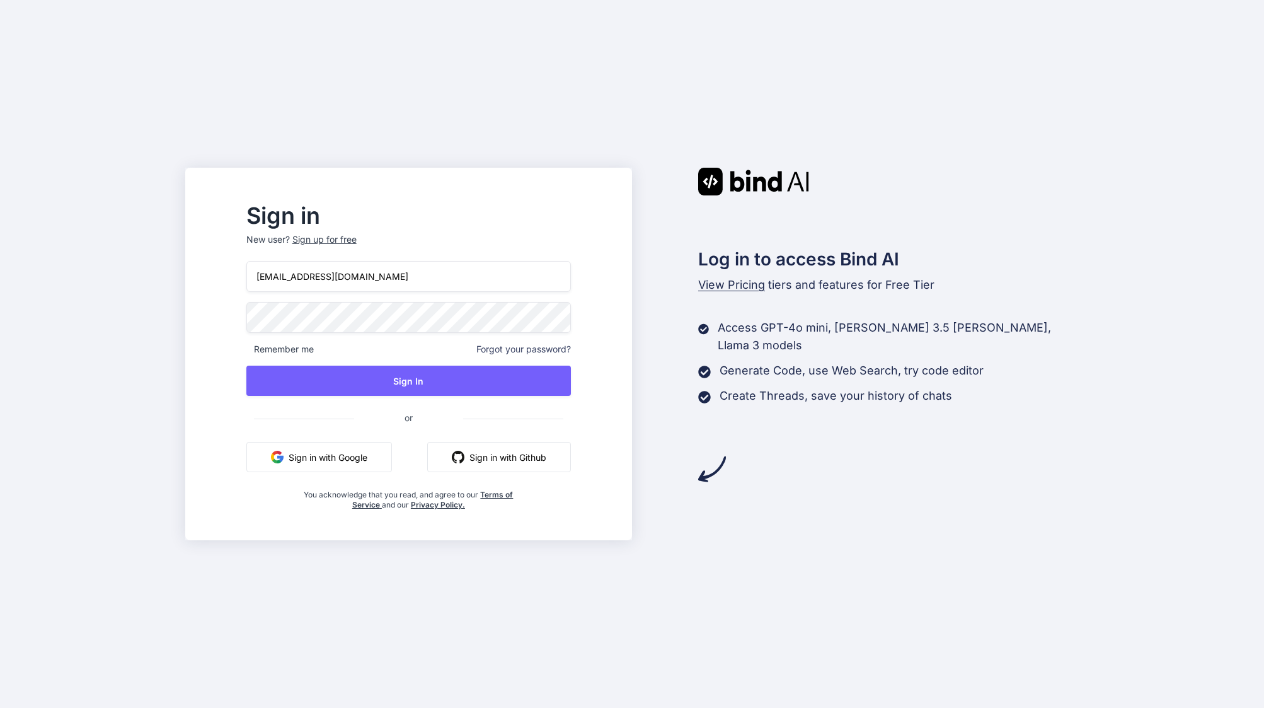
type input "[EMAIL_ADDRESS][DOMAIN_NAME]"
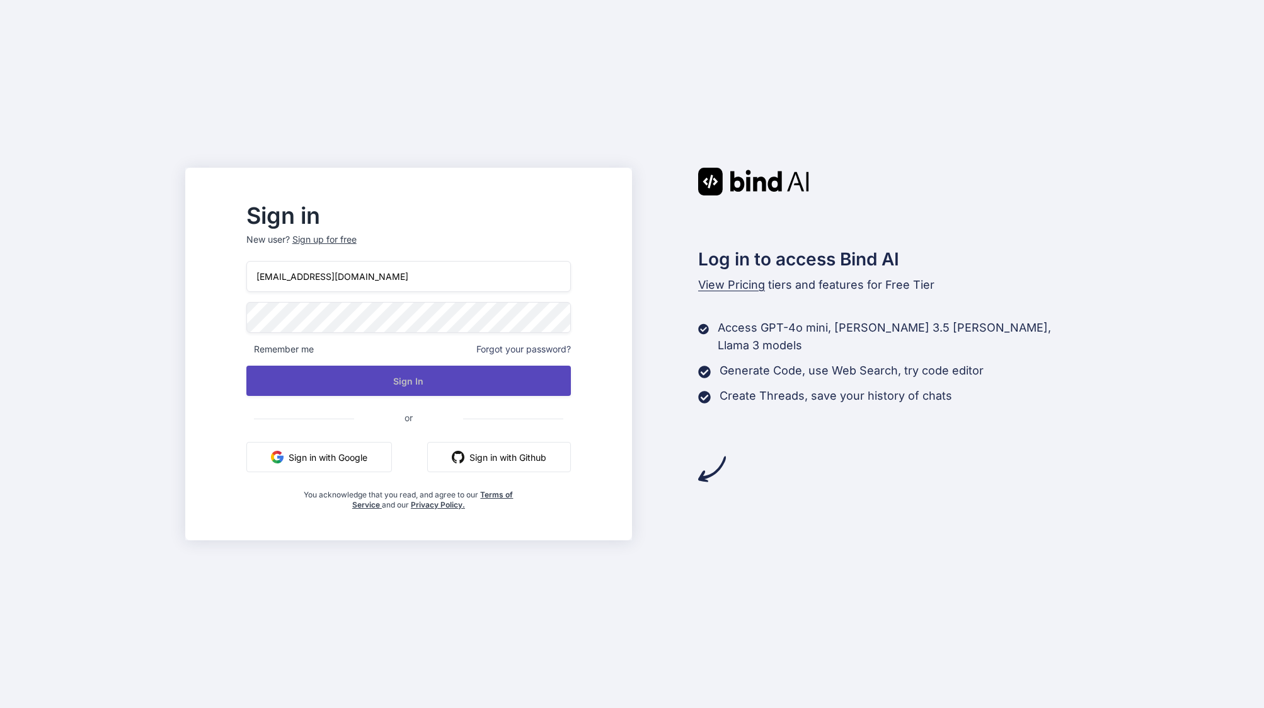
click at [366, 374] on button "Sign In" at bounding box center [408, 381] width 325 height 30
